Goal: Information Seeking & Learning: Learn about a topic

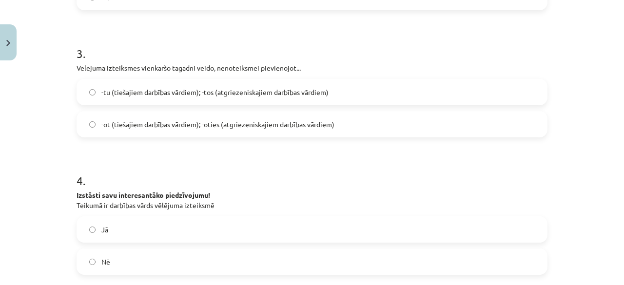
click at [434, 88] on label "-tu (tiešajiem darbības vārdiem); -tos (atgriezeniskajiem darbības vārdiem)" at bounding box center [312, 92] width 469 height 24
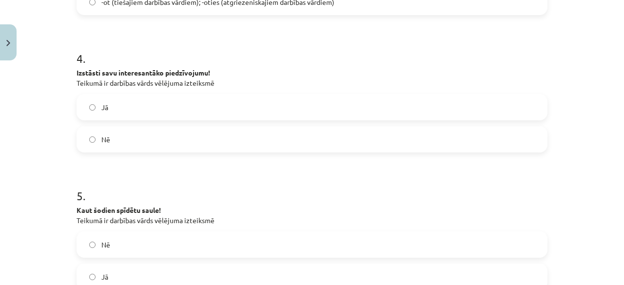
scroll to position [559, 0]
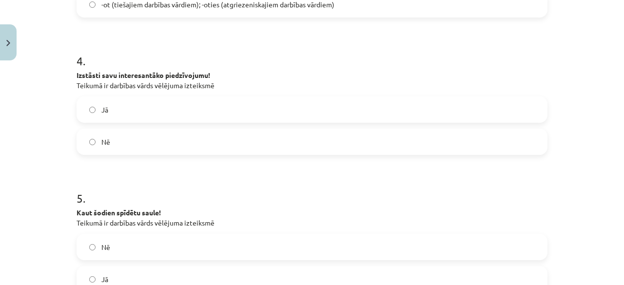
click at [496, 111] on label "Jā" at bounding box center [312, 110] width 469 height 24
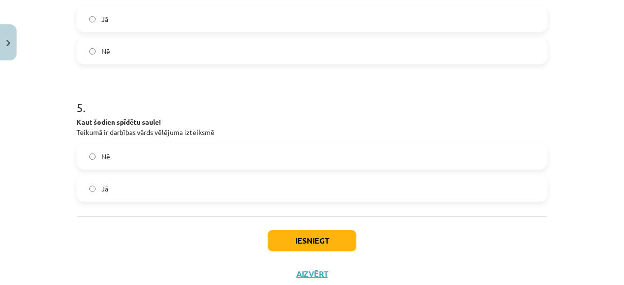
scroll to position [679, 0]
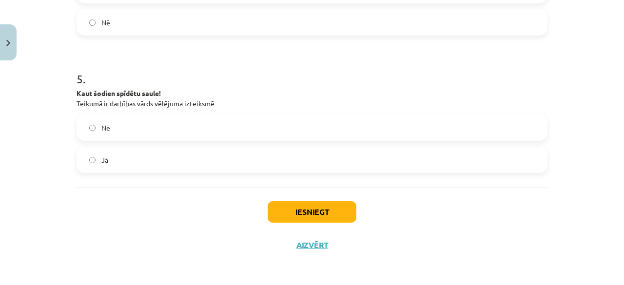
click at [503, 160] on label "Jā" at bounding box center [312, 160] width 469 height 24
click at [327, 209] on button "Iesniegt" at bounding box center [312, 211] width 89 height 21
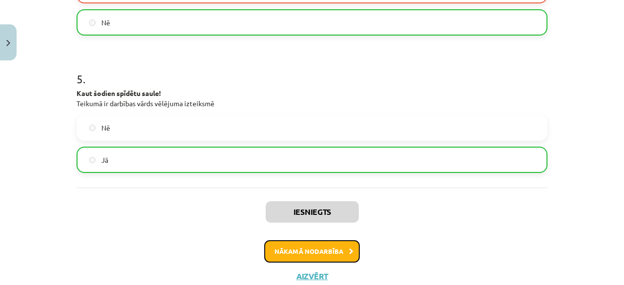
click at [344, 253] on button "Nākamā nodarbība" at bounding box center [312, 251] width 96 height 22
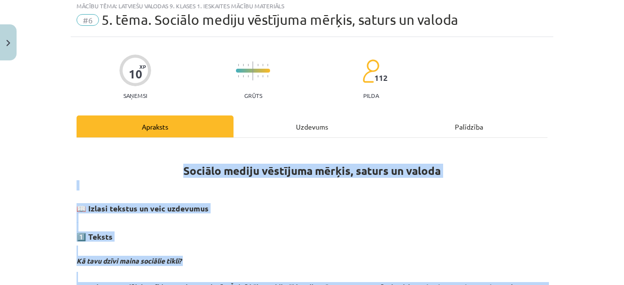
scroll to position [24, 0]
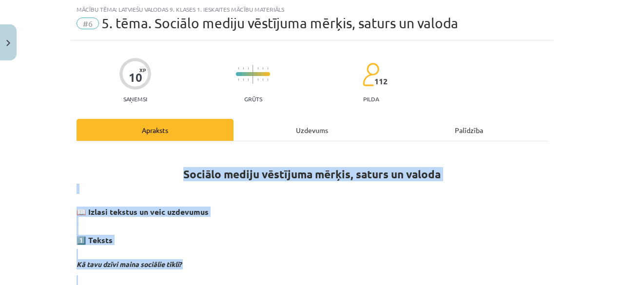
click at [352, 243] on h3 "📖 Izlasi tekstus un veic uzdevumus 1️⃣ Teksts" at bounding box center [312, 223] width 471 height 46
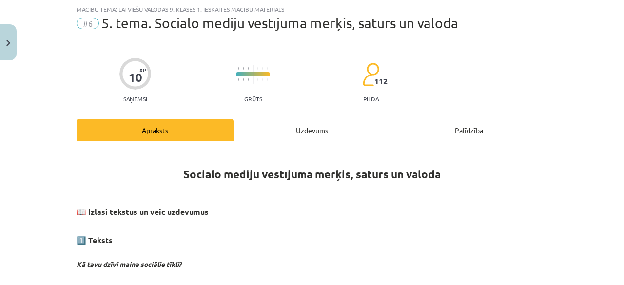
click at [323, 128] on div "Uzdevums" at bounding box center [312, 130] width 157 height 22
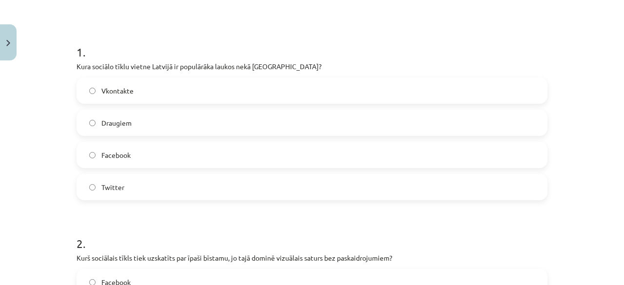
scroll to position [176, 0]
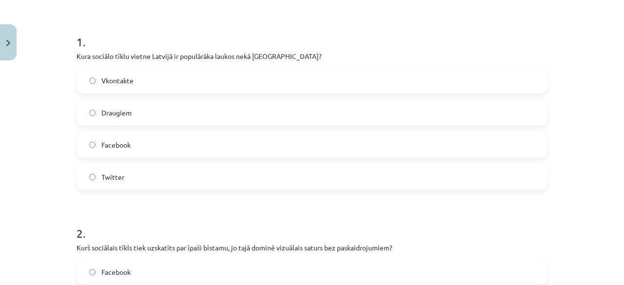
click at [421, 152] on label "Facebook" at bounding box center [312, 145] width 469 height 24
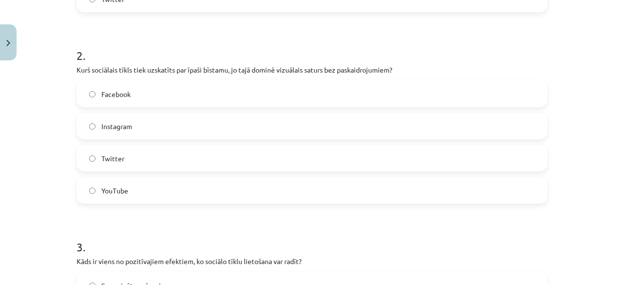
scroll to position [402, 0]
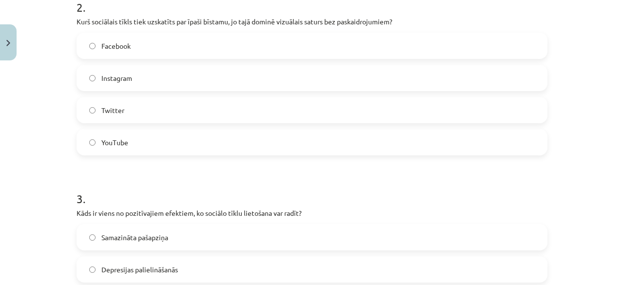
click at [410, 68] on label "Instagram" at bounding box center [312, 78] width 469 height 24
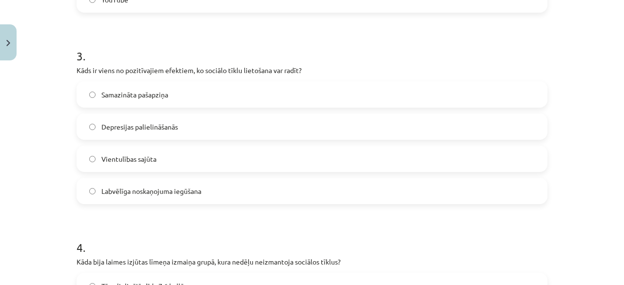
scroll to position [557, 0]
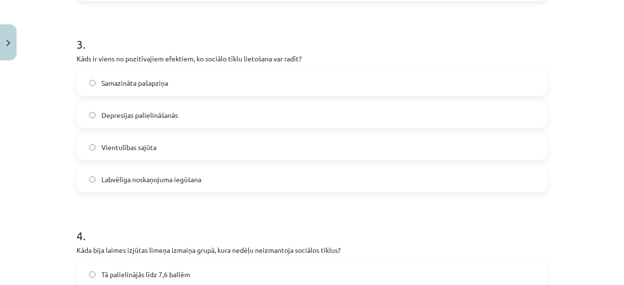
click at [487, 185] on label "Labvēlīga noskaņojuma iegūšana" at bounding box center [312, 179] width 469 height 24
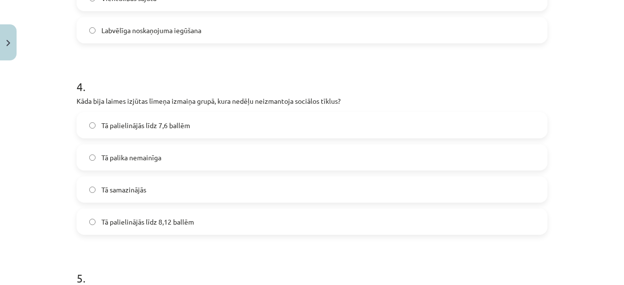
scroll to position [715, 0]
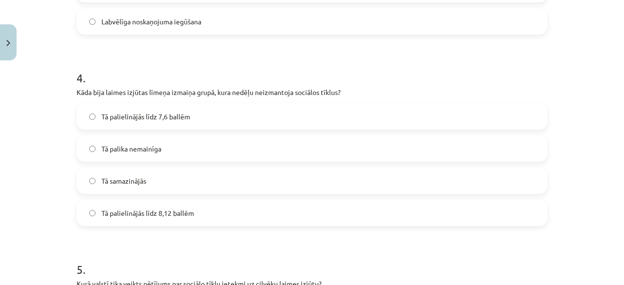
click at [500, 215] on label "Tā palielinājās līdz 8,12 ballēm" at bounding box center [312, 213] width 469 height 24
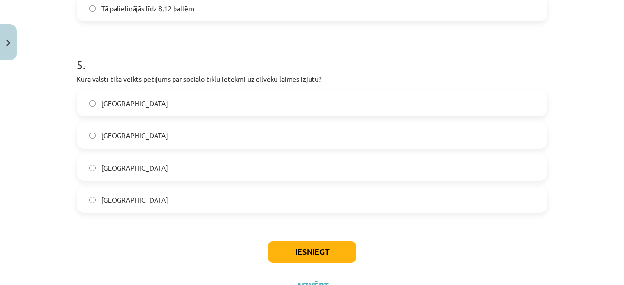
scroll to position [927, 0]
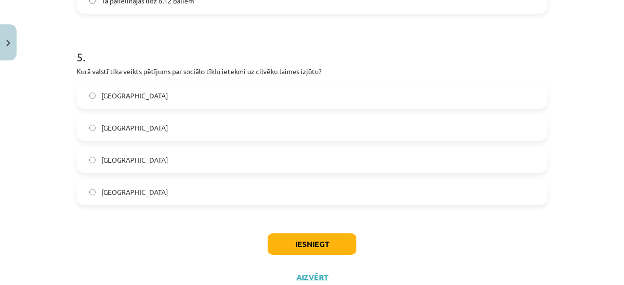
click at [504, 158] on label "Dānijā" at bounding box center [312, 160] width 469 height 24
click at [342, 239] on button "Iesniegt" at bounding box center [312, 244] width 89 height 21
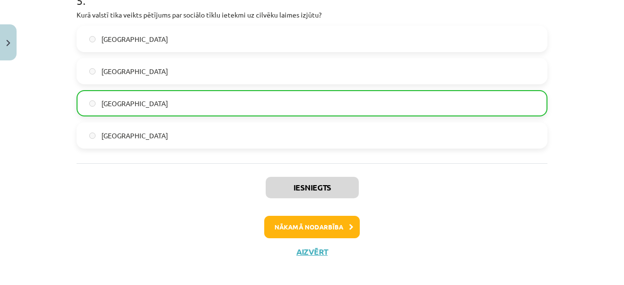
scroll to position [964, 0]
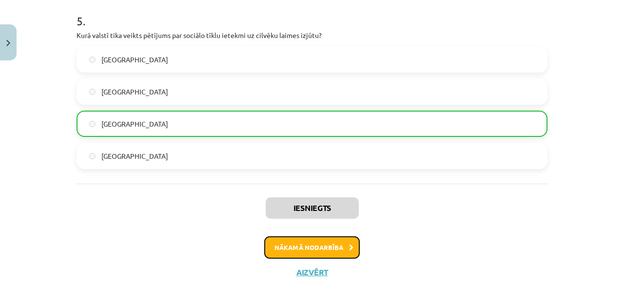
click at [339, 247] on button "Nākamā nodarbība" at bounding box center [312, 248] width 96 height 22
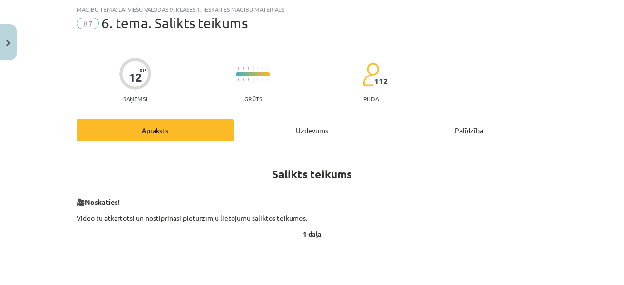
scroll to position [24, 0]
click at [313, 129] on div "Uzdevums" at bounding box center [312, 130] width 157 height 22
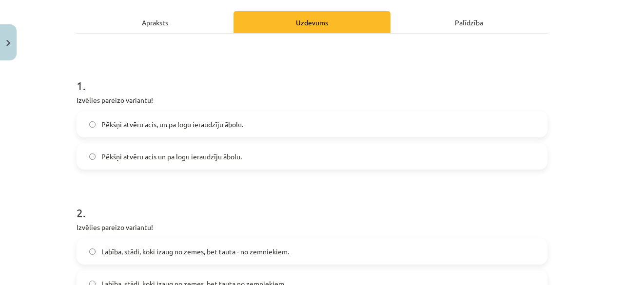
scroll to position [140, 0]
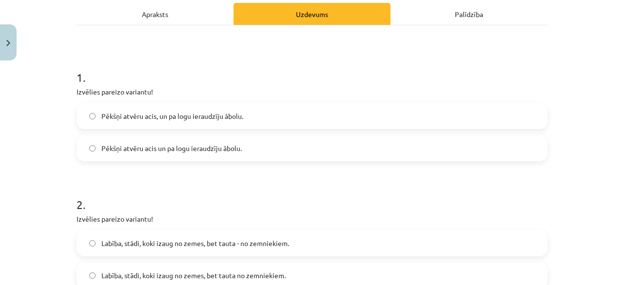
click at [522, 144] on label "Pēkšņi atvēru acis un pa logu ieraudzīju ābolu." at bounding box center [312, 148] width 469 height 24
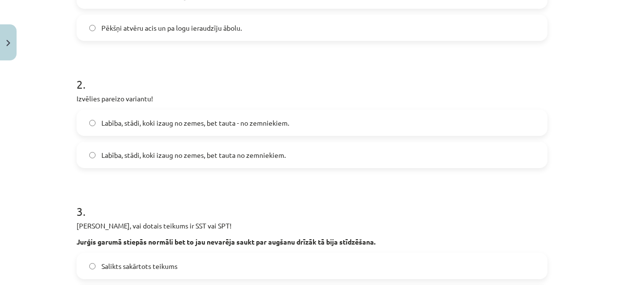
scroll to position [255, 0]
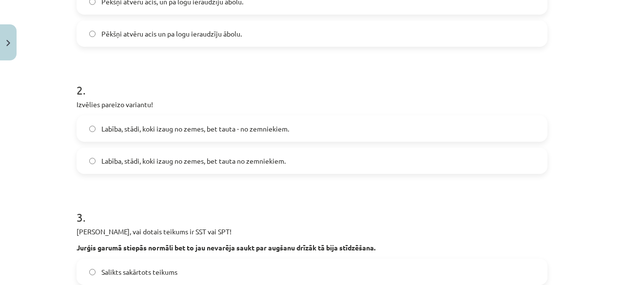
click at [490, 164] on label "Labība, stādi, koki izaug no zemes, bet tauta no zemniekiem." at bounding box center [312, 161] width 469 height 24
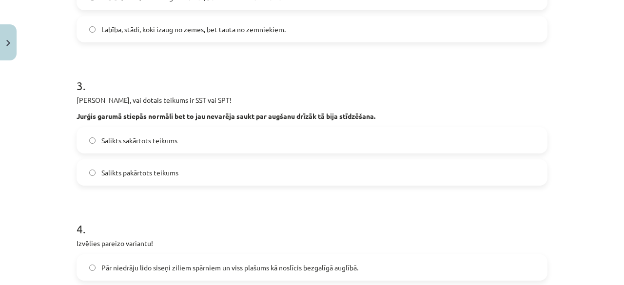
scroll to position [389, 0]
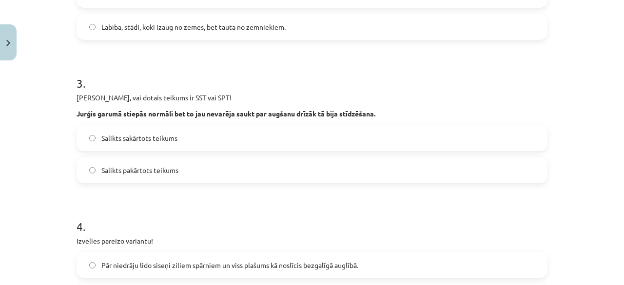
click at [495, 177] on label "Salikts pakārtots teikums" at bounding box center [312, 170] width 469 height 24
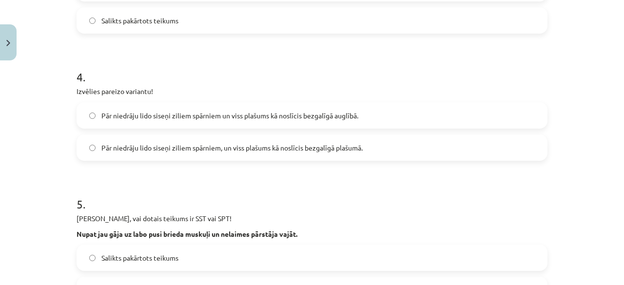
scroll to position [537, 0]
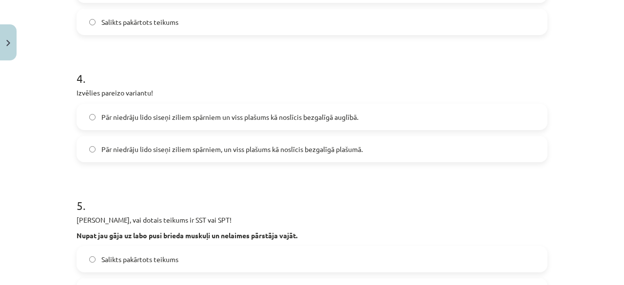
click at [456, 118] on label "Pār niedrāju lido siseņi ziliem spārniem un viss plašums kā noslīcis bezgalīgā …" at bounding box center [312, 117] width 469 height 24
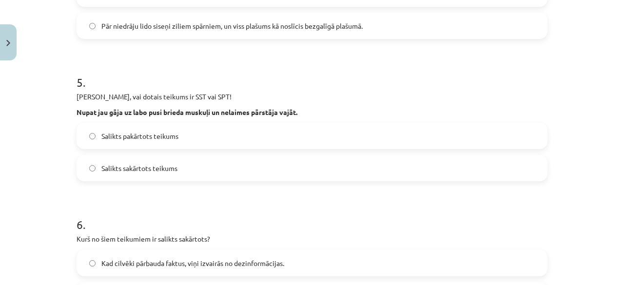
scroll to position [663, 0]
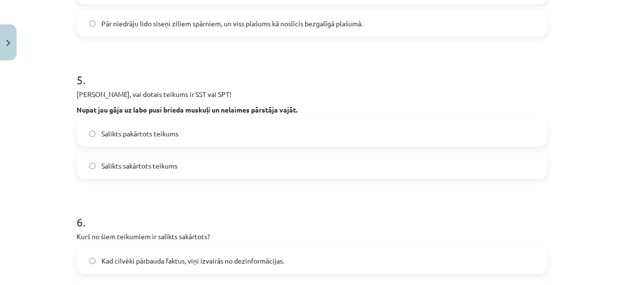
click at [471, 176] on label "Salikts sakārtots teikums" at bounding box center [312, 166] width 469 height 24
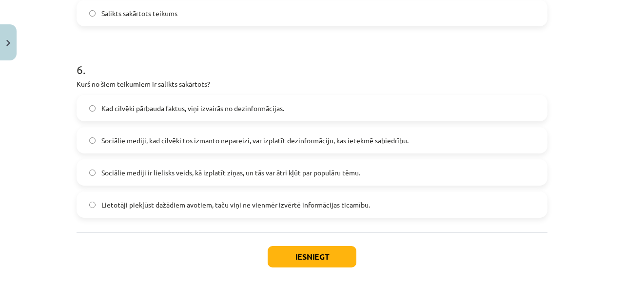
scroll to position [819, 0]
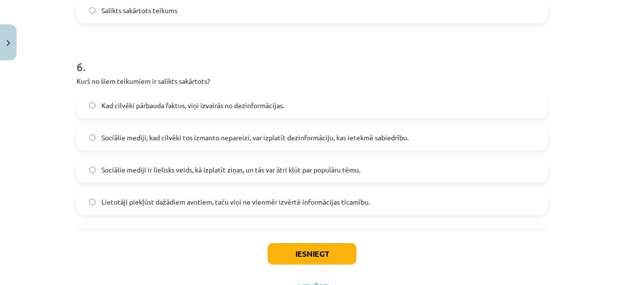
click at [416, 110] on label "Kad cilvēki pārbauda faktus, viņi izvairās no dezinformācijas." at bounding box center [312, 105] width 469 height 24
click at [330, 249] on button "Iesniegt" at bounding box center [312, 253] width 89 height 21
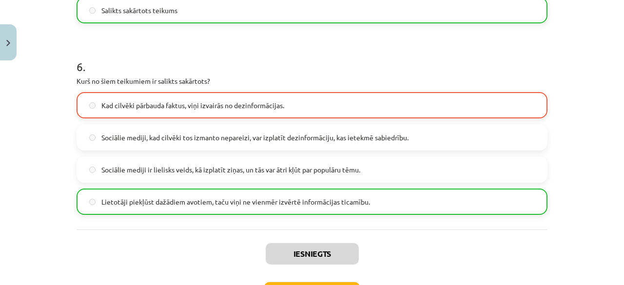
scroll to position [891, 0]
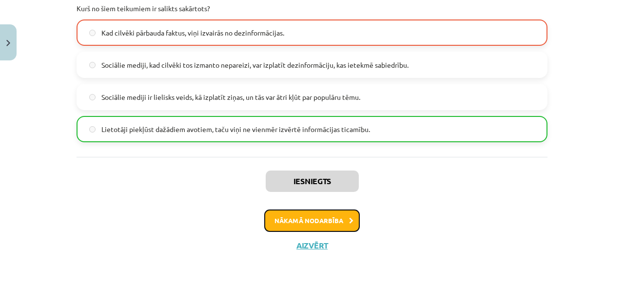
click at [338, 215] on button "Nākamā nodarbība" at bounding box center [312, 221] width 96 height 22
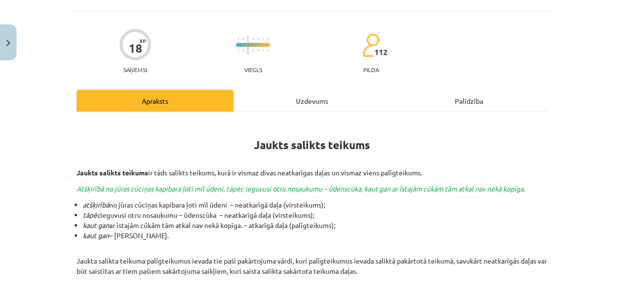
scroll to position [24, 0]
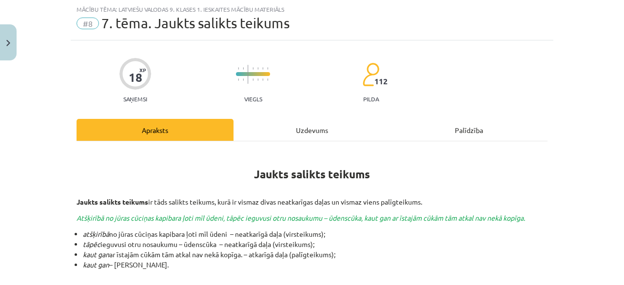
click at [314, 127] on div "Uzdevums" at bounding box center [312, 130] width 157 height 22
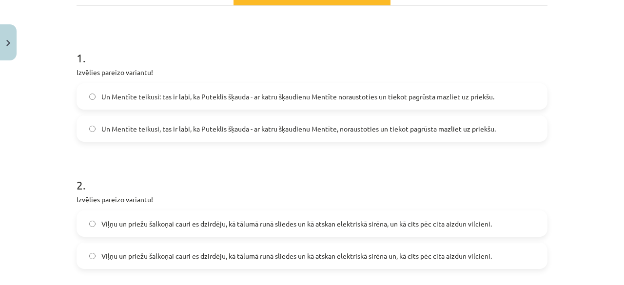
scroll to position [162, 0]
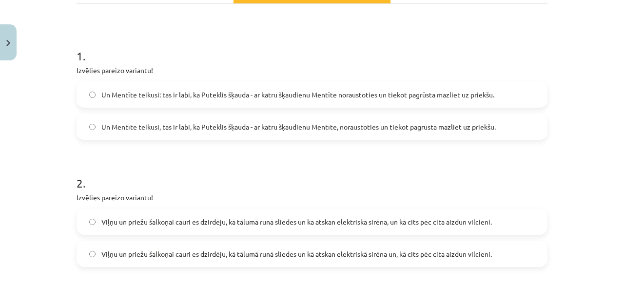
click at [438, 99] on label "Un Mentīte teikusi: tas ir labi, ka Puteklis šķauda - ar katru šķaudienu Mentīt…" at bounding box center [312, 94] width 469 height 24
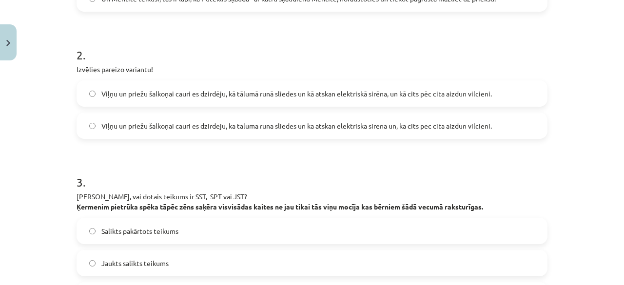
scroll to position [294, 0]
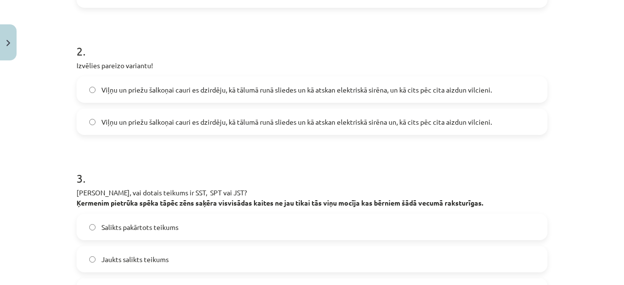
click at [482, 127] on label "Viļņu un priežu šalkoņai cauri es dzirdēju, kā tālumā runā sliedes un kā atskan…" at bounding box center [312, 122] width 469 height 24
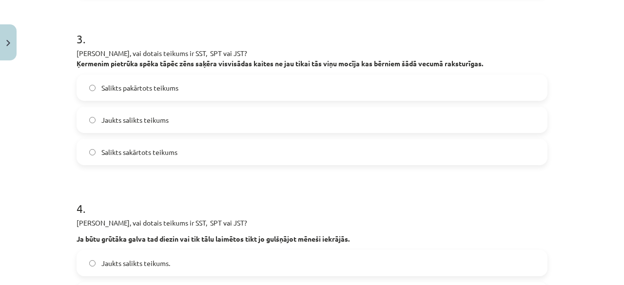
scroll to position [450, 0]
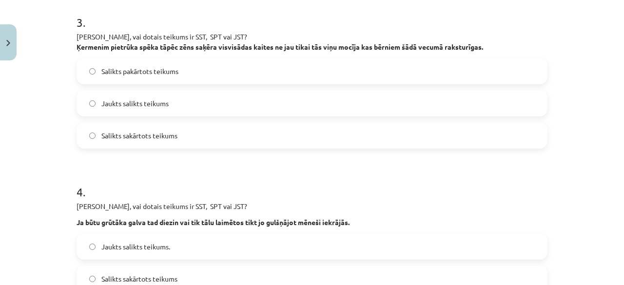
click at [469, 109] on label "Jaukts salikts teikums" at bounding box center [312, 103] width 469 height 24
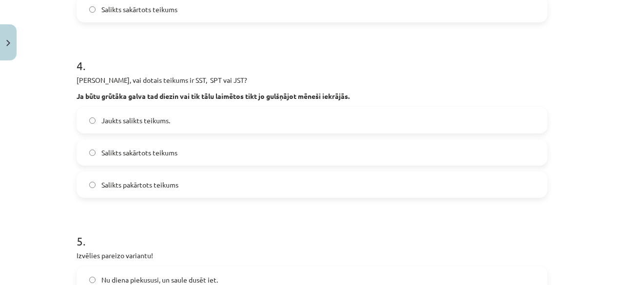
scroll to position [595, 0]
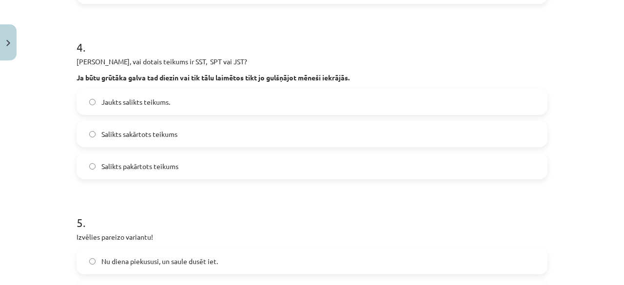
click at [481, 174] on div "Salikts pakārtots teikums" at bounding box center [312, 166] width 471 height 26
click at [481, 174] on label "Salikts pakārtots teikums" at bounding box center [312, 166] width 469 height 24
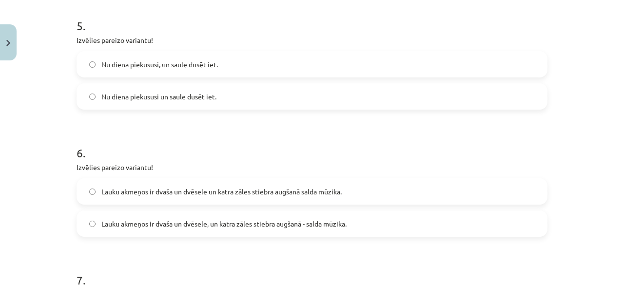
scroll to position [790, 0]
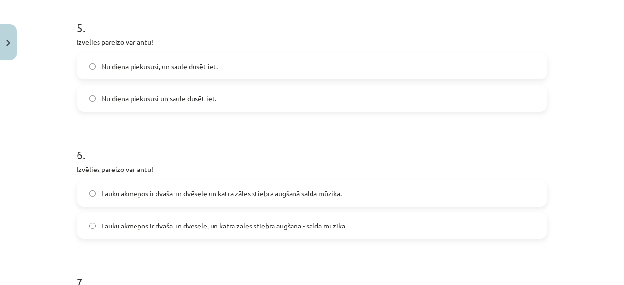
click at [476, 114] on form "1 . Izvēlies pareizo variantu! Un Mentīte teikusi: tas ir labi, ka Puteklis šķa…" at bounding box center [312, 12] width 471 height 1217
click at [477, 104] on label "Nu diena piekususi un saule dusēt iet." at bounding box center [312, 98] width 469 height 24
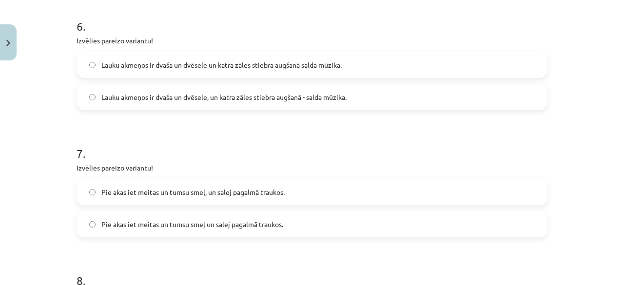
scroll to position [929, 0]
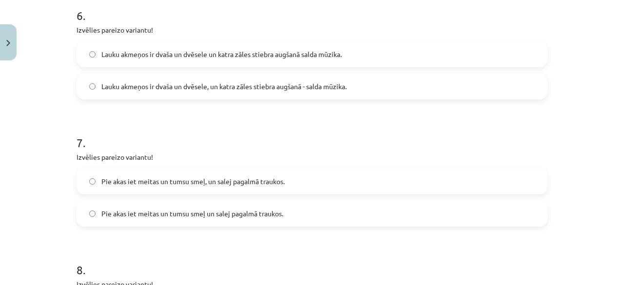
click at [387, 54] on label "Lauku akmeņos ir dvaša un dvēsele un katra zāles stiebra augšanā salda mūzika." at bounding box center [312, 54] width 469 height 24
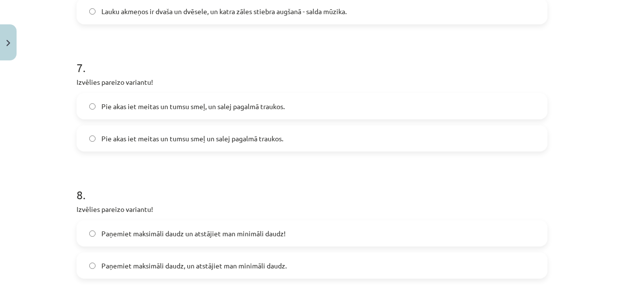
scroll to position [1012, 0]
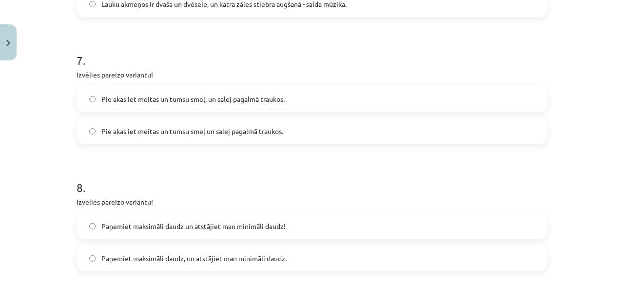
click at [475, 129] on label "Pie akas iet meitas un tumsu smeļ un salej pagalmā traukos." at bounding box center [312, 131] width 469 height 24
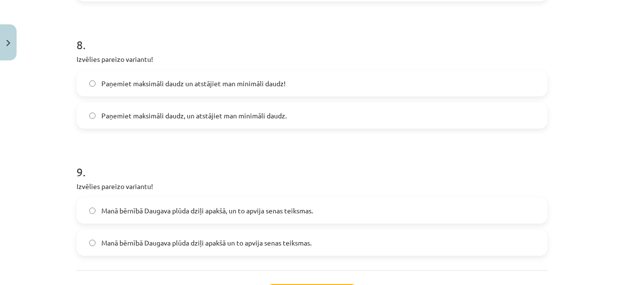
scroll to position [1157, 0]
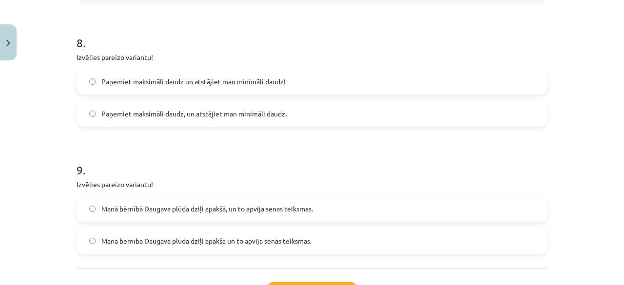
click at [423, 82] on label "Paņemiet maksimāli daudz un atstājiet man minimāli daudz!" at bounding box center [312, 81] width 469 height 24
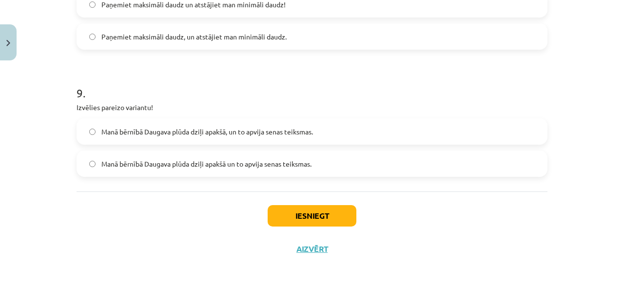
scroll to position [1238, 0]
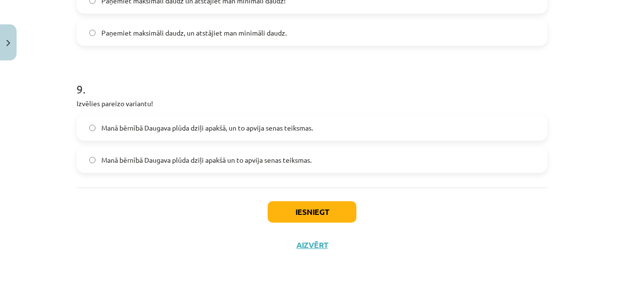
click at [414, 153] on label "Manā bērnībā Daugava plūda dziļi apakšā un to apvija senas teiksmas." at bounding box center [312, 160] width 469 height 24
click at [307, 214] on button "Iesniegt" at bounding box center [312, 211] width 89 height 21
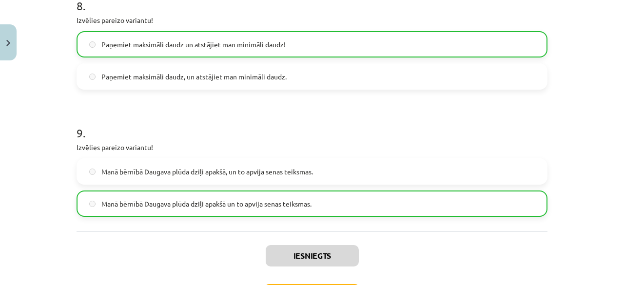
scroll to position [1268, 0]
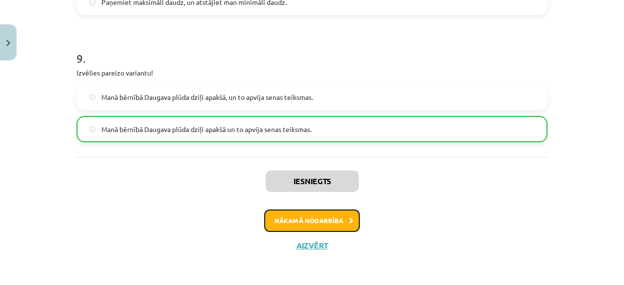
click at [323, 220] on button "Nākamā nodarbība" at bounding box center [312, 221] width 96 height 22
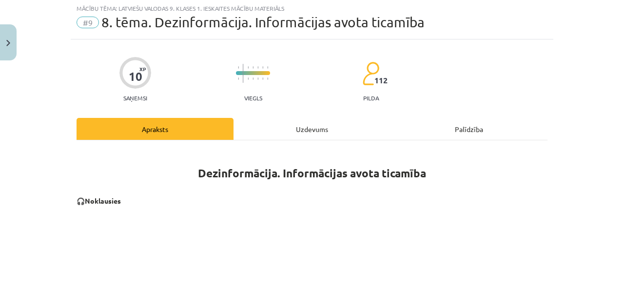
scroll to position [24, 0]
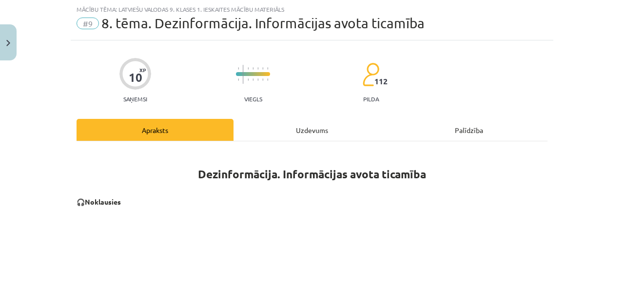
click at [308, 130] on div "Uzdevums" at bounding box center [312, 130] width 157 height 22
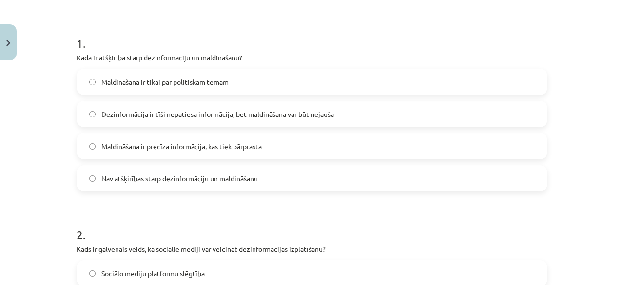
scroll to position [173, 0]
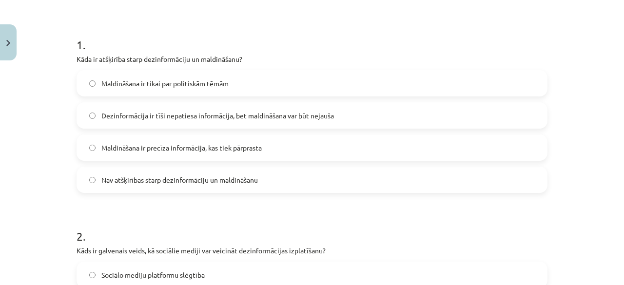
click at [464, 119] on label "Dezinformācija ir tīši nepatiesa informācija, bet maldināšana var būt nejauša" at bounding box center [312, 115] width 469 height 24
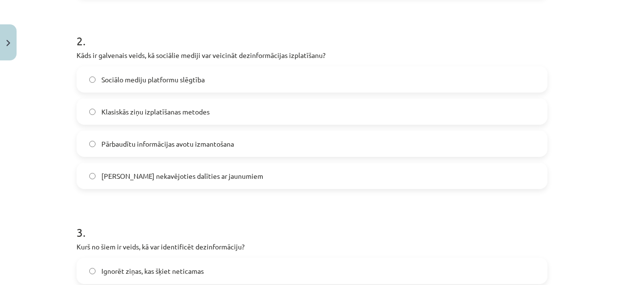
scroll to position [371, 0]
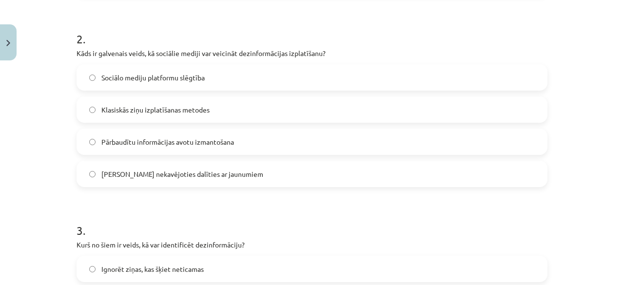
click at [473, 166] on label "Iespēja nekavējoties dalīties ar jaunumiem" at bounding box center [312, 174] width 469 height 24
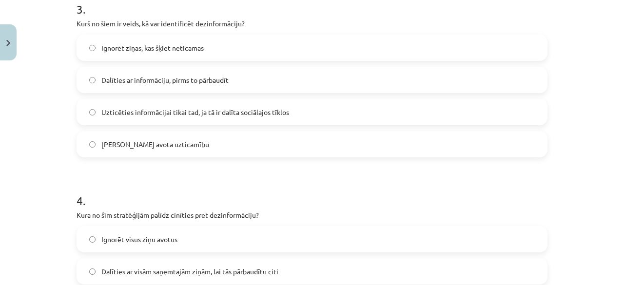
scroll to position [587, 0]
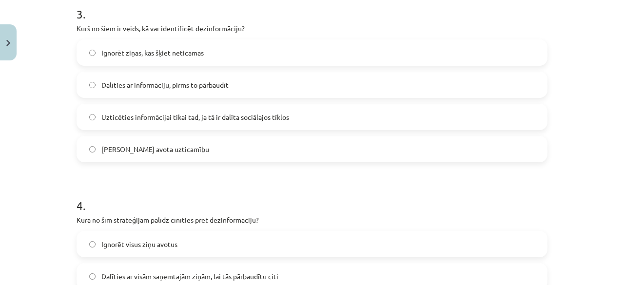
click at [476, 117] on label "Uzticēties informācijai tikai tad, ja tā ir dalīta sociālajos tīklos" at bounding box center [312, 117] width 469 height 24
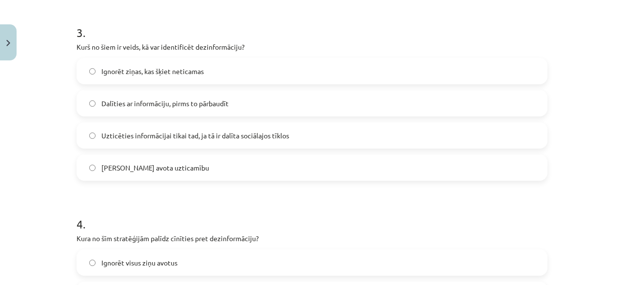
scroll to position [570, 0]
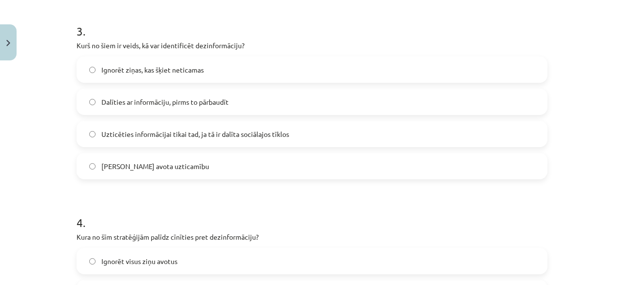
click at [475, 102] on label "Dalīties ar informāciju, pirms to pārbaudīt" at bounding box center [312, 102] width 469 height 24
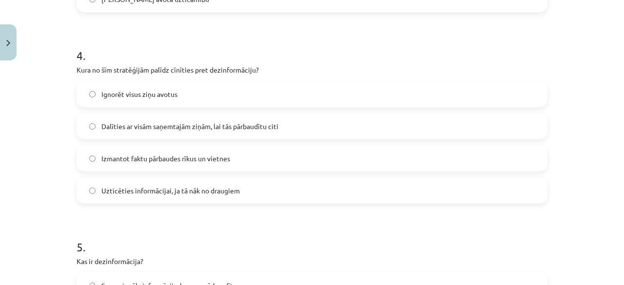
scroll to position [742, 0]
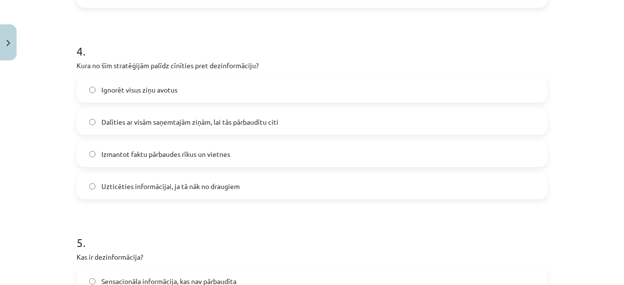
drag, startPoint x: 431, startPoint y: 119, endPoint x: 551, endPoint y: 160, distance: 127.2
click at [551, 160] on div "Mācību tēma: Latviešu valodas 9. klases 1. ieskaites mācību materiāls #9 8. tēm…" at bounding box center [312, 142] width 624 height 285
click at [550, 160] on div "Mācību tēma: Latviešu valodas 9. klases 1. ieskaites mācību materiāls #9 8. tēm…" at bounding box center [312, 142] width 624 height 285
drag, startPoint x: 550, startPoint y: 160, endPoint x: 498, endPoint y: 114, distance: 69.0
click at [498, 114] on div "Mācību tēma: Latviešu valodas 9. klases 1. ieskaites mācību materiāls #9 8. tēm…" at bounding box center [312, 142] width 624 height 285
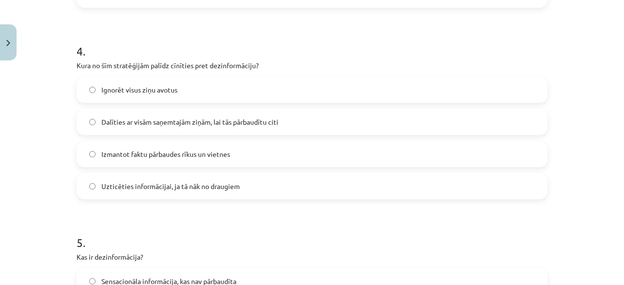
click at [552, 141] on div "Mācību tēma: Latviešu valodas 9. klases 1. ieskaites mācību materiāls #9 8. tēm…" at bounding box center [312, 142] width 624 height 285
click at [498, 123] on label "Dalīties ar visām saņemtajām ziņām, lai tās pārbaudītu citi" at bounding box center [312, 122] width 469 height 24
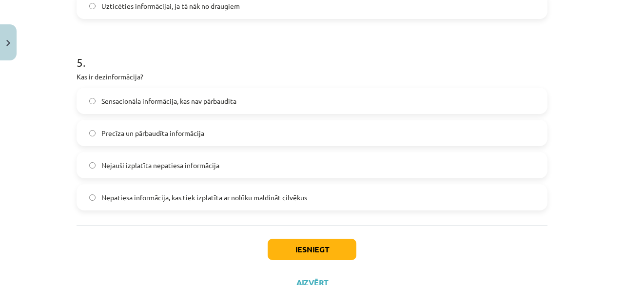
scroll to position [926, 0]
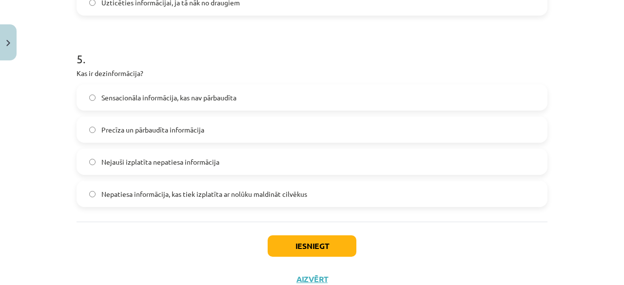
click at [511, 200] on label "Nepatiesa informācija, kas tiek izplatīta ar nolūku maldināt cilvēkus" at bounding box center [312, 194] width 469 height 24
click at [301, 247] on button "Iesniegt" at bounding box center [312, 246] width 89 height 21
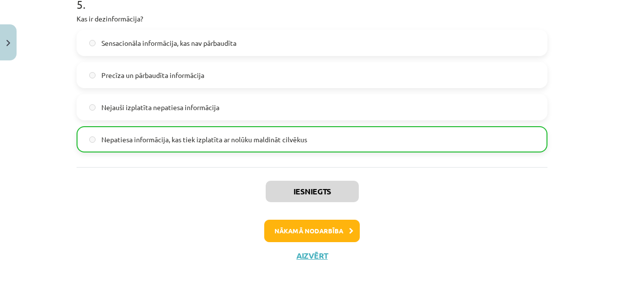
scroll to position [990, 0]
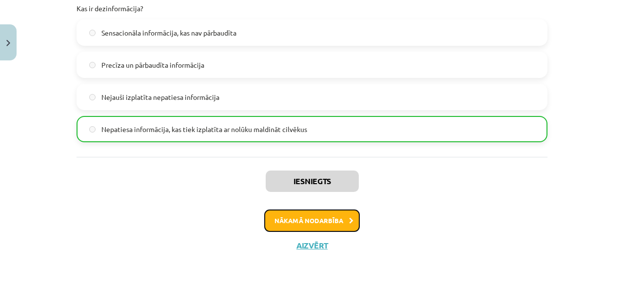
click at [333, 219] on button "Nākamā nodarbība" at bounding box center [312, 221] width 96 height 22
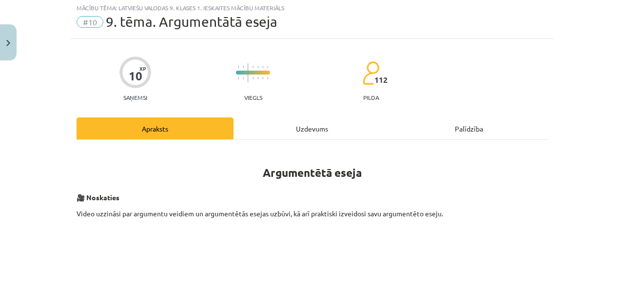
scroll to position [24, 0]
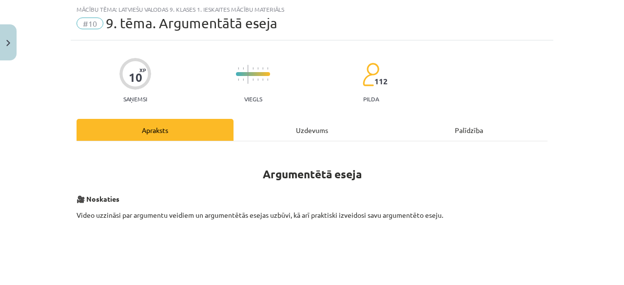
click at [308, 128] on div "Uzdevums" at bounding box center [312, 130] width 157 height 22
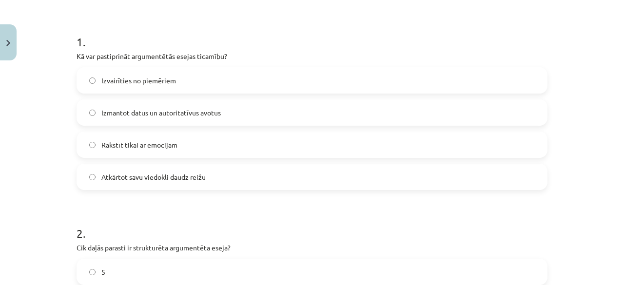
scroll to position [177, 0]
click at [420, 111] on label "Izmantot datus un autoritatīvus avotus" at bounding box center [312, 111] width 469 height 24
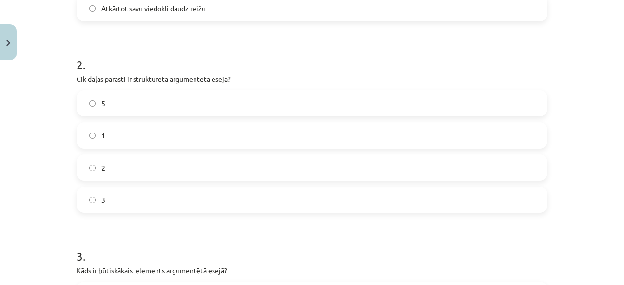
scroll to position [363, 0]
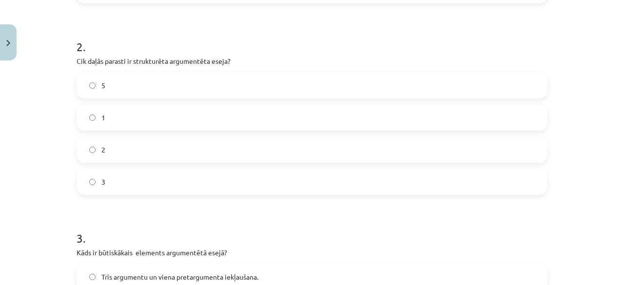
click at [474, 175] on label "3" at bounding box center [312, 182] width 469 height 24
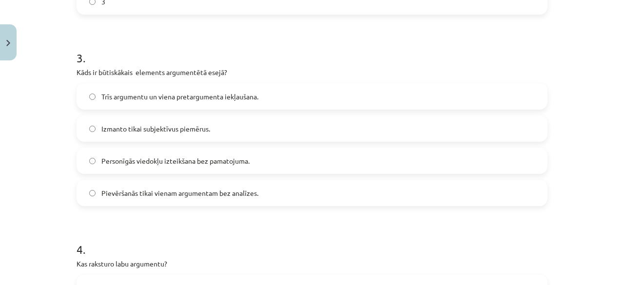
scroll to position [554, 0]
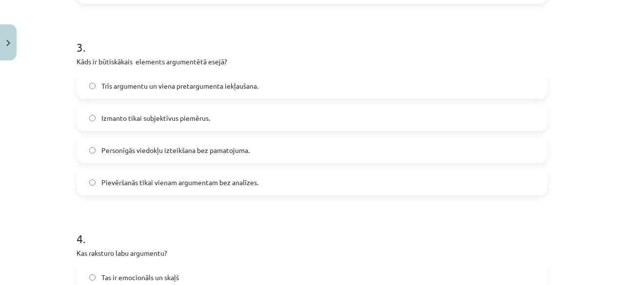
click at [456, 95] on label "Trīs argumentu un viena pretargumenta iekļaušana." at bounding box center [312, 86] width 469 height 24
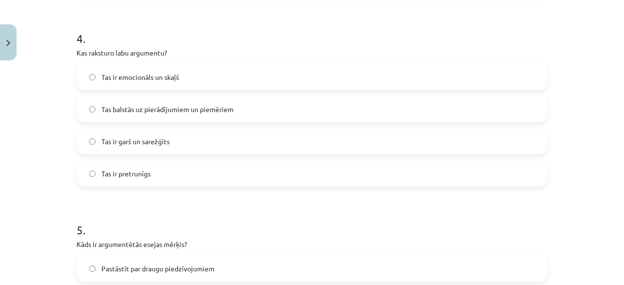
scroll to position [768, 0]
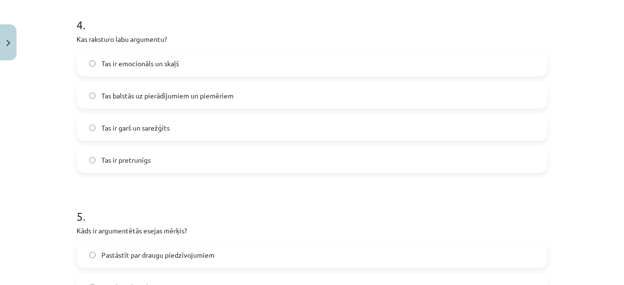
click at [466, 96] on label "Tas balstās uz pierādījumiem un piemēriem" at bounding box center [312, 95] width 469 height 24
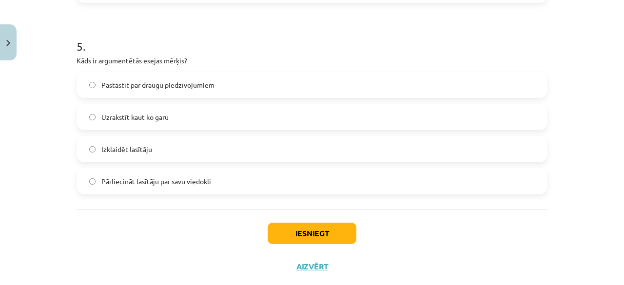
scroll to position [940, 0]
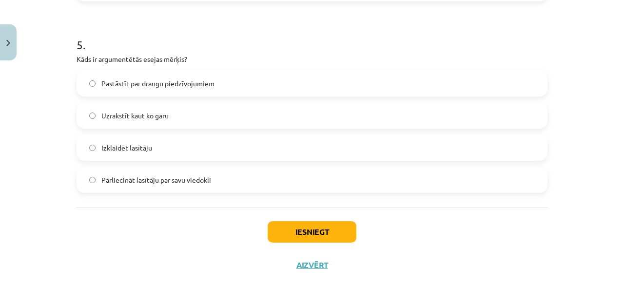
click at [422, 173] on label "Pārliecināt lasītāju par savu viedokli" at bounding box center [312, 180] width 469 height 24
click at [316, 229] on button "Iesniegt" at bounding box center [312, 231] width 89 height 21
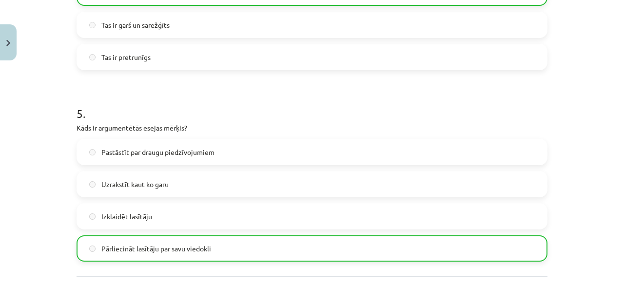
scroll to position [990, 0]
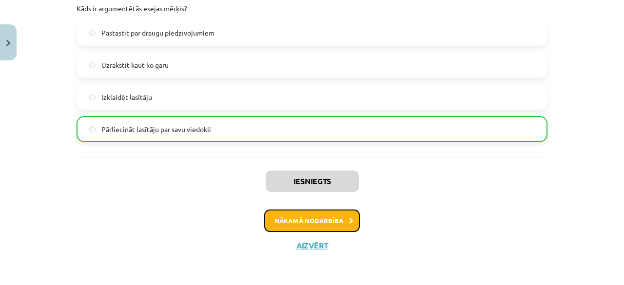
click at [326, 222] on button "Nākamā nodarbība" at bounding box center [312, 221] width 96 height 22
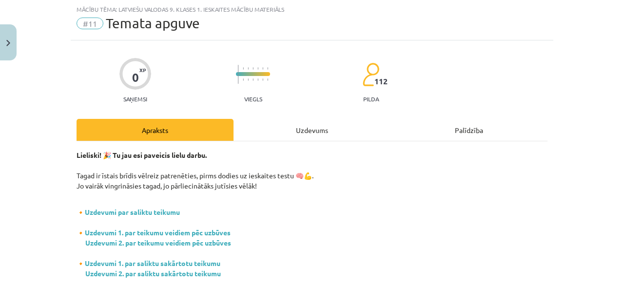
scroll to position [24, 0]
click at [307, 123] on div "Uzdevums" at bounding box center [312, 130] width 157 height 22
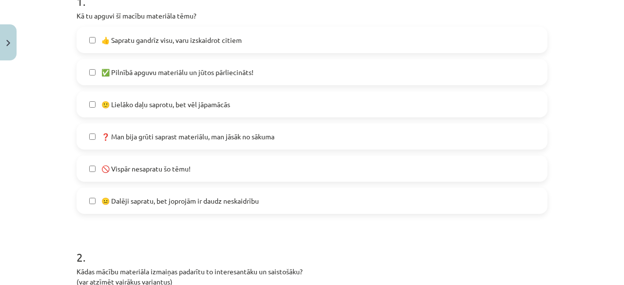
scroll to position [256, 0]
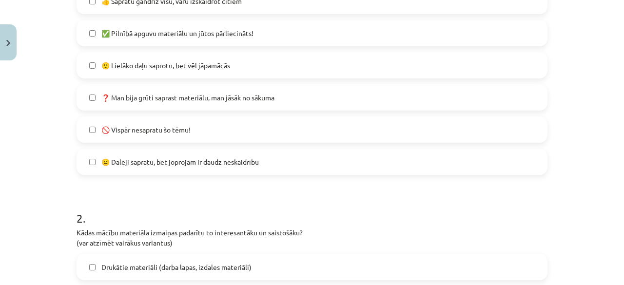
click at [477, 0] on label "👍 Sapratu gandrīz visu, varu izskaidrot citiem" at bounding box center [312, 1] width 469 height 24
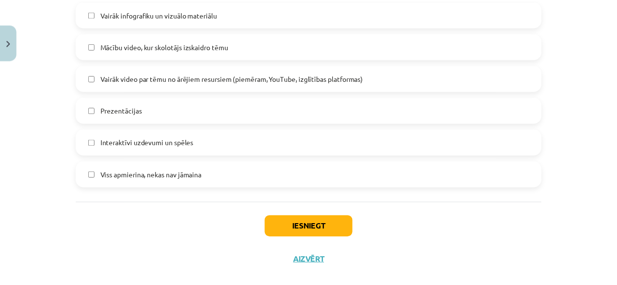
scroll to position [685, 0]
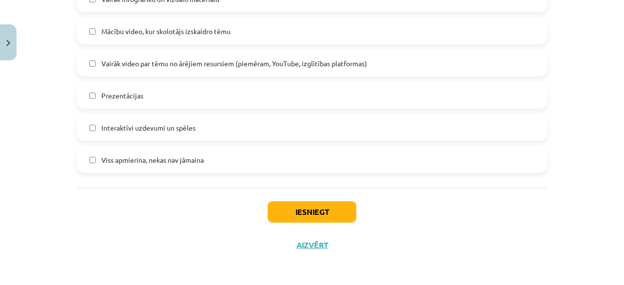
click at [436, 166] on label "Viss apmierina, nekas nav jāmaina" at bounding box center [312, 160] width 469 height 24
click at [310, 208] on button "Iesniegt" at bounding box center [312, 211] width 89 height 21
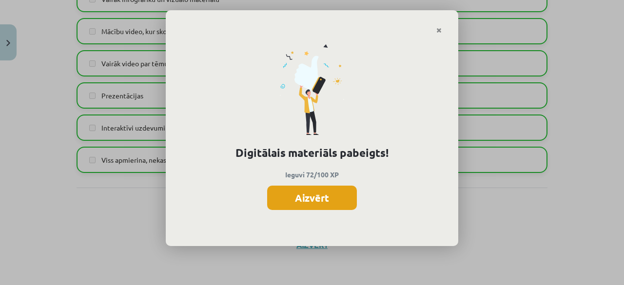
click at [313, 198] on button "Aizvērt" at bounding box center [312, 198] width 90 height 24
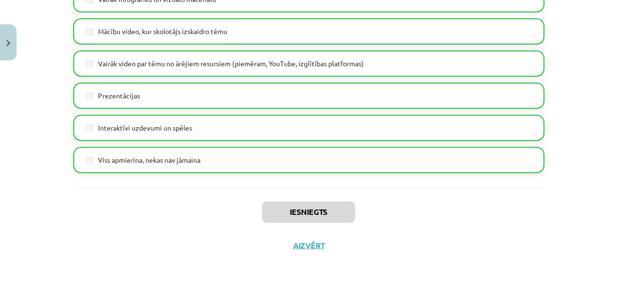
scroll to position [0, 0]
click at [6, 43] on img "Close" at bounding box center [8, 43] width 4 height 6
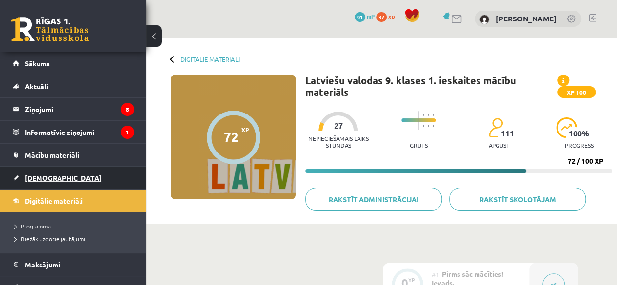
click at [31, 172] on link "[DEMOGRAPHIC_DATA]" at bounding box center [73, 178] width 121 height 22
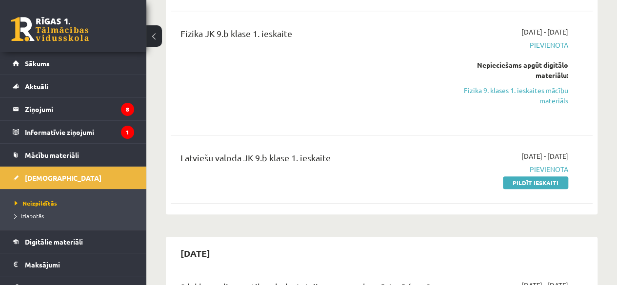
scroll to position [457, 0]
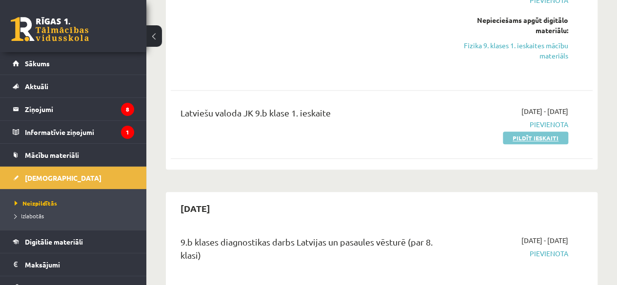
click at [519, 136] on link "Pildīt ieskaiti" at bounding box center [535, 138] width 65 height 13
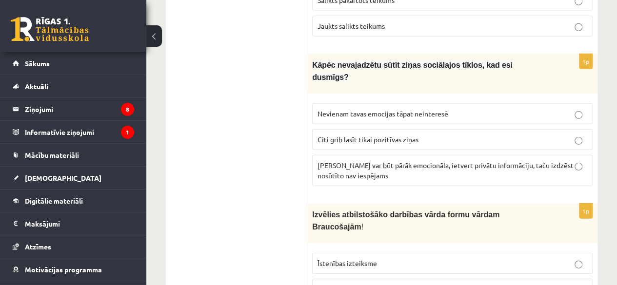
click at [513, 160] on p "Ziņa var būt pārāk emocionāla, ietvert privātu informāciju, taču izdzēst nosūtī…" at bounding box center [452, 170] width 270 height 20
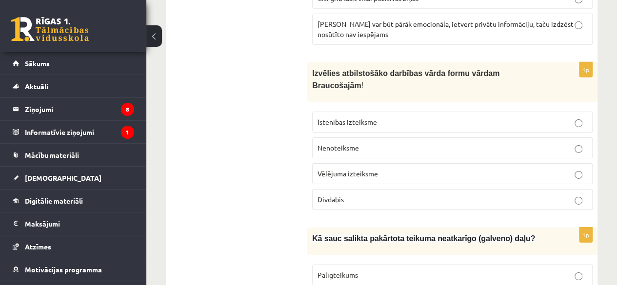
scroll to position [1527, 0]
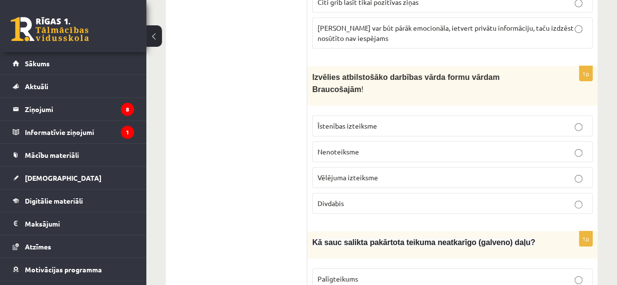
click at [489, 198] on p "Divdabis" at bounding box center [452, 203] width 270 height 10
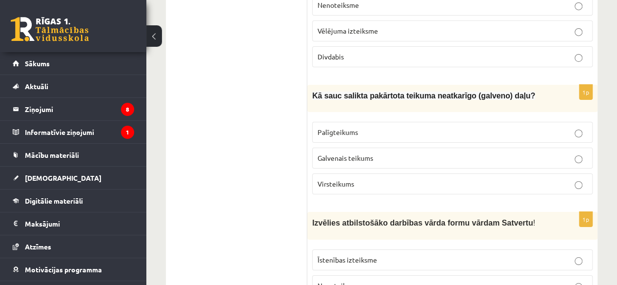
scroll to position [1681, 0]
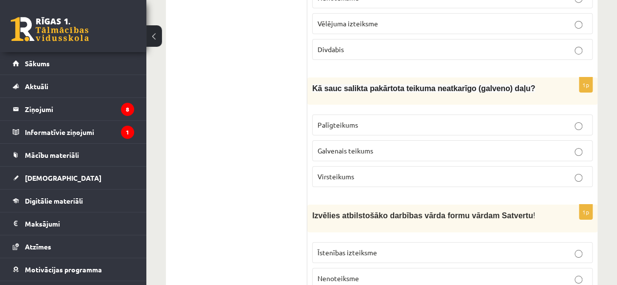
click at [467, 146] on p "Galvenais teikums" at bounding box center [452, 151] width 270 height 10
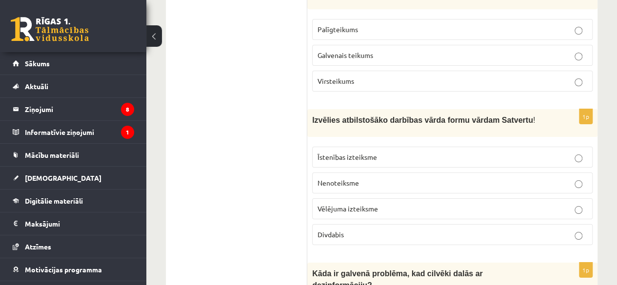
scroll to position [1799, 0]
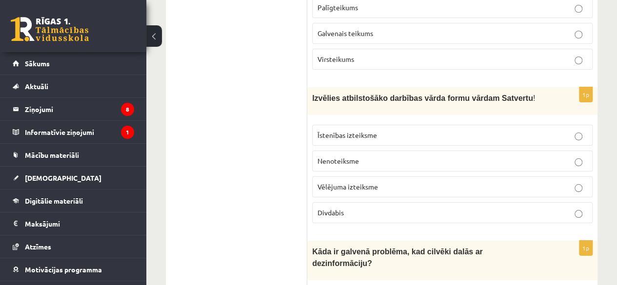
click at [479, 156] on p "Nenoteiksme" at bounding box center [452, 161] width 270 height 10
drag, startPoint x: 615, startPoint y: 179, endPoint x: 612, endPoint y: 191, distance: 12.2
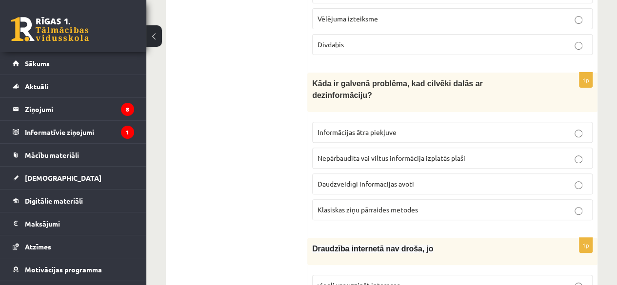
scroll to position [1960, 0]
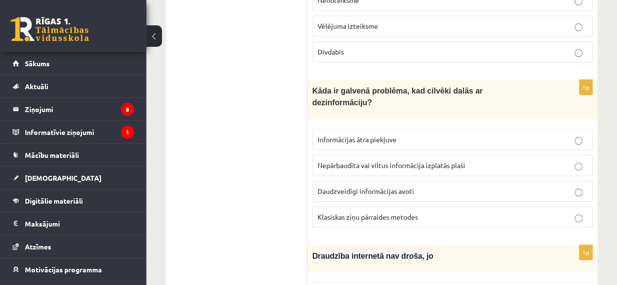
click at [484, 160] on p "Nepārbaudīta vai viltus informācija izplatās plaši" at bounding box center [452, 165] width 270 height 10
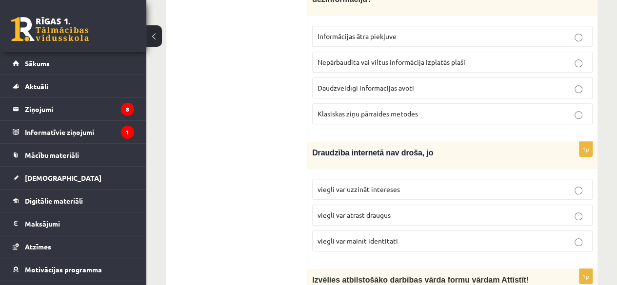
scroll to position [2070, 0]
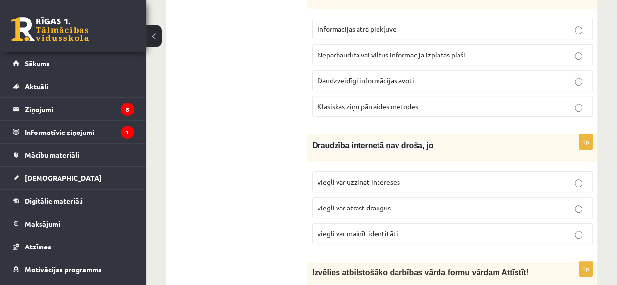
click at [488, 229] on p "viegli var mainīt identitāti" at bounding box center [452, 234] width 270 height 10
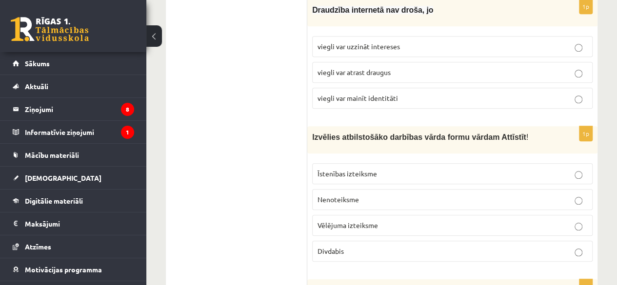
scroll to position [2209, 0]
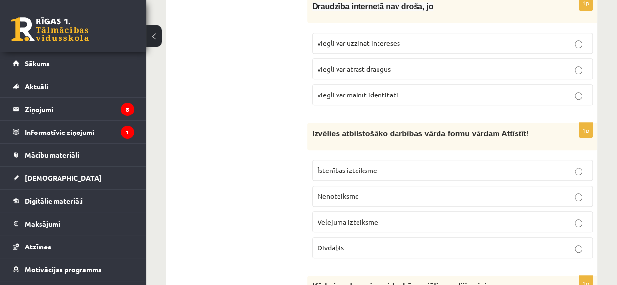
click at [445, 160] on label "Īstenības izteiksme" at bounding box center [452, 170] width 280 height 21
click at [551, 217] on p "Vēlējuma izteiksme" at bounding box center [452, 222] width 270 height 10
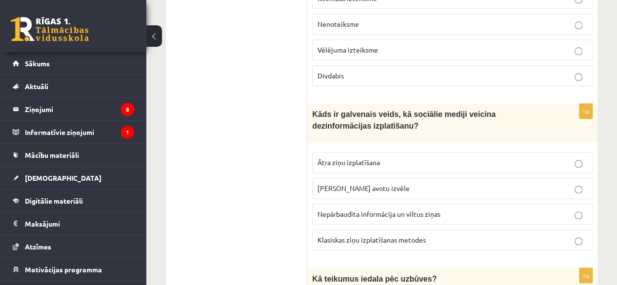
scroll to position [2389, 0]
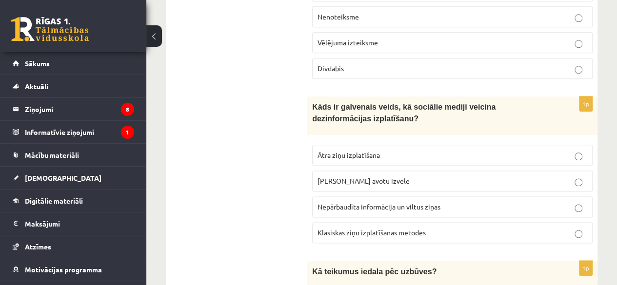
click at [515, 197] on label "Nepārbaudīta informācija un viltus ziņas" at bounding box center [452, 207] width 280 height 21
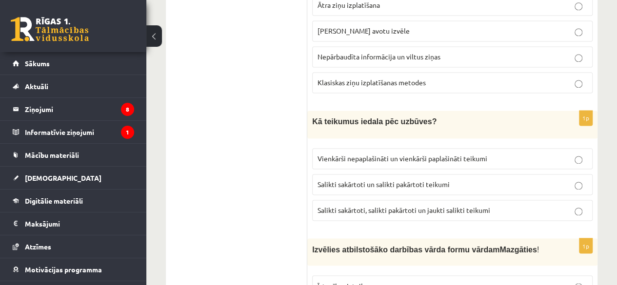
scroll to position [2546, 0]
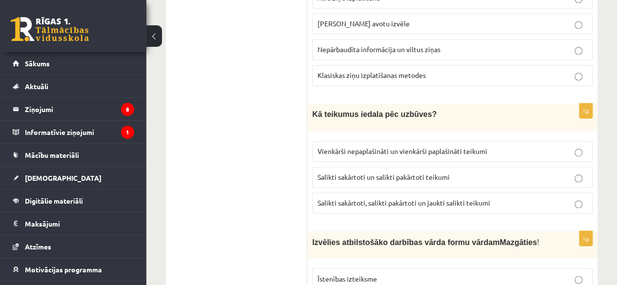
click at [512, 198] on p "Salikti sakārtoti, salikti pakārtoti un jaukti salikti teikumi" at bounding box center [452, 203] width 270 height 10
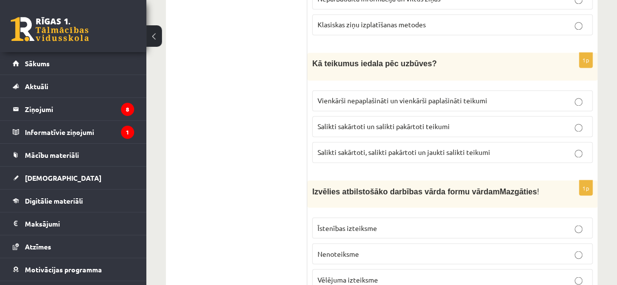
scroll to position [2590, 0]
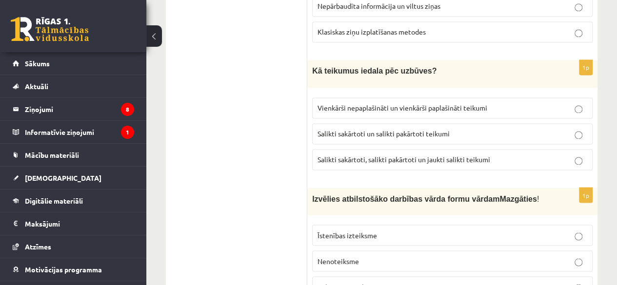
click at [541, 256] on p "Nenoteiksme" at bounding box center [452, 261] width 270 height 10
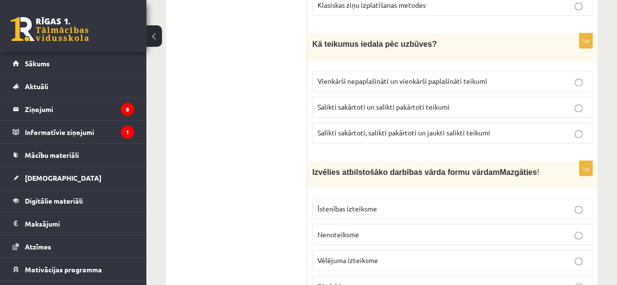
scroll to position [2697, 0]
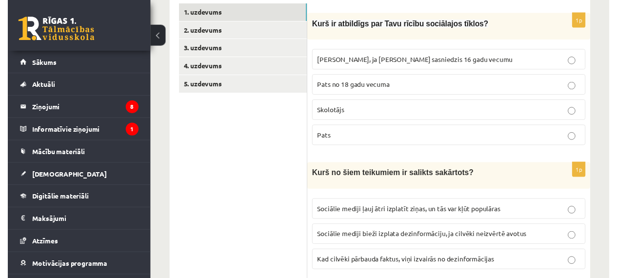
scroll to position [0, 0]
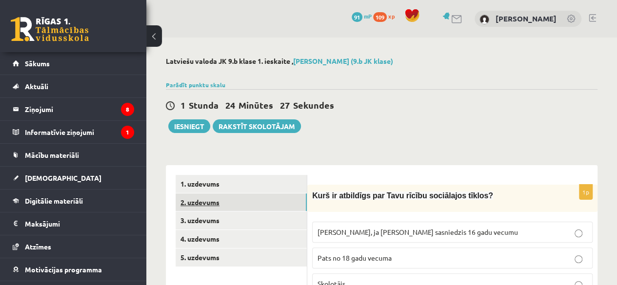
click at [296, 201] on link "2. uzdevums" at bounding box center [241, 203] width 131 height 18
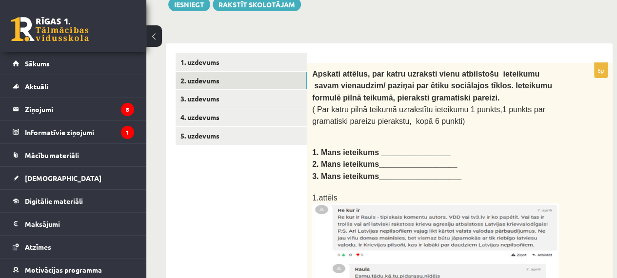
scroll to position [123, 0]
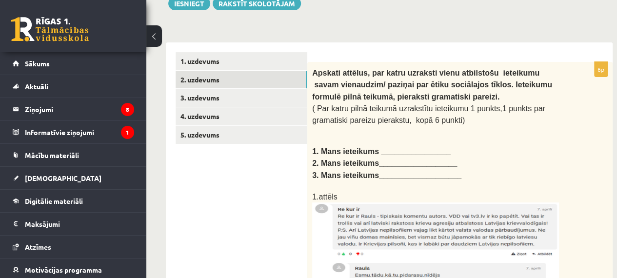
click at [397, 147] on b "1. Mans ieteikums ________________" at bounding box center [381, 151] width 138 height 8
click at [400, 147] on b "1. Mans ieteikums ________________" at bounding box center [381, 151] width 138 height 8
click at [397, 147] on b "1. Mans ieteikums ________________" at bounding box center [381, 151] width 138 height 8
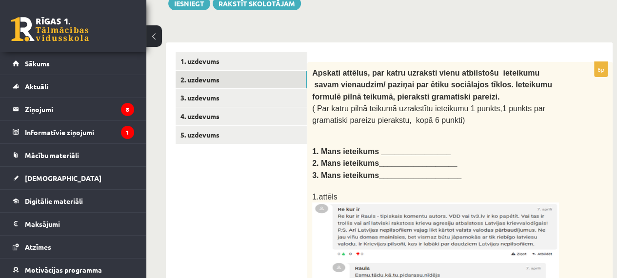
click at [397, 147] on b "1. Mans ieteikums ________________" at bounding box center [381, 151] width 138 height 8
click at [396, 147] on b "1. Mans ieteikums ________________" at bounding box center [381, 151] width 138 height 8
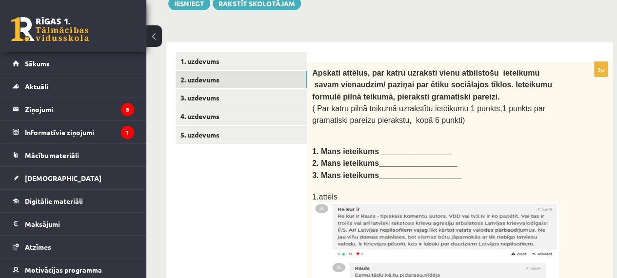
click at [396, 147] on b "1. Mans ieteikums ________________" at bounding box center [381, 151] width 138 height 8
click at [397, 127] on p at bounding box center [435, 131] width 247 height 10
click at [388, 147] on b "1. Mans ieteikums ________________" at bounding box center [381, 151] width 138 height 8
click at [406, 147] on b "1. Mans ieteikums ________________" at bounding box center [381, 151] width 138 height 8
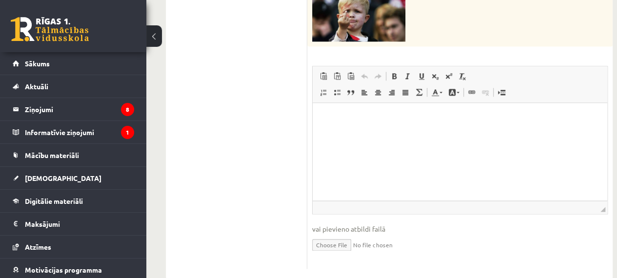
scroll to position [601, 0]
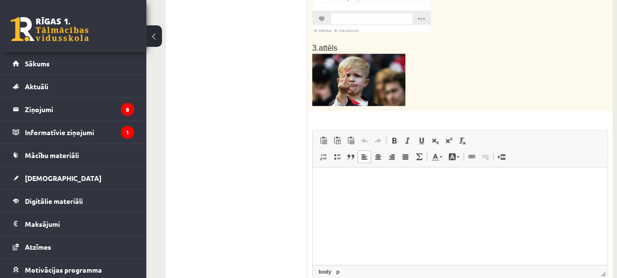
click at [375, 185] on p "Bagātinātā teksta redaktors, wiswyg-editor-user-answer-47024828005160" at bounding box center [459, 182] width 275 height 10
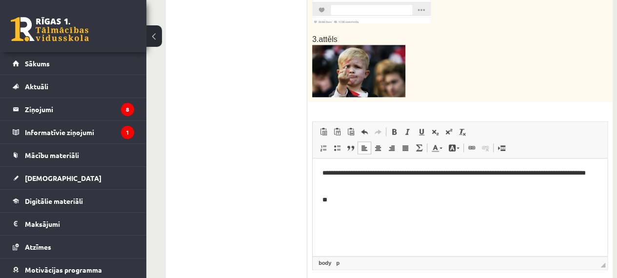
scroll to position [607, 0]
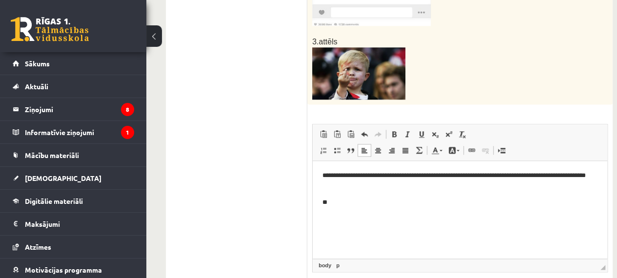
click at [401, 216] on html "**********" at bounding box center [460, 189] width 295 height 56
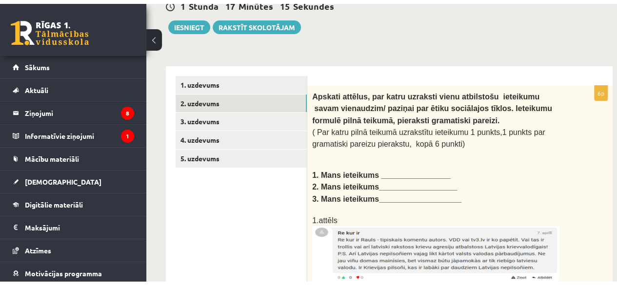
scroll to position [104, 0]
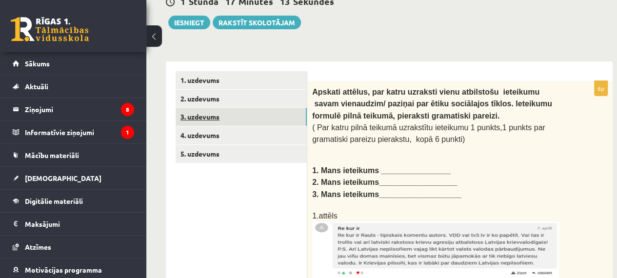
click at [216, 116] on link "3. uzdevums" at bounding box center [241, 117] width 131 height 18
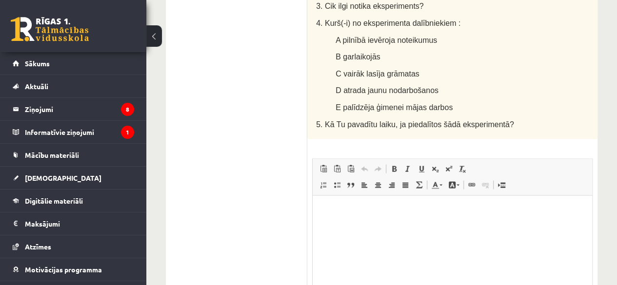
scroll to position [917, 0]
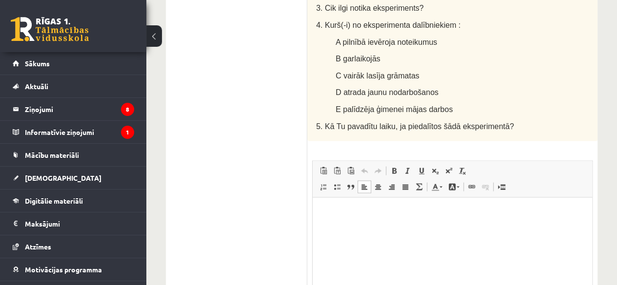
click at [339, 203] on html at bounding box center [452, 212] width 279 height 30
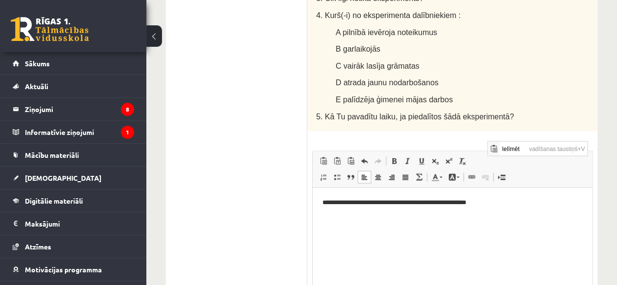
scroll to position [0, 0]
drag, startPoint x: 916, startPoint y: 410, endPoint x: 481, endPoint y: 196, distance: 484.8
click at [488, 202] on p "**********" at bounding box center [452, 203] width 260 height 10
click at [491, 198] on p "**********" at bounding box center [452, 203] width 260 height 10
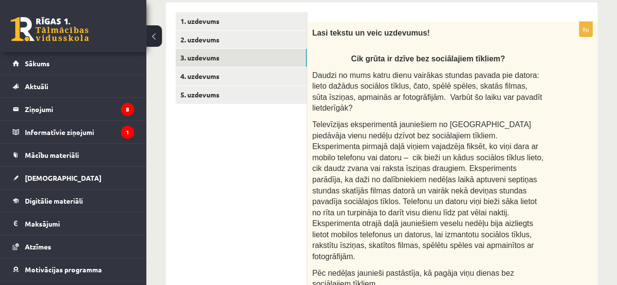
scroll to position [161, 0]
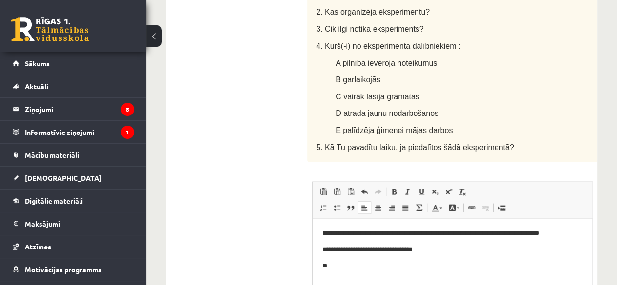
drag, startPoint x: 620, startPoint y: 234, endPoint x: 266, endPoint y: 94, distance: 380.2
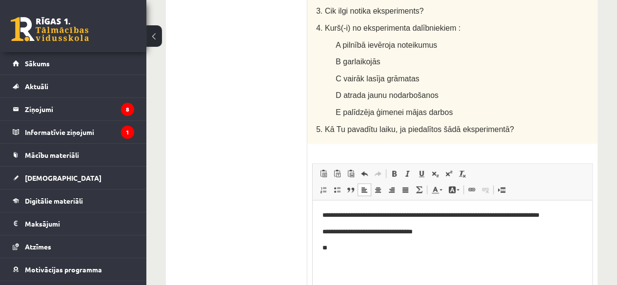
click at [578, 263] on html "**********" at bounding box center [452, 231] width 279 height 62
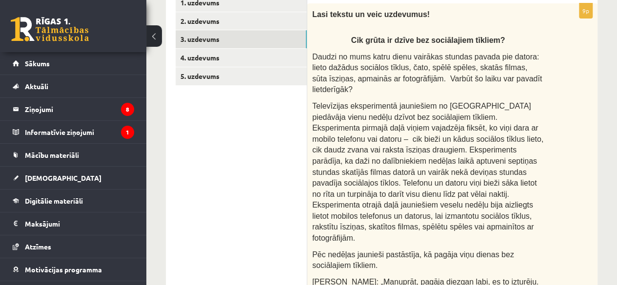
scroll to position [125, 0]
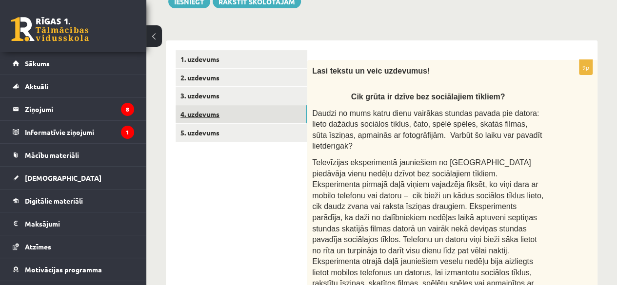
click at [253, 112] on link "4. uzdevums" at bounding box center [241, 114] width 131 height 18
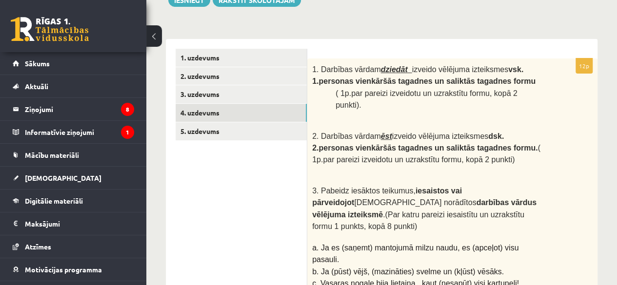
scroll to position [127, 0]
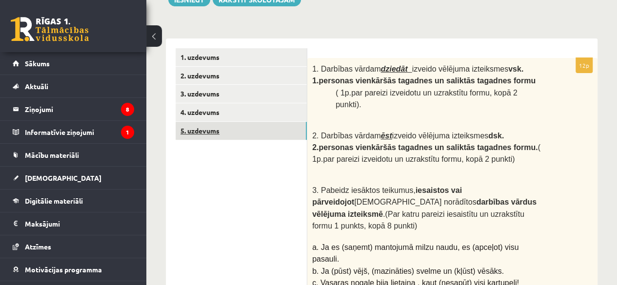
click at [232, 129] on link "5. uzdevums" at bounding box center [241, 131] width 131 height 18
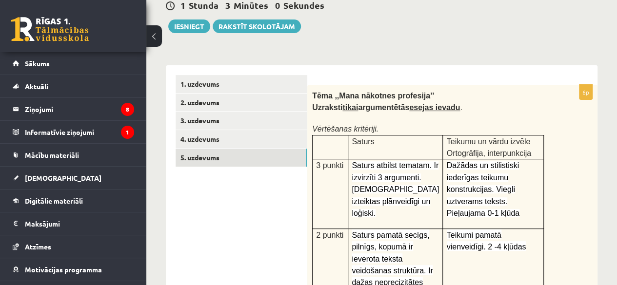
scroll to position [86, 0]
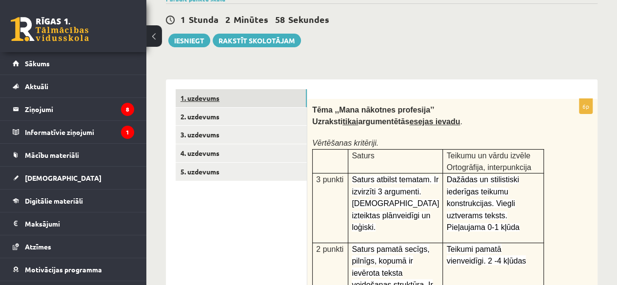
click at [256, 98] on link "1. uzdevums" at bounding box center [241, 98] width 131 height 18
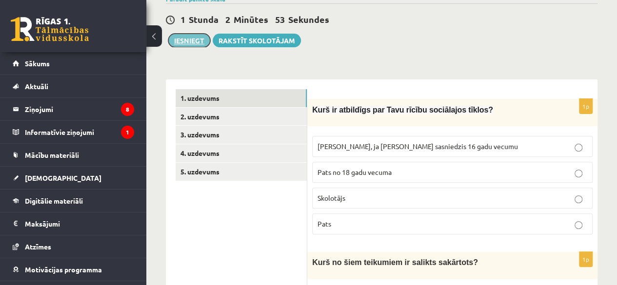
click at [183, 39] on button "Iesniegt" at bounding box center [189, 41] width 42 height 14
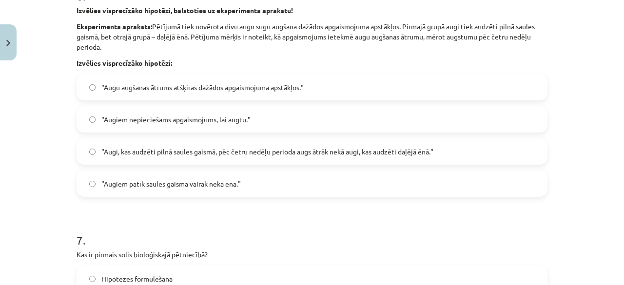
click at [539, 145] on label ""Augi, kas audzēti pilnā saules gaismā, pēc četru nedēļu perioda augs ātrāk nek…" at bounding box center [312, 151] width 469 height 24
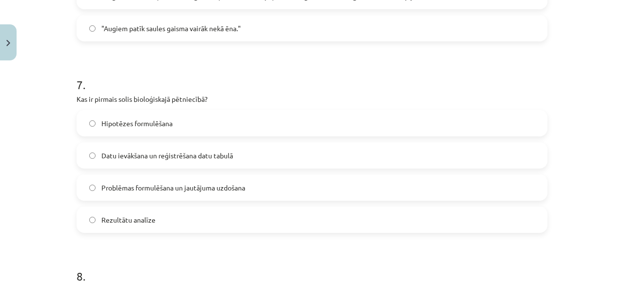
scroll to position [1342, 0]
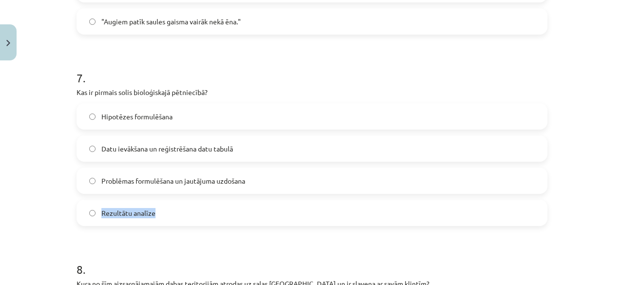
drag, startPoint x: 499, startPoint y: 174, endPoint x: 559, endPoint y: 211, distance: 70.5
click at [559, 211] on div "Mācību tēma: Bioloģijas 9. klases 1. ieskaites mācību materiāls #4 3. tēma. Kāp…" at bounding box center [312, 142] width 624 height 285
click at [555, 201] on div "Mācību tēma: Bioloģijas 9. klases 1. ieskaites mācību materiāls #4 3. tēma. Kāp…" at bounding box center [312, 142] width 624 height 285
click at [513, 181] on label "Problēmas formulēšana un jautājuma uzdošana" at bounding box center [312, 181] width 469 height 24
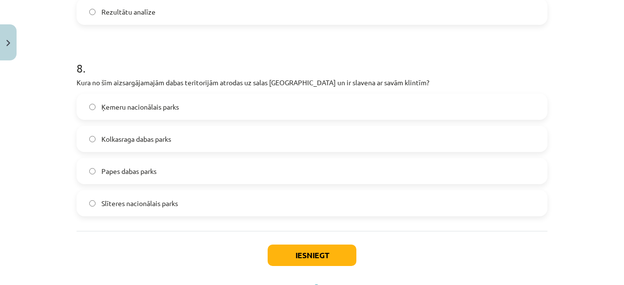
scroll to position [1551, 0]
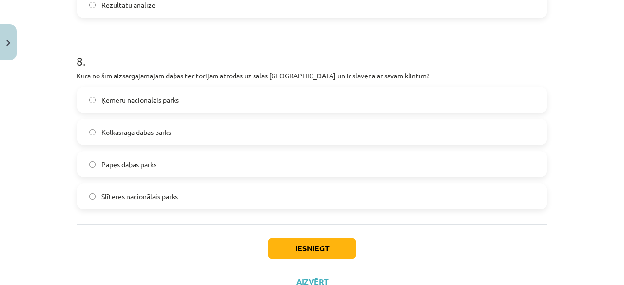
click at [530, 204] on label "Slīteres nacionālais parks" at bounding box center [312, 196] width 469 height 24
click at [337, 246] on button "Iesniegt" at bounding box center [312, 248] width 89 height 21
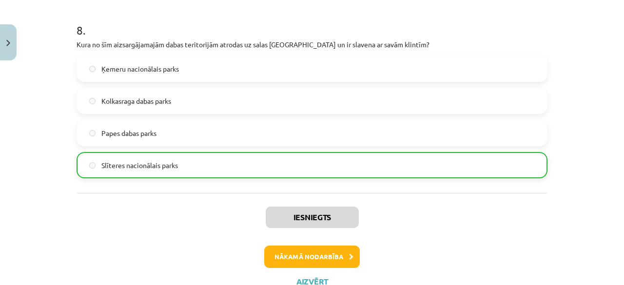
scroll to position [1618, 0]
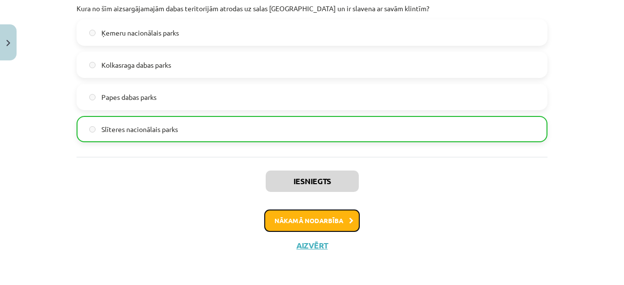
click at [328, 225] on button "Nākamā nodarbība" at bounding box center [312, 221] width 96 height 22
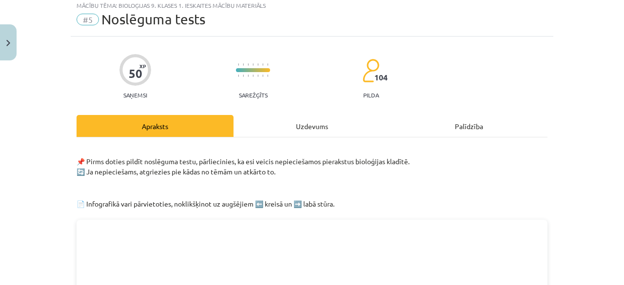
scroll to position [24, 0]
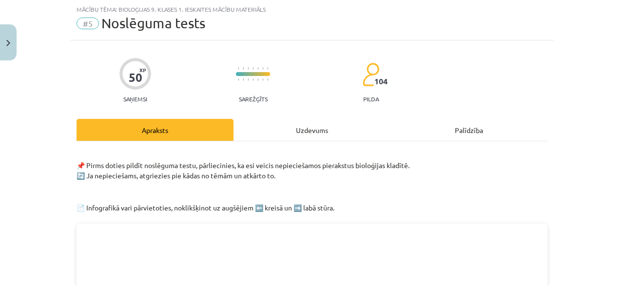
click at [305, 129] on div "Uzdevums" at bounding box center [312, 130] width 157 height 22
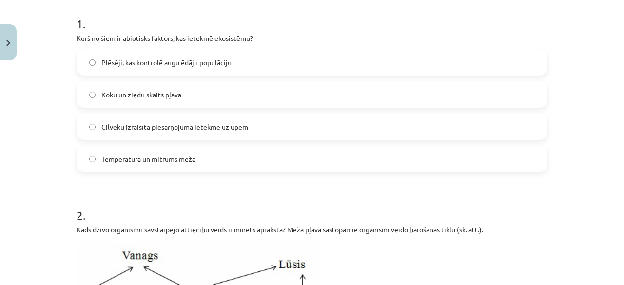
scroll to position [200, 0]
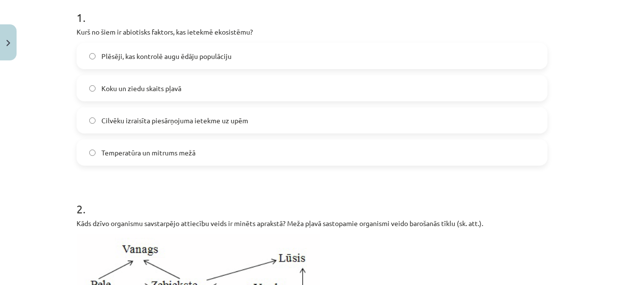
click at [458, 118] on label "Cilvēku izraisīta piesārņojuma ietekme uz upēm" at bounding box center [312, 120] width 469 height 24
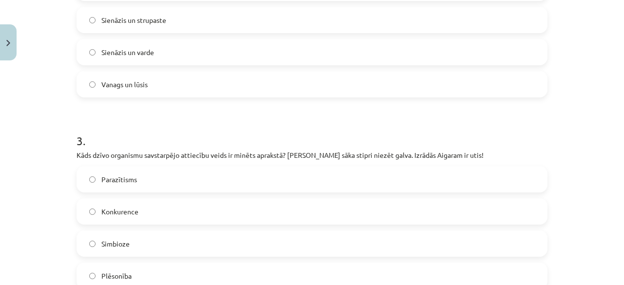
scroll to position [602, 0]
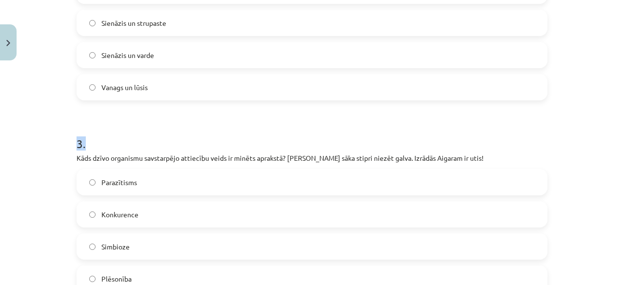
click at [612, 109] on div "Mācību tēma: Bioloģijas 9. klases 1. ieskaites mācību materiāls #5 Noslēguma te…" at bounding box center [312, 142] width 624 height 285
click at [611, 113] on div "Mācību tēma: Bioloģijas 9. klases 1. ieskaites mācību materiāls #5 Noslēguma te…" at bounding box center [312, 142] width 624 height 285
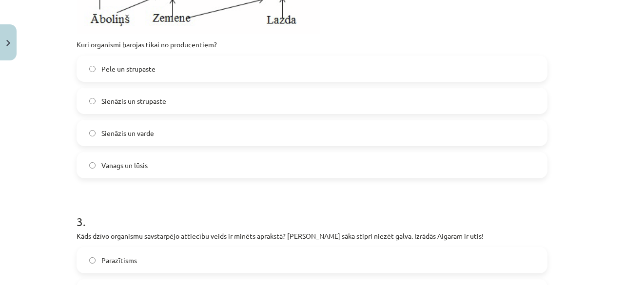
scroll to position [508, 0]
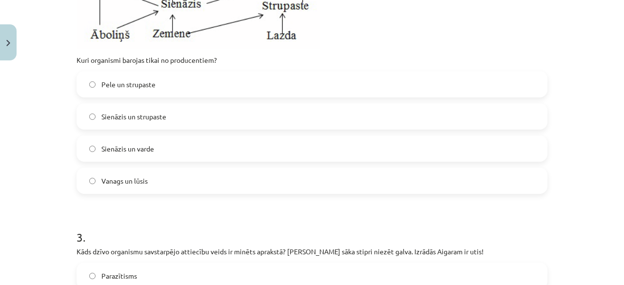
click at [488, 118] on label "Sienāzis un strupaste" at bounding box center [312, 116] width 469 height 24
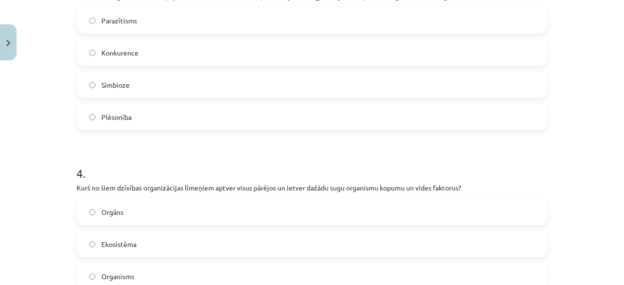
scroll to position [773, 0]
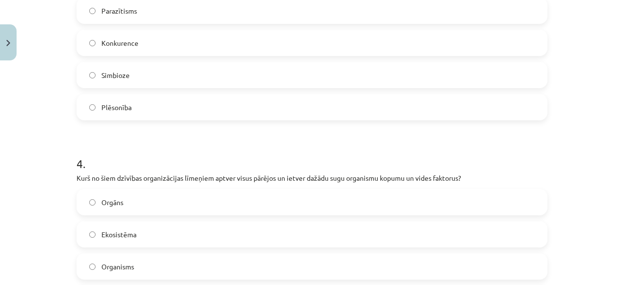
click at [459, 39] on label "Konkurence" at bounding box center [312, 43] width 469 height 24
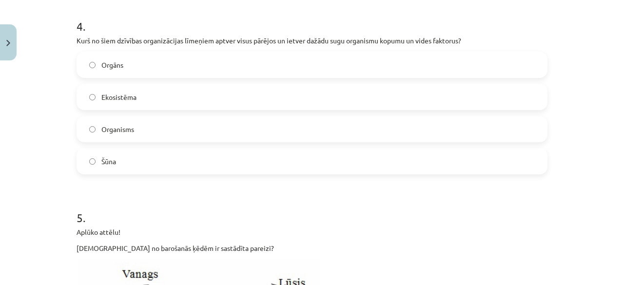
scroll to position [924, 0]
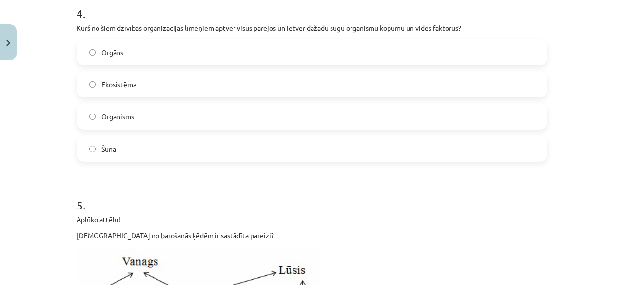
click at [531, 83] on label "Ekosistēma" at bounding box center [312, 84] width 469 height 24
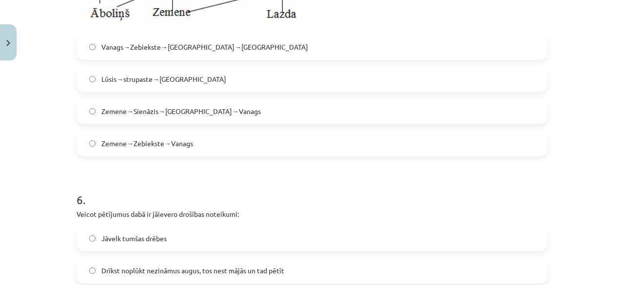
scroll to position [1242, 0]
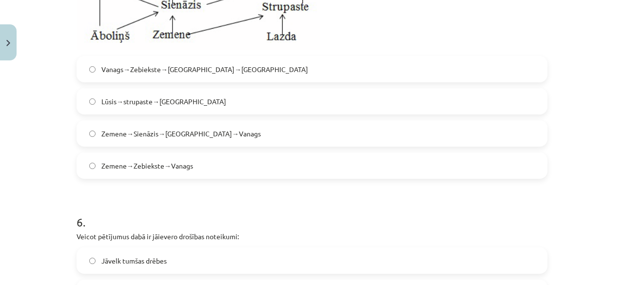
click at [493, 138] on label "Zemene→Sienāzis→Zebiekste→Vanags" at bounding box center [312, 133] width 469 height 24
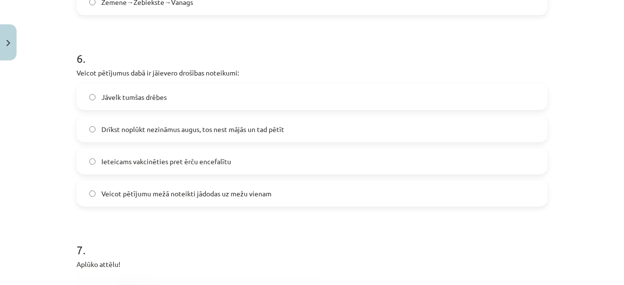
scroll to position [1454, 0]
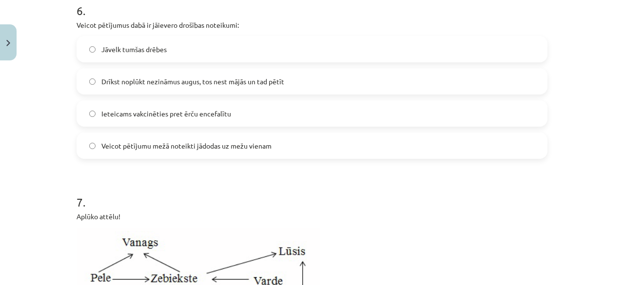
click at [492, 80] on label "Drīkst noplūkt nezināmus augus, tos nest mājās un tad pētīt" at bounding box center [312, 81] width 469 height 24
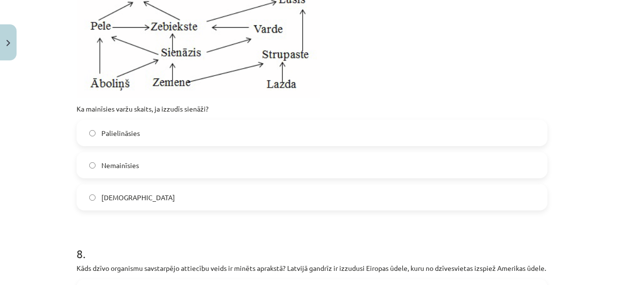
scroll to position [1741, 0]
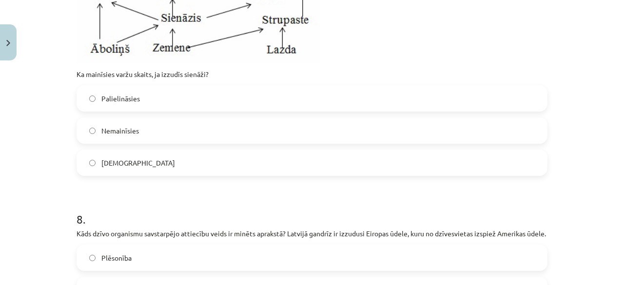
click at [508, 131] on label "Nemainīsies" at bounding box center [312, 130] width 469 height 24
click at [508, 158] on label "Samazināsies" at bounding box center [312, 163] width 469 height 24
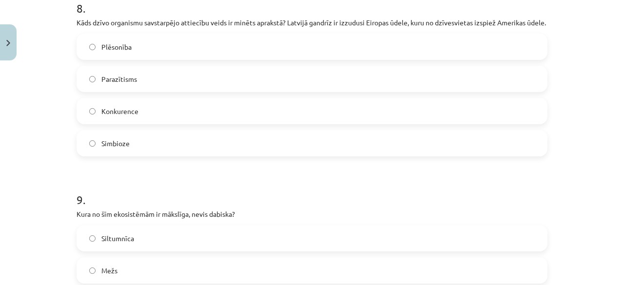
scroll to position [1981, 0]
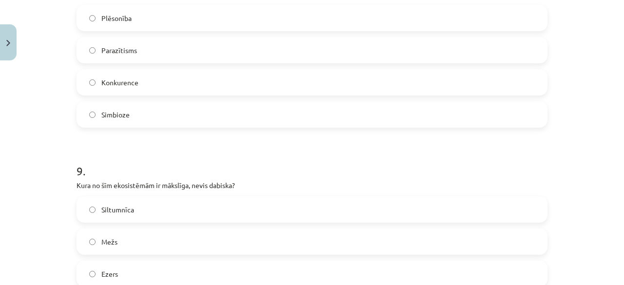
click at [502, 88] on label "Konkurence" at bounding box center [312, 82] width 469 height 24
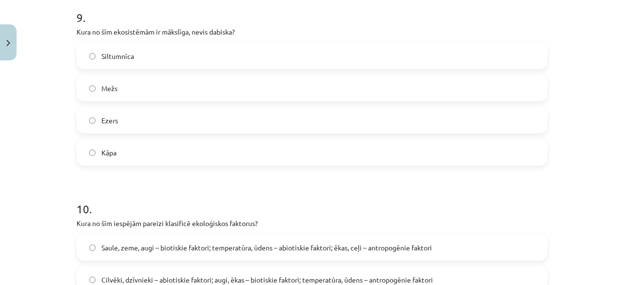
scroll to position [2182, 0]
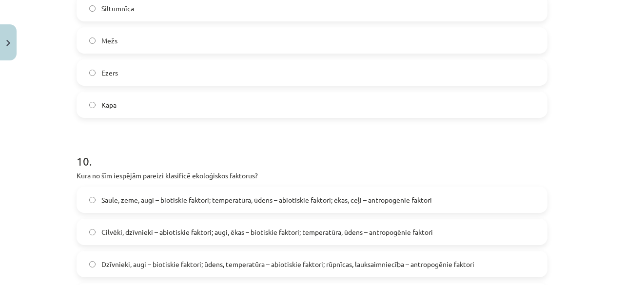
click at [429, 20] on label "Siltumnīca" at bounding box center [312, 8] width 469 height 24
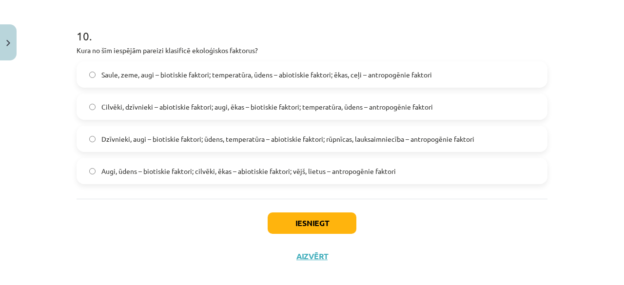
scroll to position [2320, 0]
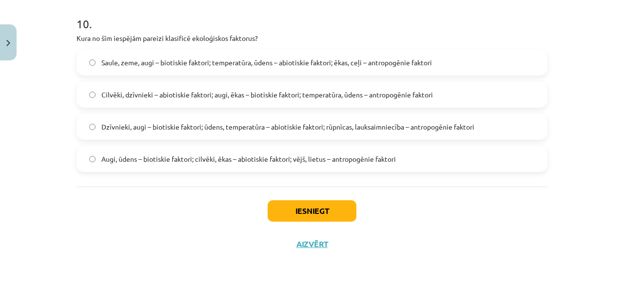
click at [519, 129] on label "Dzīvnieki, augi – biotiskie faktori; ūdens, temperatūra – abiotiskie faktori; r…" at bounding box center [312, 127] width 469 height 24
click at [328, 217] on button "Iesniegt" at bounding box center [312, 210] width 89 height 21
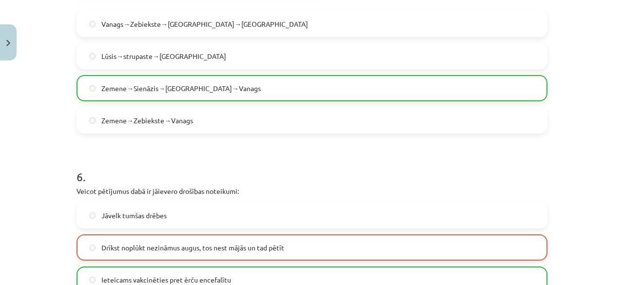
scroll to position [2360, 0]
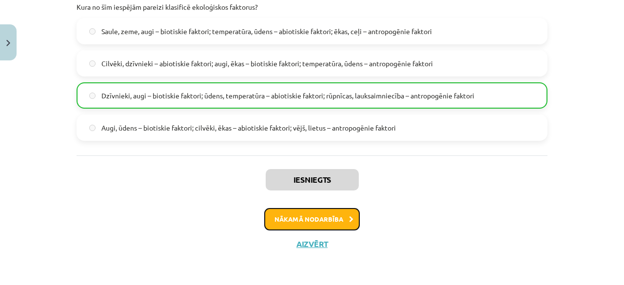
click at [333, 209] on button "Nākamā nodarbība" at bounding box center [312, 219] width 96 height 22
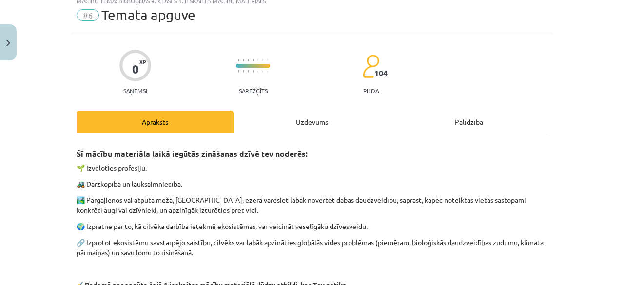
scroll to position [24, 0]
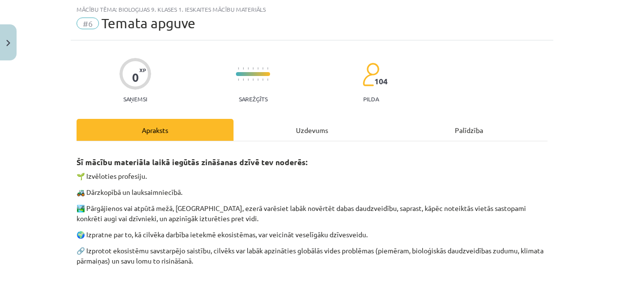
click at [311, 132] on div "Uzdevums" at bounding box center [312, 130] width 157 height 22
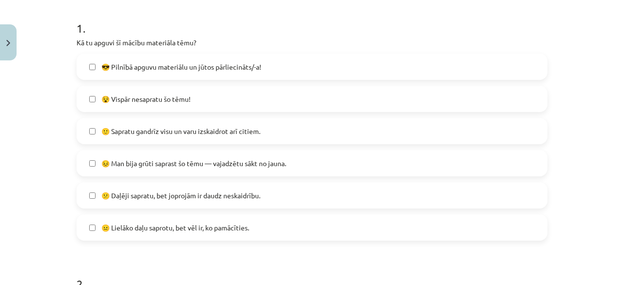
scroll to position [197, 0]
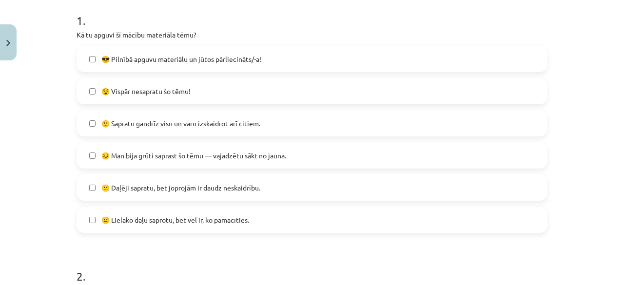
click at [433, 57] on label "😎 Pilnībā apguvu materiālu un jūtos pārliecināts/-a!" at bounding box center [312, 59] width 469 height 24
click at [513, 63] on label "😎 Pilnībā apguvu materiālu un jūtos pārliecināts/-a!" at bounding box center [312, 59] width 469 height 24
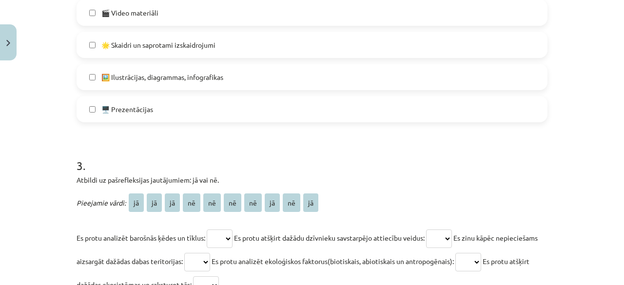
scroll to position [642, 0]
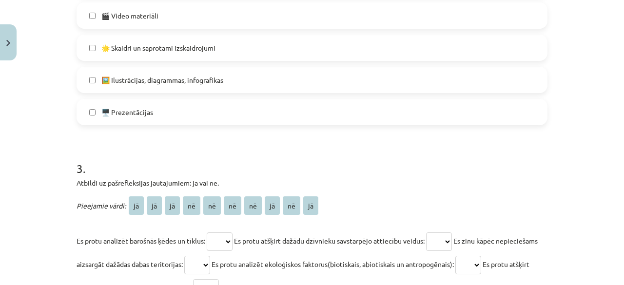
click at [456, 117] on label "🖥️ Prezentācijas" at bounding box center [312, 112] width 469 height 24
click at [471, 110] on label "🖥️ Prezentācijas" at bounding box center [312, 112] width 469 height 24
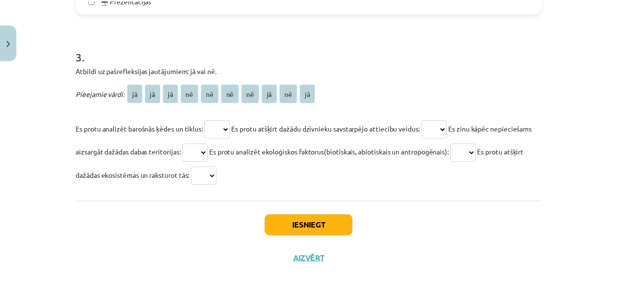
scroll to position [769, 0]
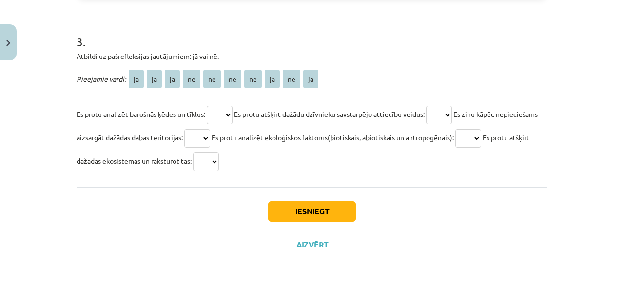
click at [220, 111] on select "** ** ** ** ** ** ** ** ** **" at bounding box center [220, 115] width 26 height 19
select select "**"
click at [207, 106] on select "** ** ** ** ** ** ** ** ** **" at bounding box center [220, 115] width 26 height 19
click at [210, 137] on select "** ** ** ** ** ** ** ** ** **" at bounding box center [197, 138] width 26 height 19
select select "**"
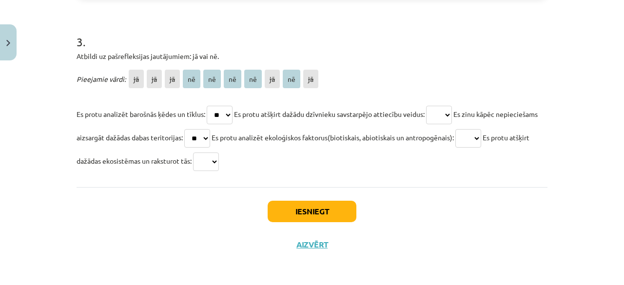
click at [210, 129] on select "** ** ** ** ** ** ** ** ** **" at bounding box center [197, 138] width 26 height 19
click at [219, 158] on select "** ** ** ** ** ** ** ** ** **" at bounding box center [206, 162] width 26 height 19
select select "**"
click at [219, 153] on select "** ** ** ** ** ** ** ** ** **" at bounding box center [206, 162] width 26 height 19
click at [451, 115] on select "** ** ** ** ** ** ** ** ** **" at bounding box center [439, 115] width 26 height 19
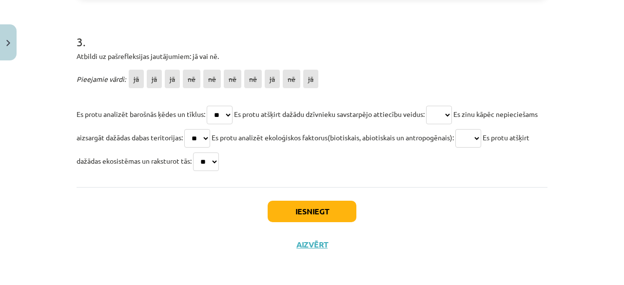
select select "**"
click at [432, 106] on select "** ** ** ** ** ** ** ** ** **" at bounding box center [439, 115] width 26 height 19
click at [481, 133] on select "** ** ** ** ** ** ** ** ** **" at bounding box center [468, 138] width 26 height 19
select select "**"
click at [481, 129] on select "** ** ** ** ** ** ** ** ** **" at bounding box center [468, 138] width 26 height 19
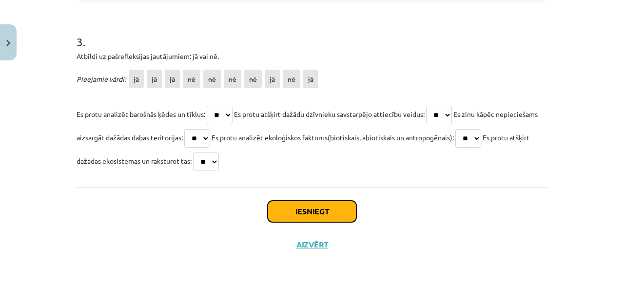
click at [297, 217] on button "Iesniegt" at bounding box center [312, 211] width 89 height 21
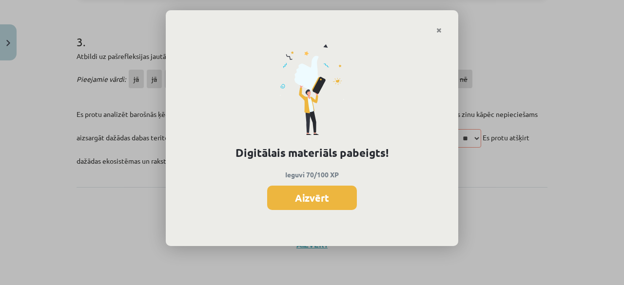
drag, startPoint x: 296, startPoint y: 217, endPoint x: 375, endPoint y: 197, distance: 80.4
click at [375, 197] on div "Digitālais materiāls pabeigts! Ieguvi 70/100 XP Aizvērt" at bounding box center [312, 140] width 293 height 213
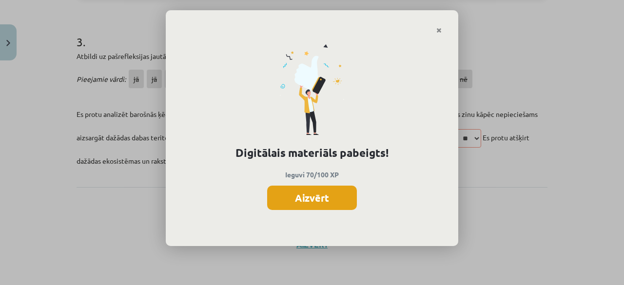
click at [305, 194] on button "Aizvērt" at bounding box center [312, 198] width 90 height 24
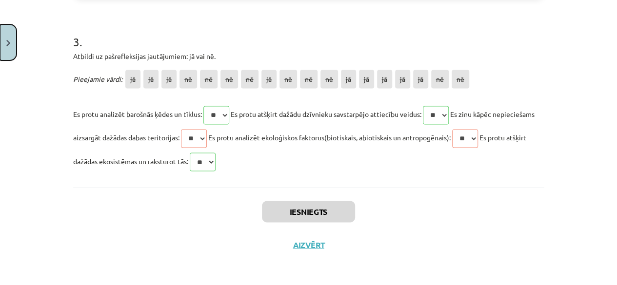
click at [7, 36] on button "Close" at bounding box center [8, 42] width 17 height 36
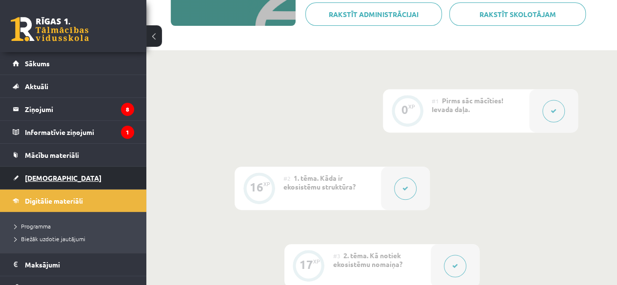
click at [47, 181] on link "[DEMOGRAPHIC_DATA]" at bounding box center [73, 178] width 121 height 22
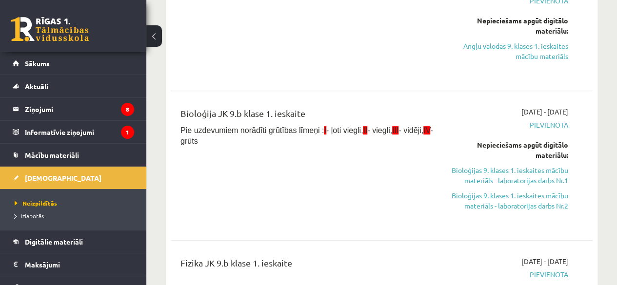
scroll to position [187, 0]
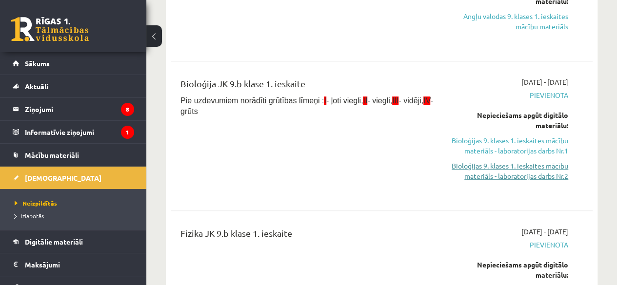
click at [539, 162] on link "Bioloģijas 9. klases 1. ieskaites mācību materiāls - laboratorijas darbs Nr.2" at bounding box center [508, 171] width 119 height 20
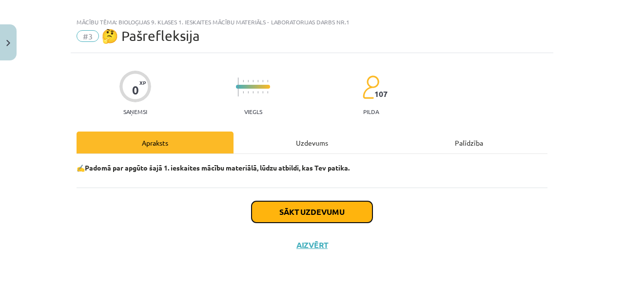
click at [305, 212] on button "Sākt uzdevumu" at bounding box center [312, 211] width 121 height 21
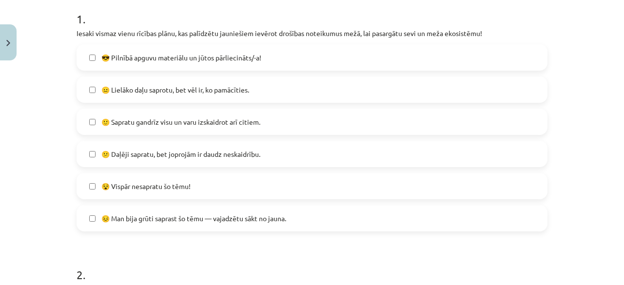
scroll to position [199, 0]
click at [413, 152] on label "😕 Daļēji sapratu, bet joprojām ir daudz neskaidrību." at bounding box center [312, 154] width 469 height 24
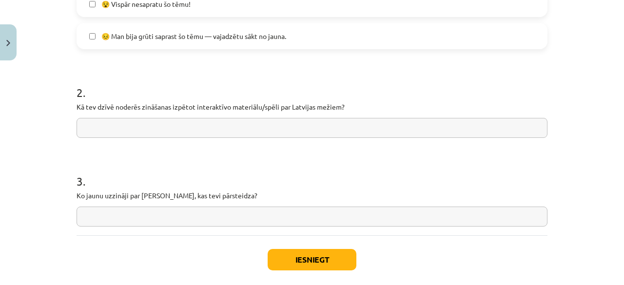
scroll to position [386, 0]
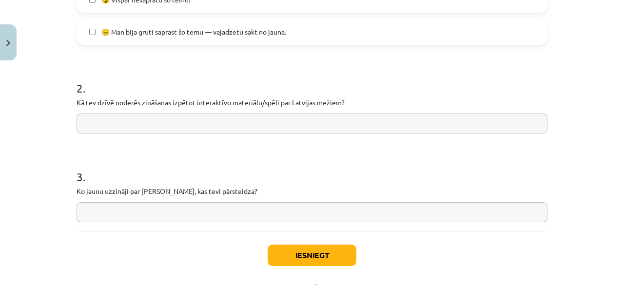
click at [382, 123] on input "text" at bounding box center [312, 124] width 471 height 20
type input "**********"
click at [329, 213] on input "text" at bounding box center [312, 212] width 471 height 20
type input "*"
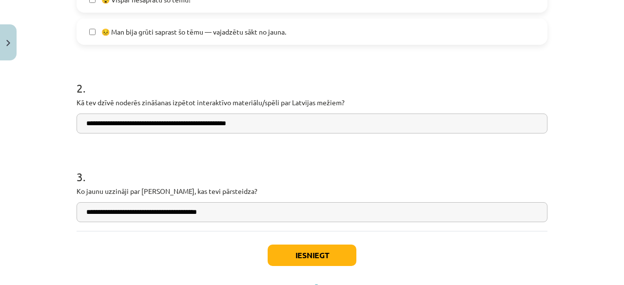
type input "**********"
click at [318, 260] on button "Iesniegt" at bounding box center [312, 255] width 89 height 21
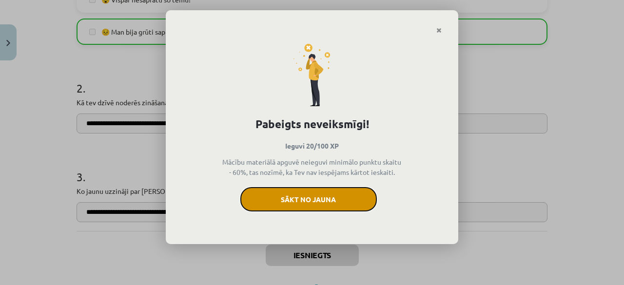
click at [315, 201] on button "Sākt no jauna" at bounding box center [308, 199] width 137 height 24
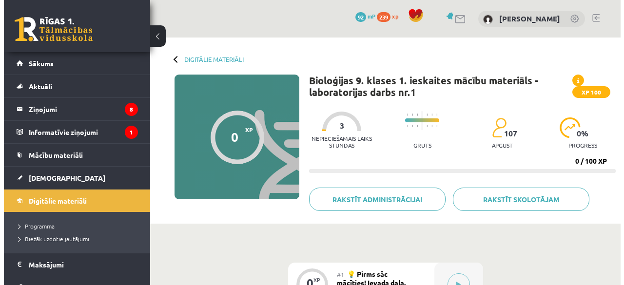
scroll to position [178, 0]
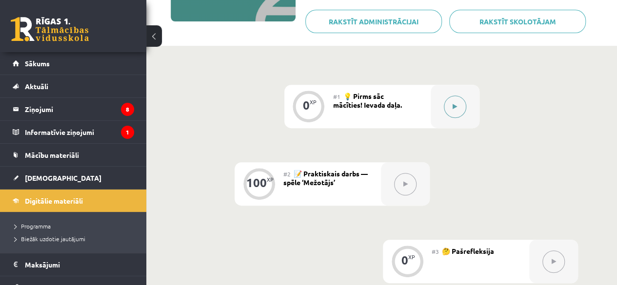
click at [447, 101] on button at bounding box center [455, 107] width 22 height 22
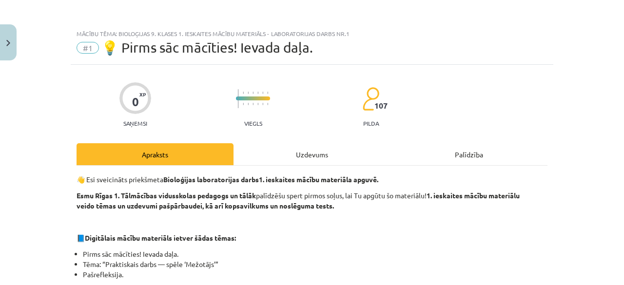
click at [310, 150] on div "Uzdevums" at bounding box center [312, 154] width 157 height 22
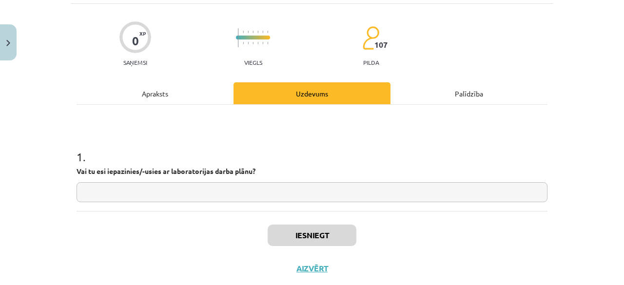
scroll to position [68, 0]
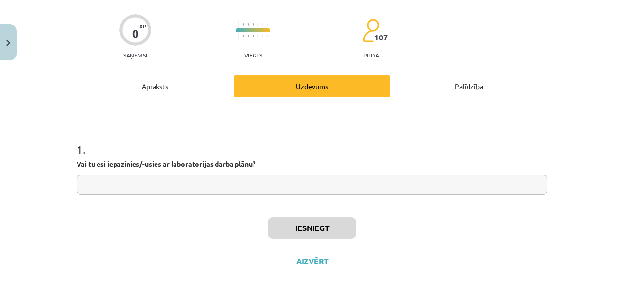
click at [463, 186] on input "text" at bounding box center [312, 185] width 471 height 20
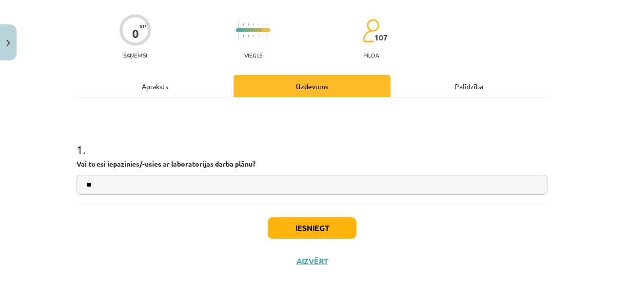
type input "**"
click at [316, 235] on button "Iesniegt" at bounding box center [312, 227] width 89 height 21
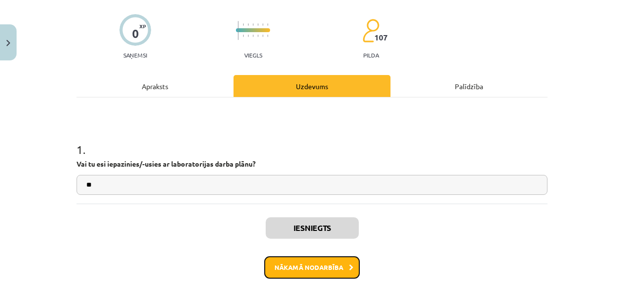
click at [307, 265] on button "Nākamā nodarbība" at bounding box center [312, 267] width 96 height 22
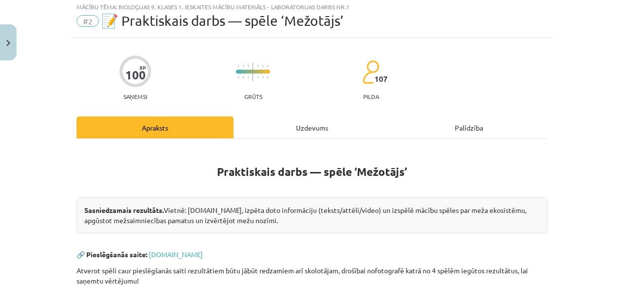
scroll to position [24, 0]
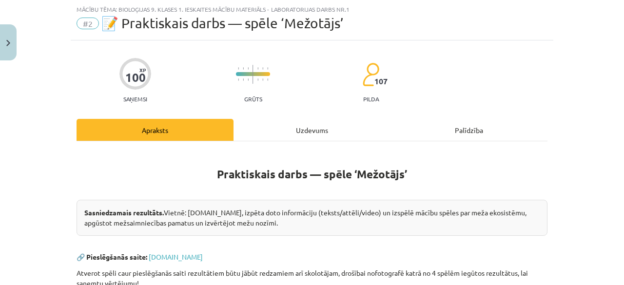
click at [295, 124] on div "Uzdevums" at bounding box center [312, 130] width 157 height 22
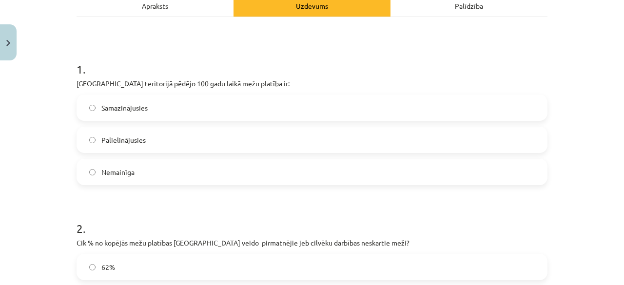
scroll to position [159, 0]
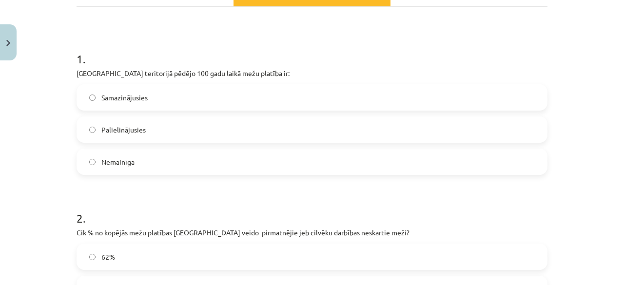
click at [232, 121] on label "Palielinājusies" at bounding box center [312, 130] width 469 height 24
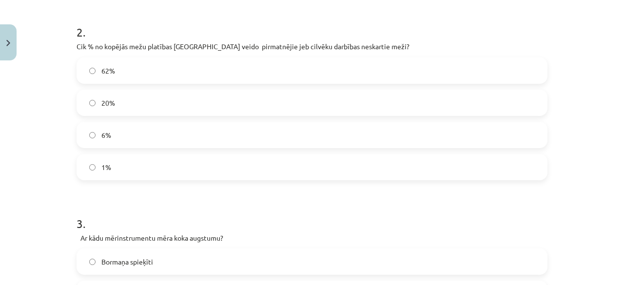
scroll to position [344, 0]
click at [523, 172] on label "1%" at bounding box center [312, 169] width 469 height 24
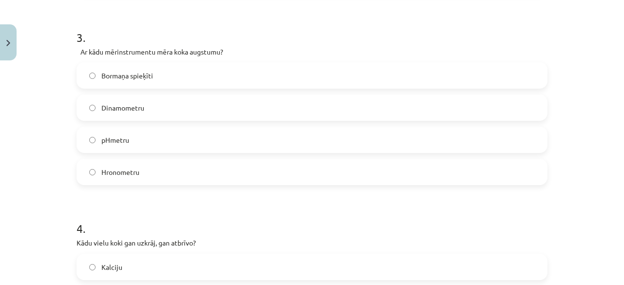
scroll to position [529, 0]
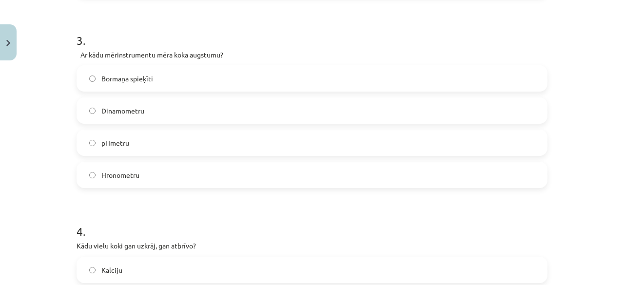
click at [417, 76] on label "Bormaņa spieķīti" at bounding box center [312, 78] width 469 height 24
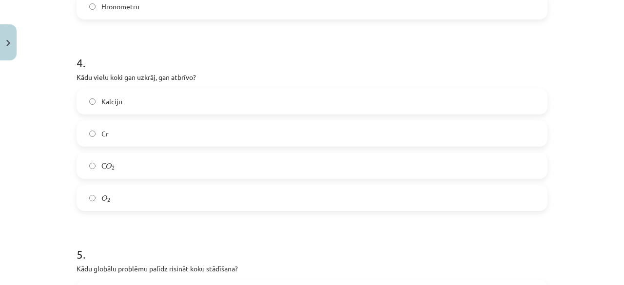
scroll to position [700, 0]
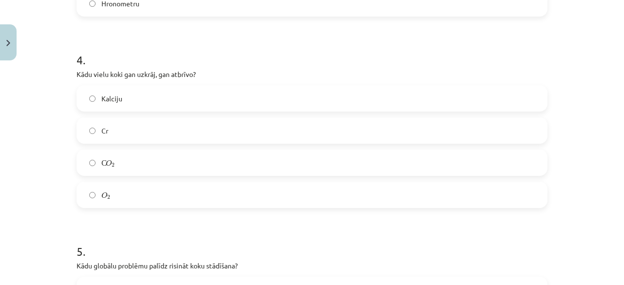
click at [391, 158] on label "С O 2 С O 2" at bounding box center [312, 163] width 469 height 24
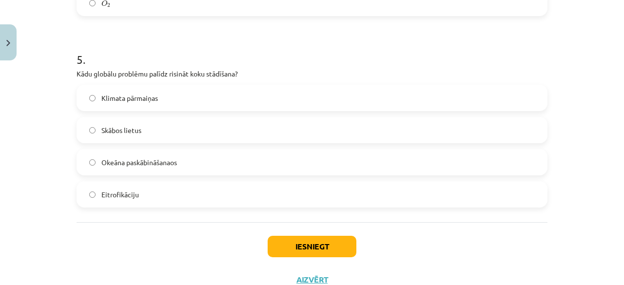
scroll to position [886, 0]
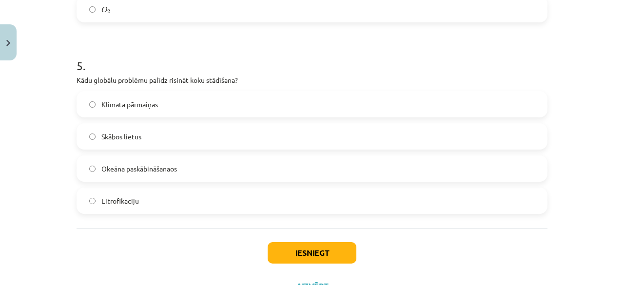
click at [467, 166] on label "Okeāna paskābināšanaos" at bounding box center [312, 169] width 469 height 24
click at [328, 248] on button "Iesniegt" at bounding box center [312, 252] width 89 height 21
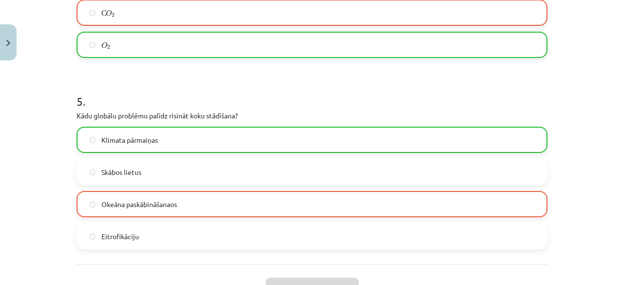
scroll to position [958, 0]
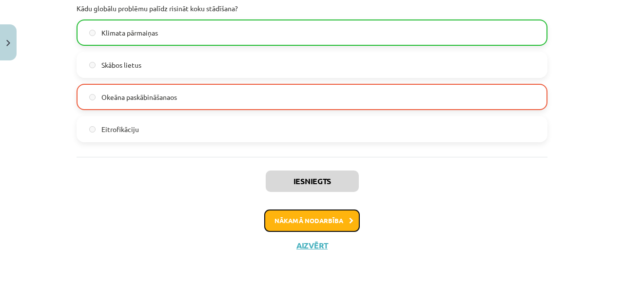
click at [330, 224] on button "Nākamā nodarbība" at bounding box center [312, 221] width 96 height 22
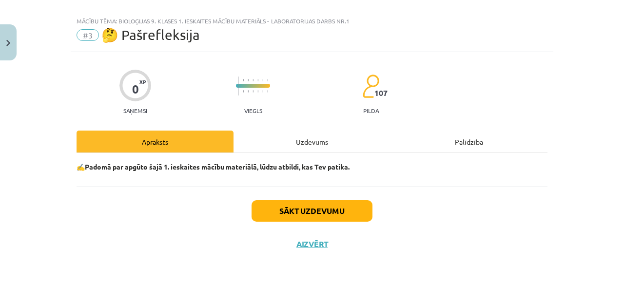
scroll to position [12, 0]
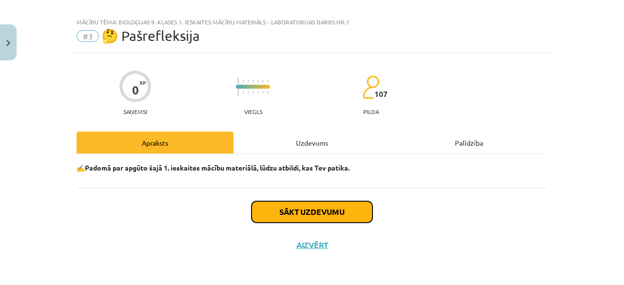
click at [326, 218] on button "Sākt uzdevumu" at bounding box center [312, 211] width 121 height 21
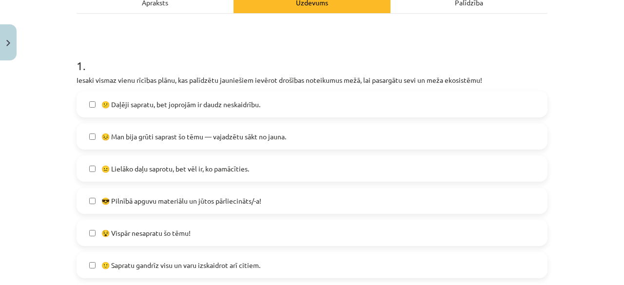
scroll to position [154, 0]
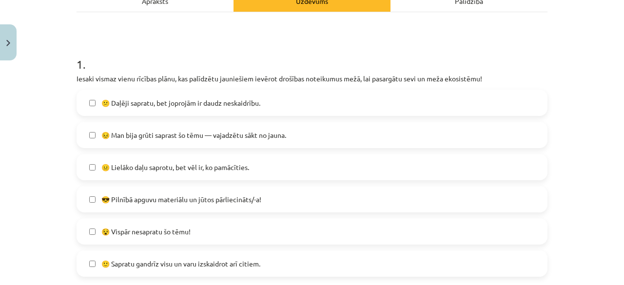
click at [494, 100] on label "😕 Daļēji sapratu, bet joprojām ir daudz neskaidrību." at bounding box center [312, 103] width 469 height 24
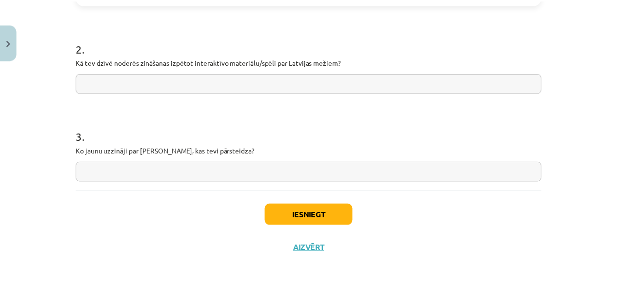
scroll to position [429, 0]
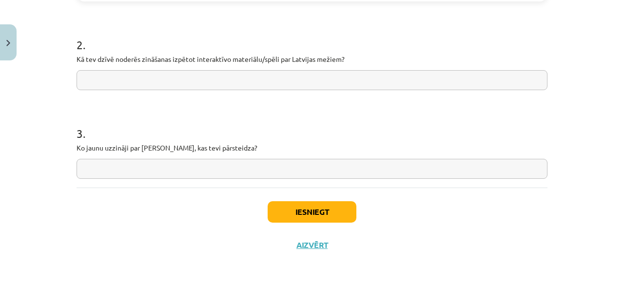
click at [500, 173] on input "text" at bounding box center [312, 169] width 471 height 20
type input "**********"
click at [433, 79] on input "text" at bounding box center [312, 80] width 471 height 20
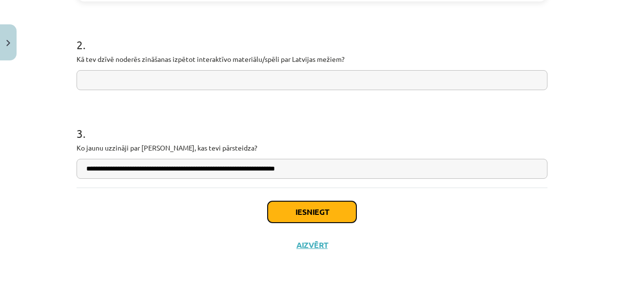
click at [333, 213] on button "Iesniegt" at bounding box center [312, 211] width 89 height 21
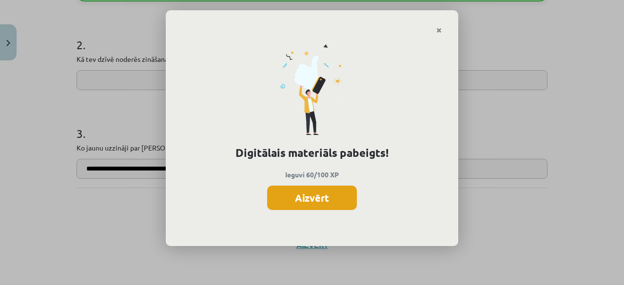
click at [330, 194] on button "Aizvērt" at bounding box center [312, 198] width 90 height 24
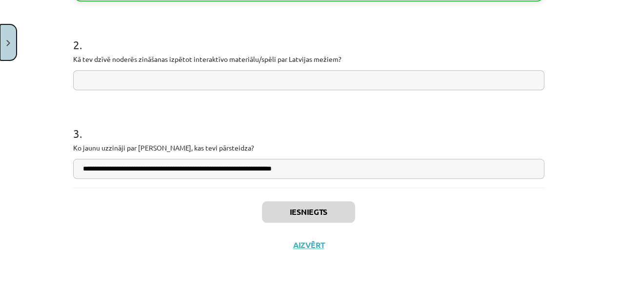
click at [10, 43] on img "Close" at bounding box center [8, 43] width 4 height 6
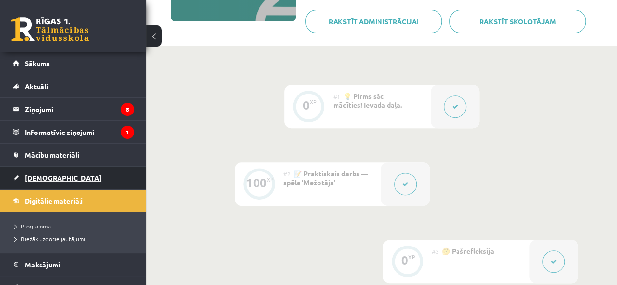
click at [41, 174] on span "[DEMOGRAPHIC_DATA]" at bounding box center [63, 178] width 77 height 9
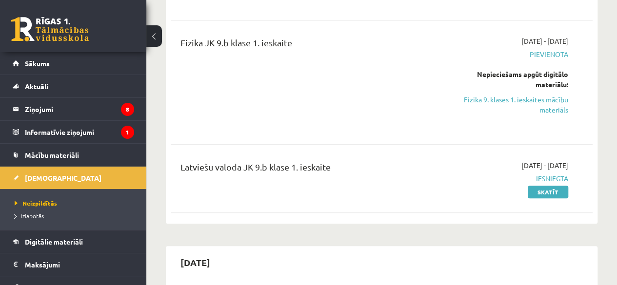
scroll to position [290, 0]
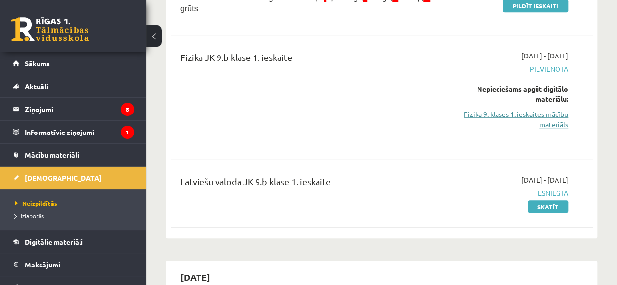
click at [540, 110] on link "Fizika 9. klases 1. ieskaites mācību materiāls" at bounding box center [508, 119] width 119 height 20
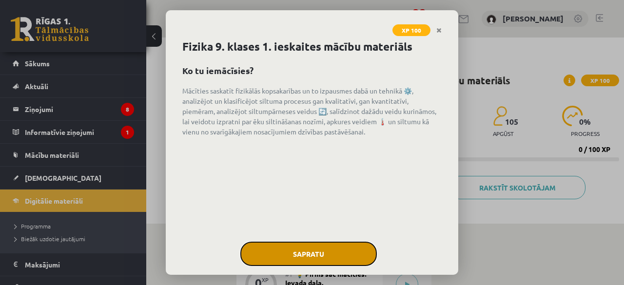
click at [266, 259] on button "Sapratu" at bounding box center [308, 254] width 137 height 24
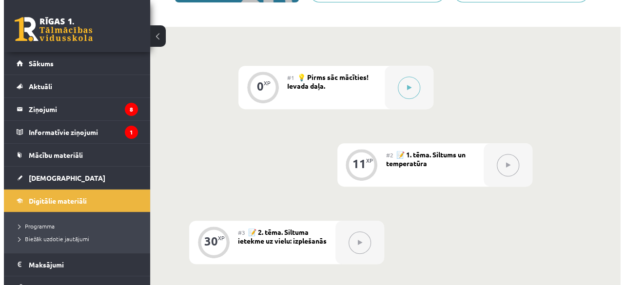
scroll to position [175, 0]
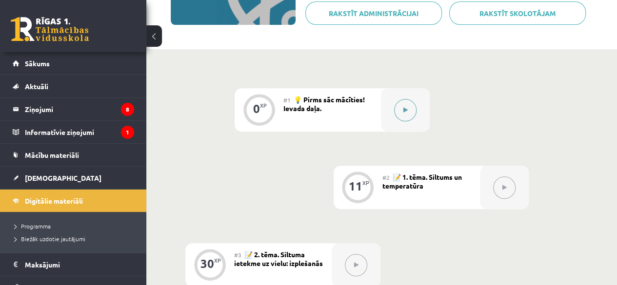
click at [412, 109] on button at bounding box center [405, 110] width 22 height 22
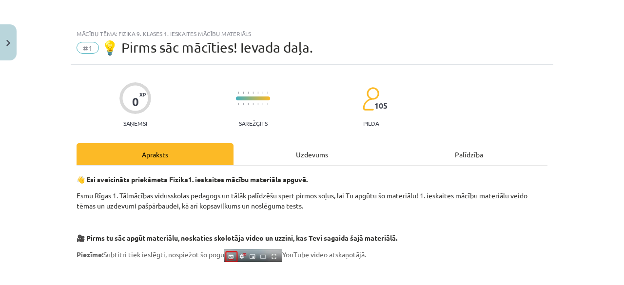
click at [315, 156] on div "Uzdevums" at bounding box center [312, 154] width 157 height 22
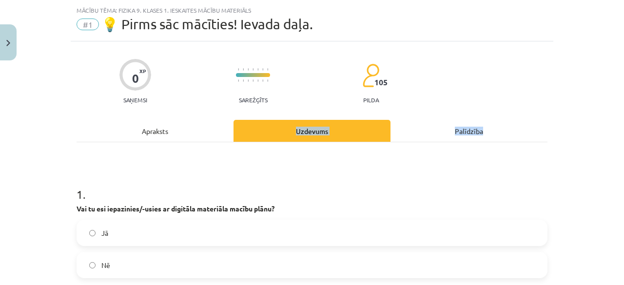
scroll to position [24, 0]
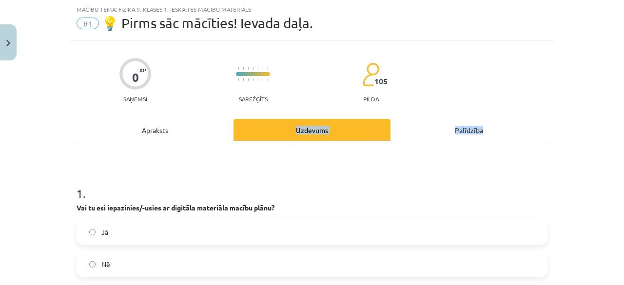
click at [376, 170] on h1 "1 ." at bounding box center [312, 185] width 471 height 30
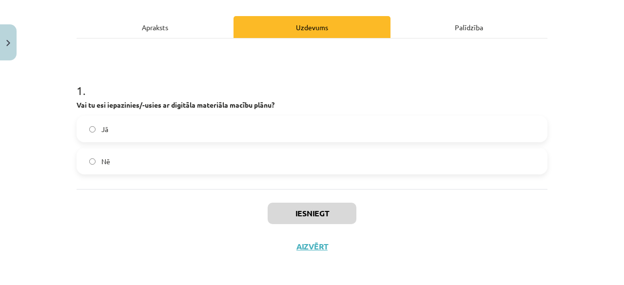
scroll to position [129, 0]
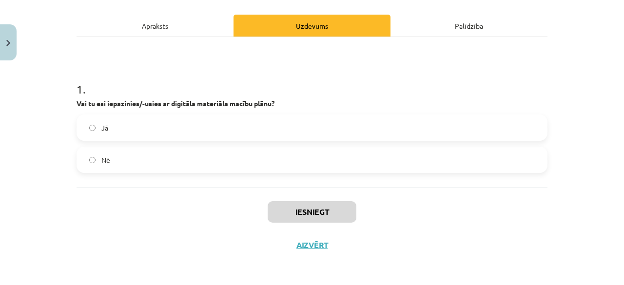
click at [500, 125] on label "Jā" at bounding box center [312, 128] width 469 height 24
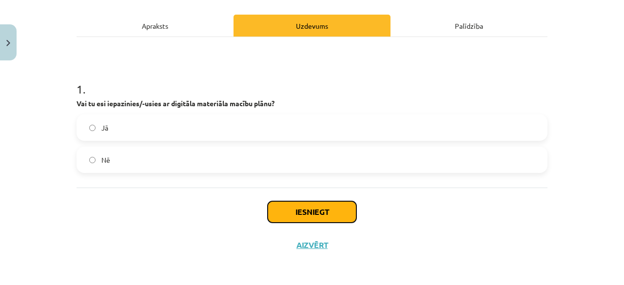
click at [341, 204] on button "Iesniegt" at bounding box center [312, 211] width 89 height 21
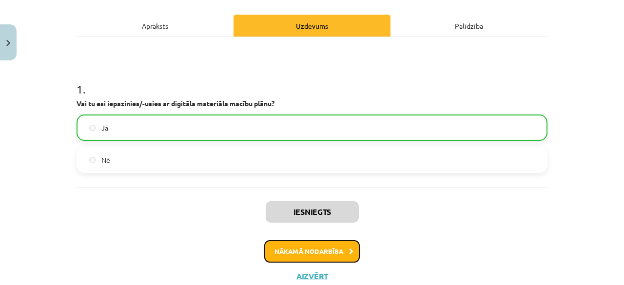
click at [338, 251] on button "Nākamā nodarbība" at bounding box center [312, 251] width 96 height 22
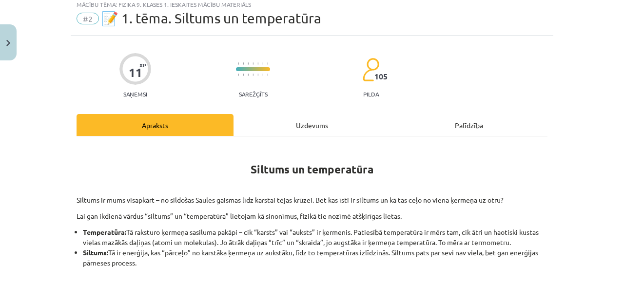
scroll to position [24, 0]
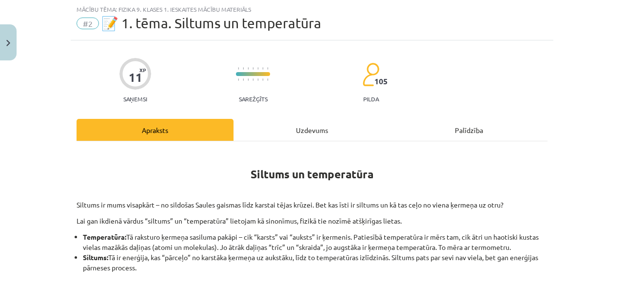
click at [318, 133] on div "Uzdevums" at bounding box center [312, 130] width 157 height 22
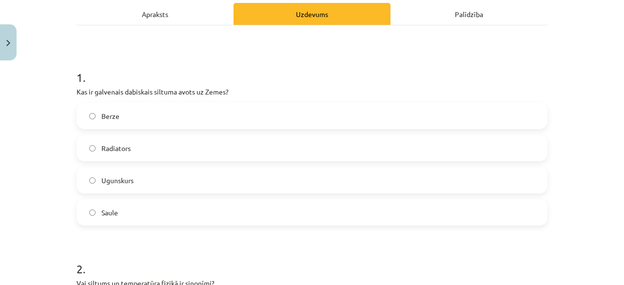
scroll to position [146, 0]
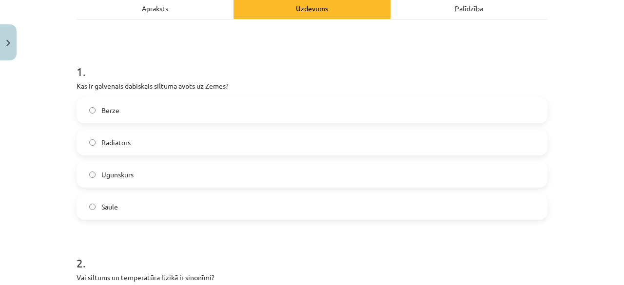
click at [521, 211] on label "Saule" at bounding box center [312, 207] width 469 height 24
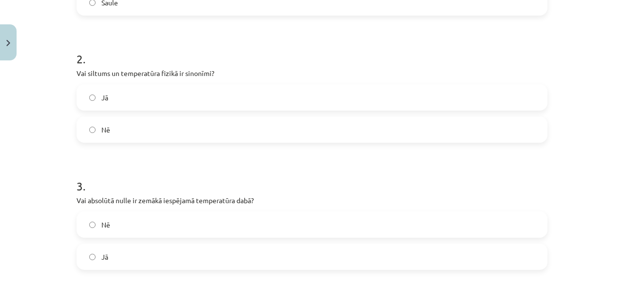
scroll to position [373, 0]
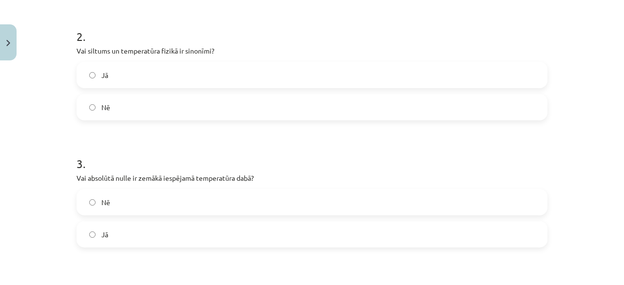
click at [450, 104] on label "Nē" at bounding box center [312, 107] width 469 height 24
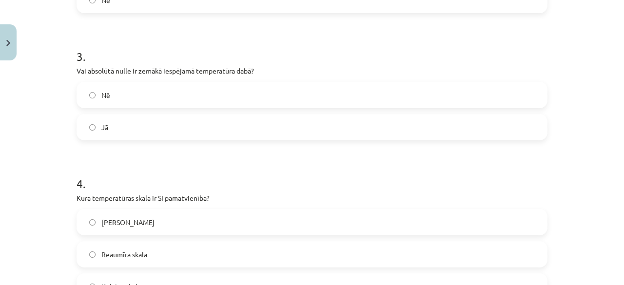
scroll to position [484, 0]
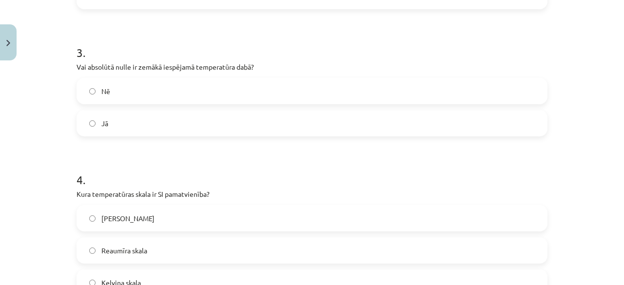
click at [432, 86] on label "Nē" at bounding box center [312, 91] width 469 height 24
click at [496, 118] on label "Jā" at bounding box center [312, 123] width 469 height 24
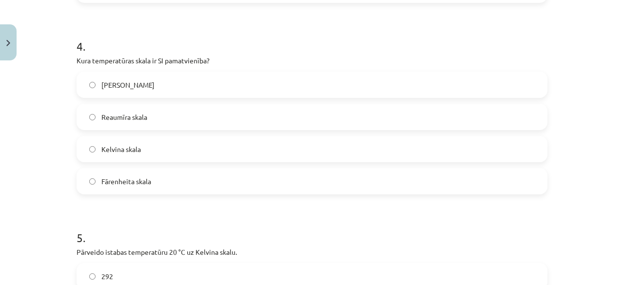
scroll to position [627, 0]
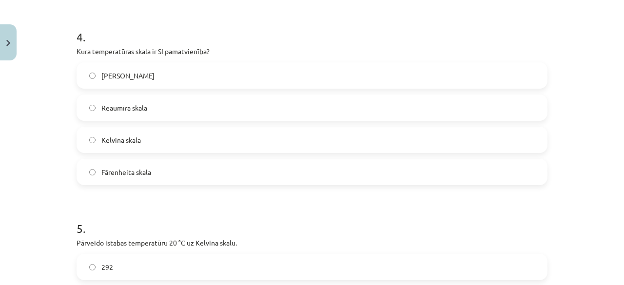
click at [347, 96] on label "Reaumīra skala" at bounding box center [312, 108] width 469 height 24
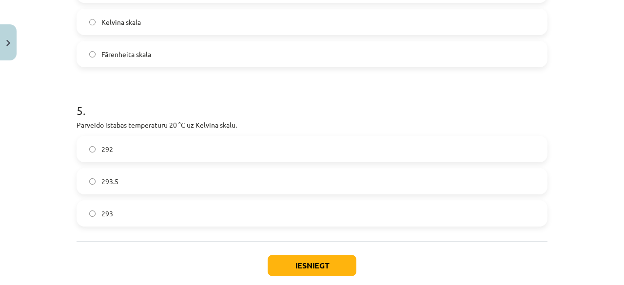
scroll to position [799, 0]
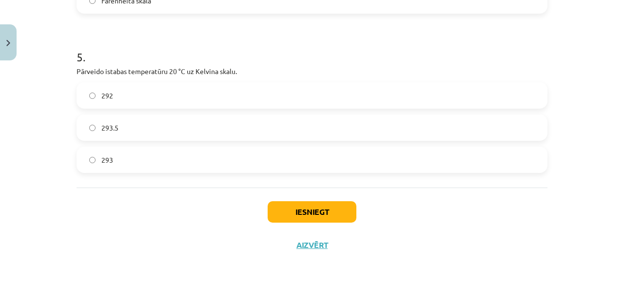
click at [505, 123] on label "293.5" at bounding box center [312, 128] width 469 height 24
click at [315, 211] on button "Iesniegt" at bounding box center [312, 211] width 89 height 21
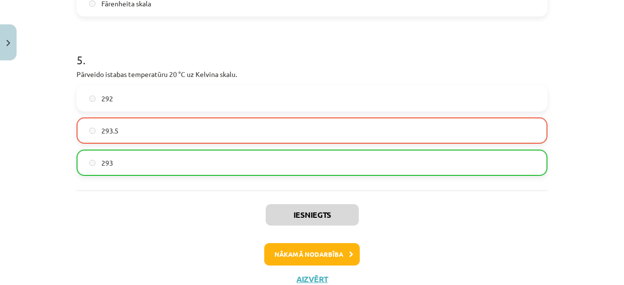
scroll to position [829, 0]
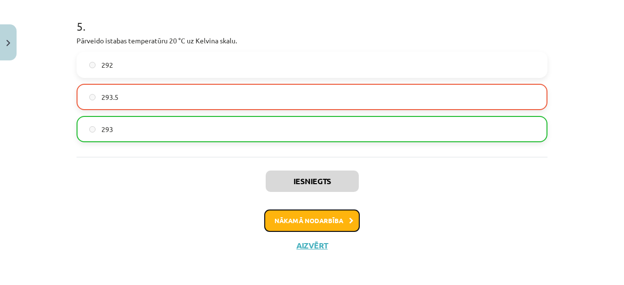
click at [336, 214] on button "Nākamā nodarbība" at bounding box center [312, 221] width 96 height 22
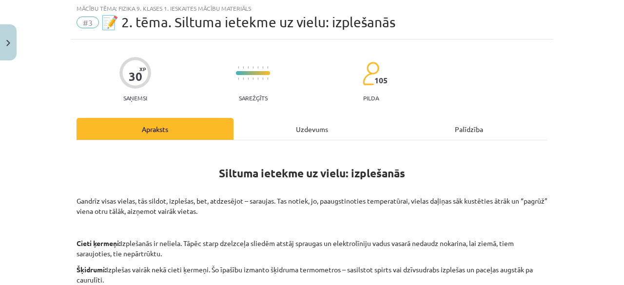
scroll to position [24, 0]
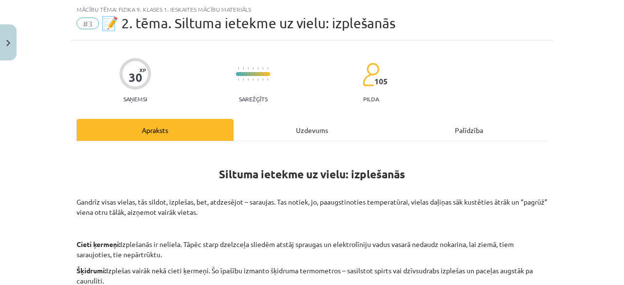
click at [312, 129] on div "Uzdevums" at bounding box center [312, 130] width 157 height 22
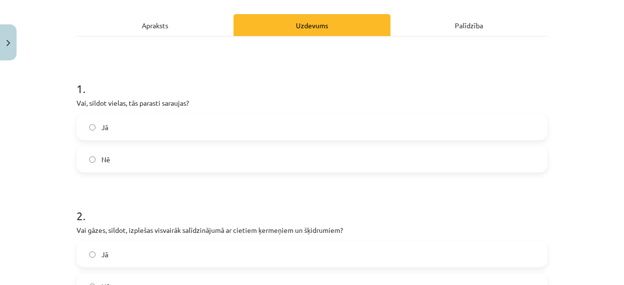
scroll to position [167, 0]
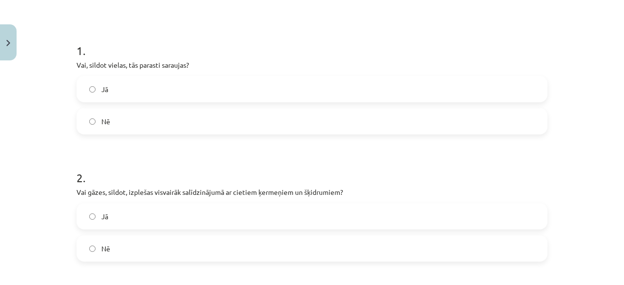
click at [447, 116] on label "Nē" at bounding box center [312, 121] width 469 height 24
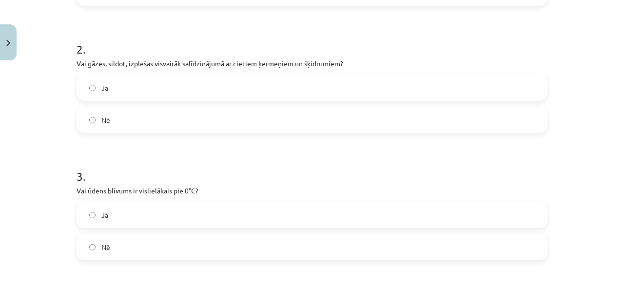
scroll to position [348, 0]
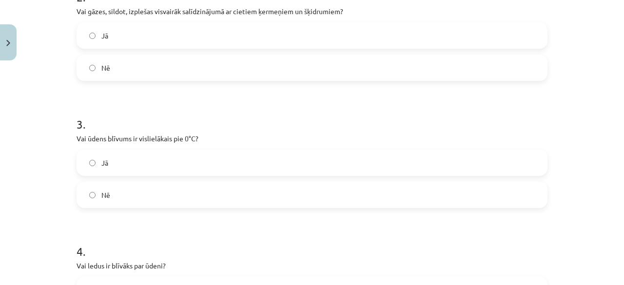
click at [510, 27] on label "Jā" at bounding box center [312, 35] width 469 height 24
click at [457, 187] on label "Nē" at bounding box center [312, 195] width 469 height 24
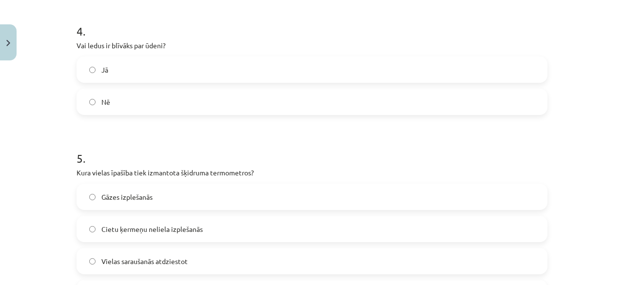
scroll to position [567, 0]
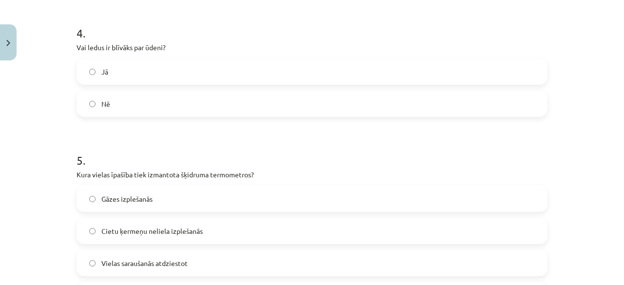
click at [524, 95] on label "Nē" at bounding box center [312, 104] width 469 height 24
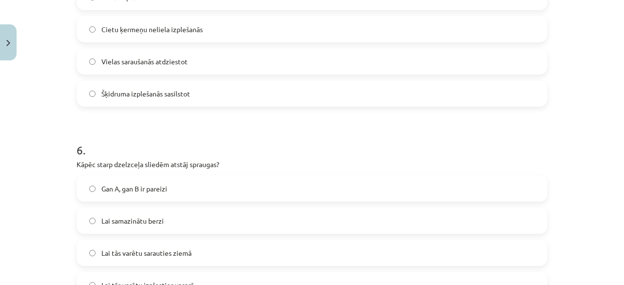
scroll to position [773, 0]
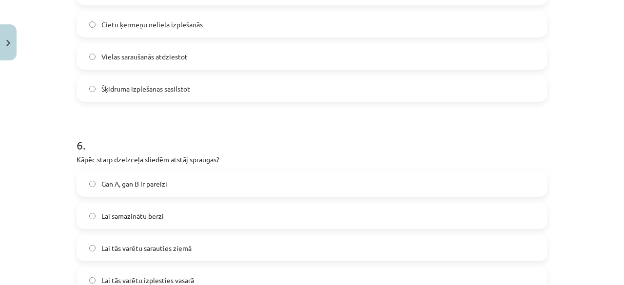
click at [522, 45] on label "Vielas saraušanās atdziestot" at bounding box center [312, 56] width 469 height 24
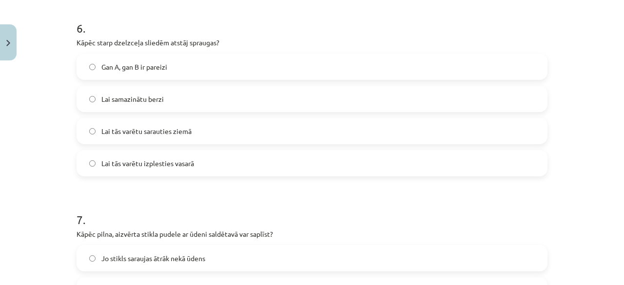
scroll to position [897, 0]
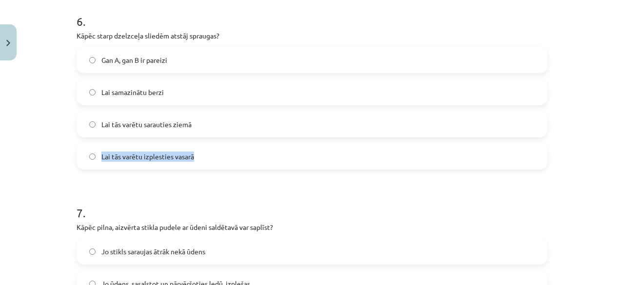
drag, startPoint x: 495, startPoint y: 128, endPoint x: 536, endPoint y: 145, distance: 44.2
click at [536, 145] on div "Gan A, gan B ir pareizi Lai samazinātu berzi Lai tās varētu sarauties ziemā Lai…" at bounding box center [312, 108] width 471 height 123
click at [536, 145] on label "Lai tās varētu izplesties vasarā" at bounding box center [312, 156] width 469 height 24
drag, startPoint x: 489, startPoint y: 125, endPoint x: 540, endPoint y: 120, distance: 51.5
click at [540, 120] on label "Lai tās varētu sarauties ziemā" at bounding box center [312, 124] width 469 height 24
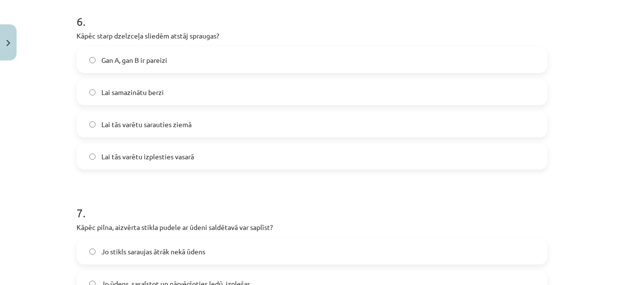
click at [540, 120] on label "Lai tās varētu sarauties ziemā" at bounding box center [312, 124] width 469 height 24
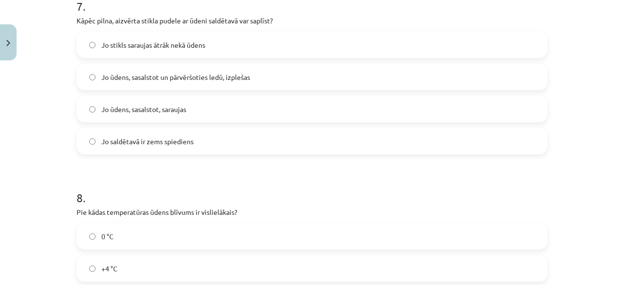
scroll to position [1071, 0]
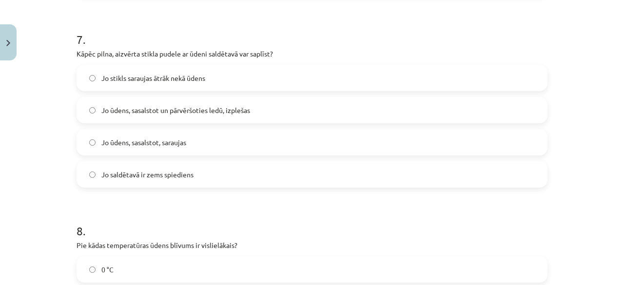
click at [507, 99] on label "Jo ūdens, sasalstot un pārvēršoties ledū, izplešas" at bounding box center [312, 110] width 469 height 24
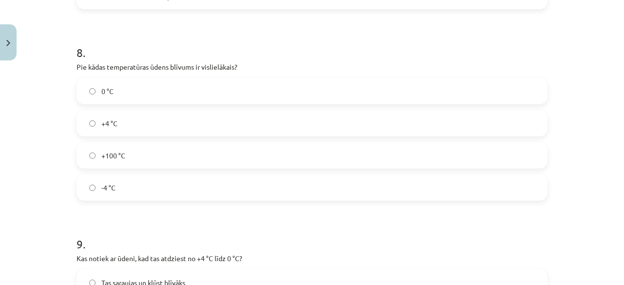
scroll to position [1247, 0]
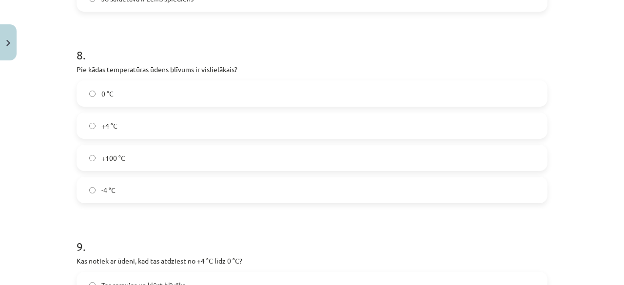
click at [495, 153] on label "+100 °C" at bounding box center [312, 158] width 469 height 24
click at [611, 189] on div "Mācību tēma: Fizika 9. klases 1. ieskaites mācību materiāls #3 📝 2. tēma. Siltu…" at bounding box center [312, 142] width 624 height 285
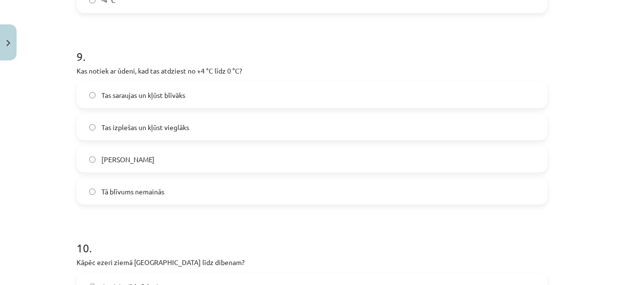
scroll to position [1432, 0]
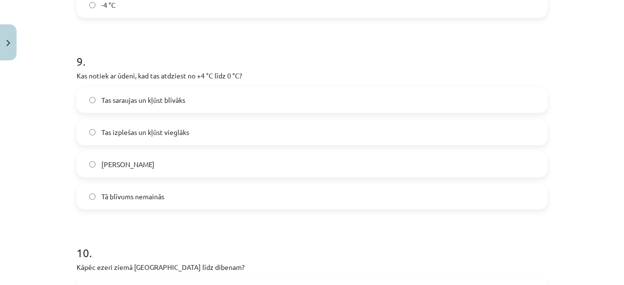
click at [481, 191] on label "Tā blīvums nemainās" at bounding box center [312, 196] width 469 height 24
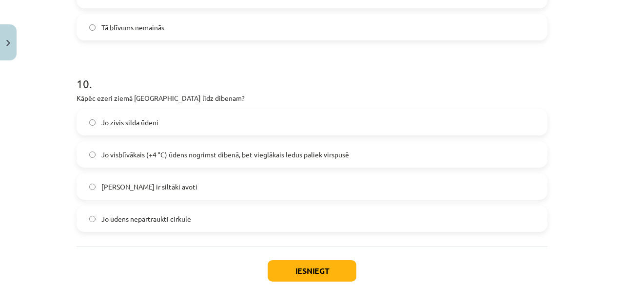
scroll to position [1636, 0]
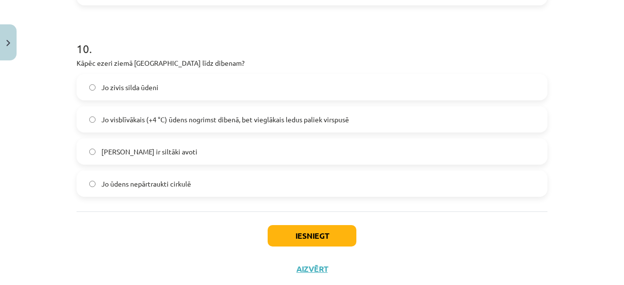
click at [480, 121] on label "Jo visblīvākais (+4 °C) ūdens nogrimst dibenā, bet vieglākais ledus paliek virs…" at bounding box center [312, 119] width 469 height 24
click at [339, 237] on button "Iesniegt" at bounding box center [312, 235] width 89 height 21
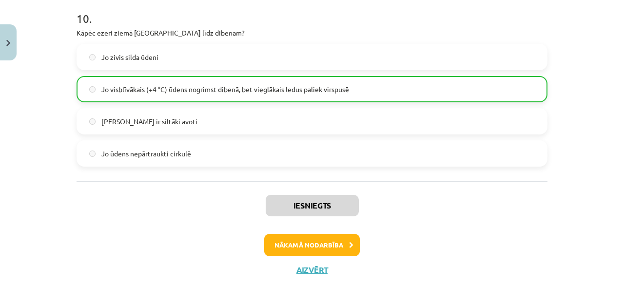
scroll to position [1691, 0]
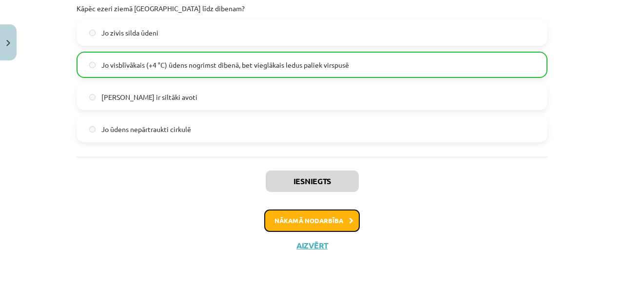
click at [349, 219] on icon at bounding box center [351, 221] width 4 height 6
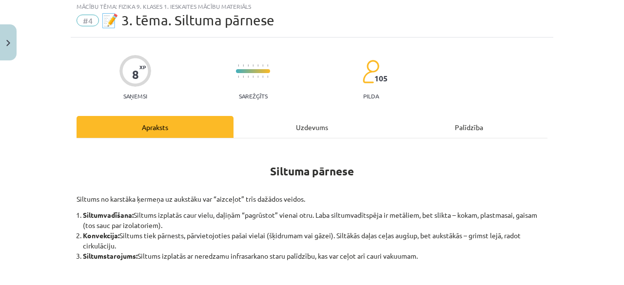
scroll to position [24, 0]
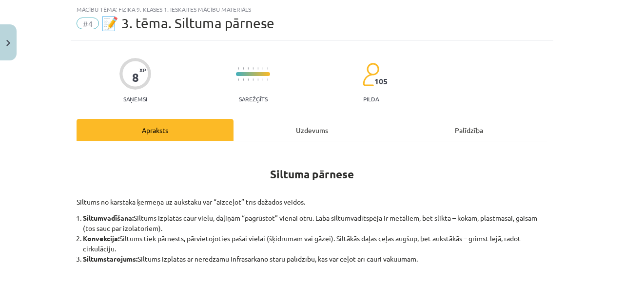
click at [315, 128] on div "Uzdevums" at bounding box center [312, 130] width 157 height 22
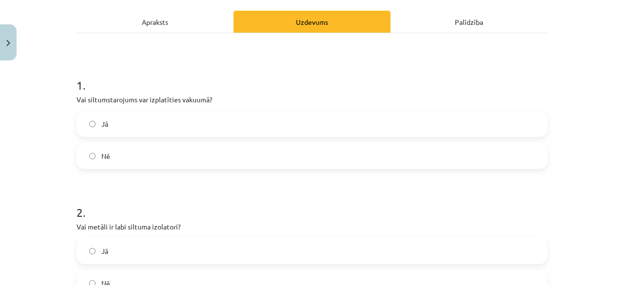
scroll to position [138, 0]
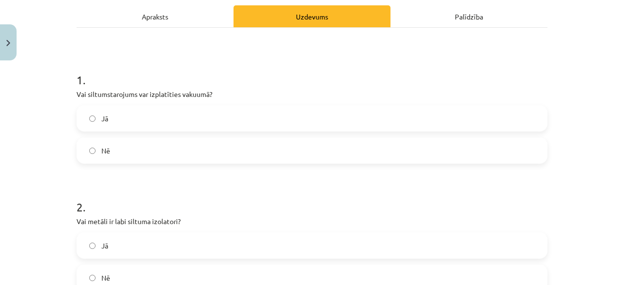
drag, startPoint x: 521, startPoint y: 117, endPoint x: 521, endPoint y: 122, distance: 5.4
click at [521, 122] on label "Jā" at bounding box center [312, 118] width 469 height 24
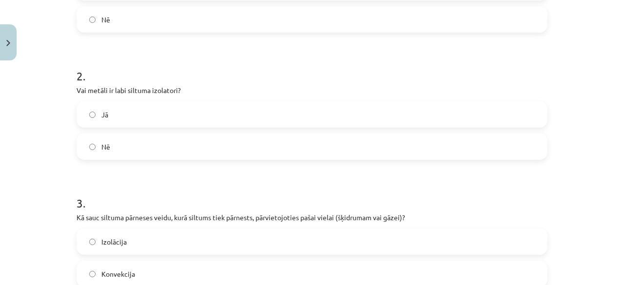
scroll to position [277, 0]
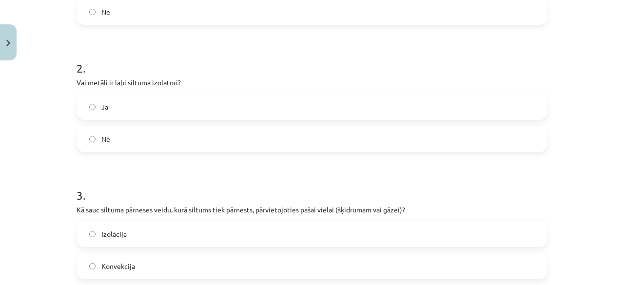
click at [469, 139] on label "Nē" at bounding box center [312, 139] width 469 height 24
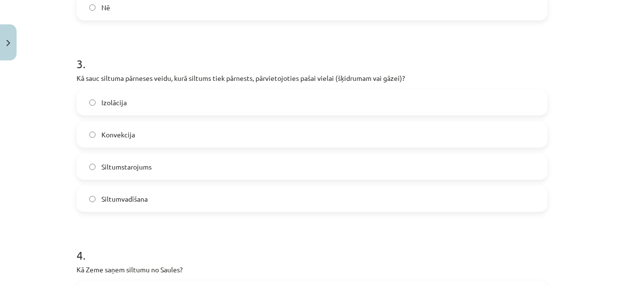
scroll to position [420, 0]
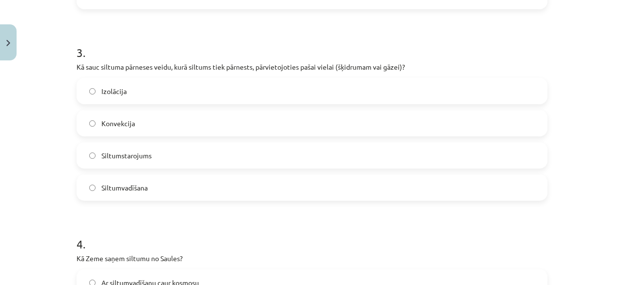
click at [483, 141] on div "Izolācija Konvekcija Siltumstarojums Siltumvadīšana" at bounding box center [312, 139] width 471 height 123
click at [508, 151] on label "Siltumstarojums" at bounding box center [312, 155] width 469 height 24
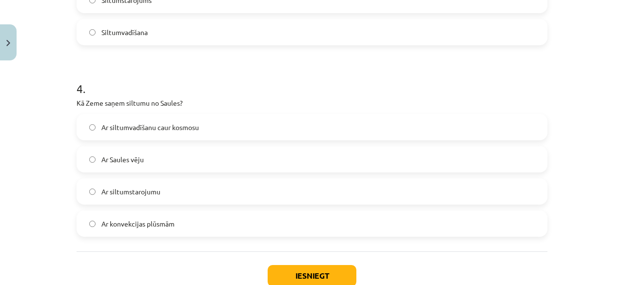
scroll to position [581, 0]
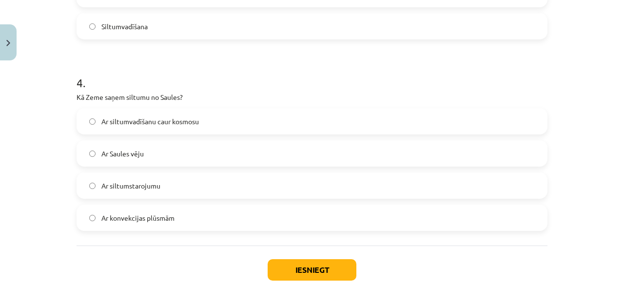
click at [505, 119] on label "Ar siltumvadīšanu caur kosmosu" at bounding box center [312, 121] width 469 height 24
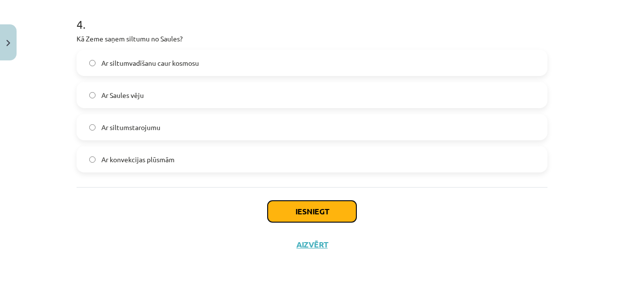
click at [310, 207] on button "Iesniegt" at bounding box center [312, 211] width 89 height 21
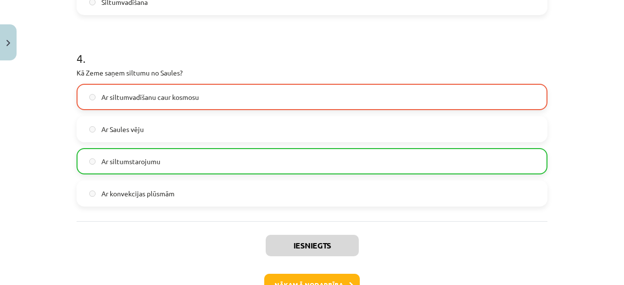
scroll to position [670, 0]
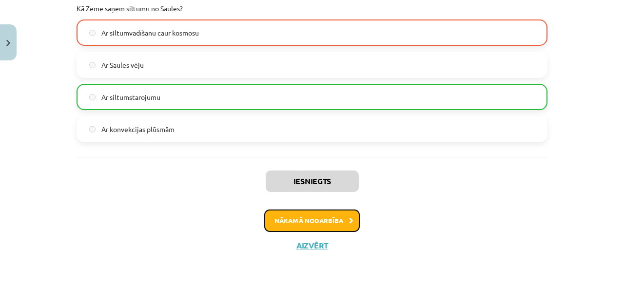
click at [302, 229] on button "Nākamā nodarbība" at bounding box center [312, 221] width 96 height 22
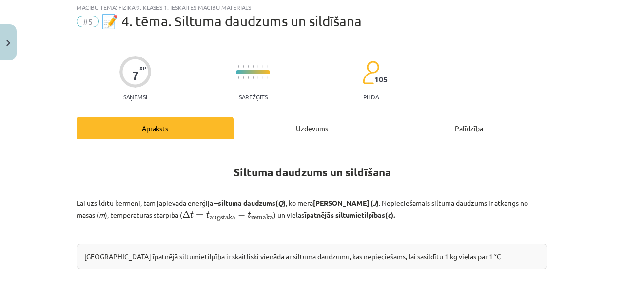
scroll to position [24, 0]
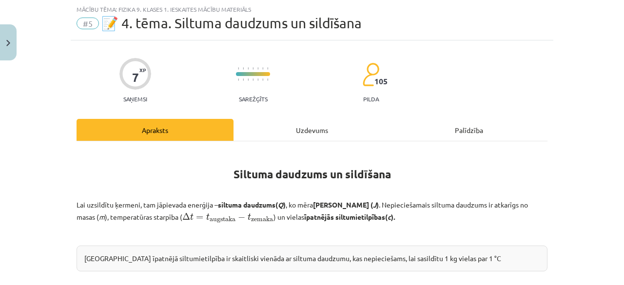
click at [310, 133] on div "Uzdevums" at bounding box center [312, 130] width 157 height 22
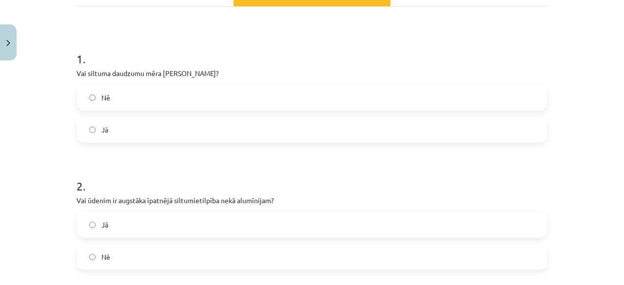
scroll to position [150, 0]
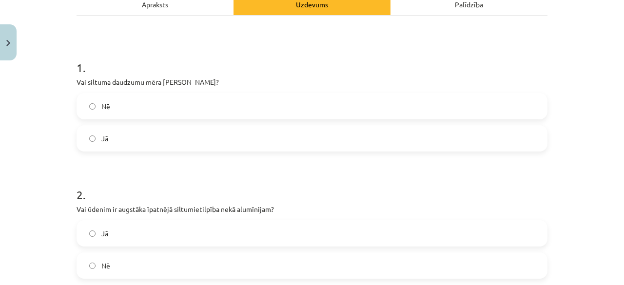
click at [513, 130] on label "Jā" at bounding box center [312, 138] width 469 height 24
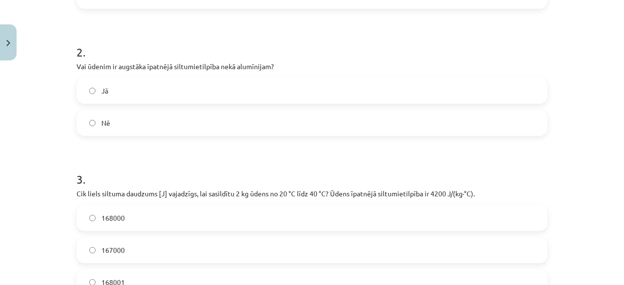
scroll to position [287, 0]
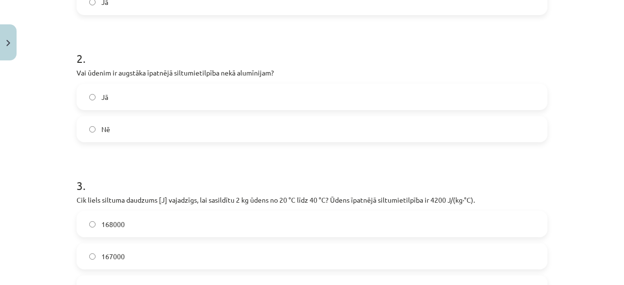
click at [490, 127] on label "Nē" at bounding box center [312, 129] width 469 height 24
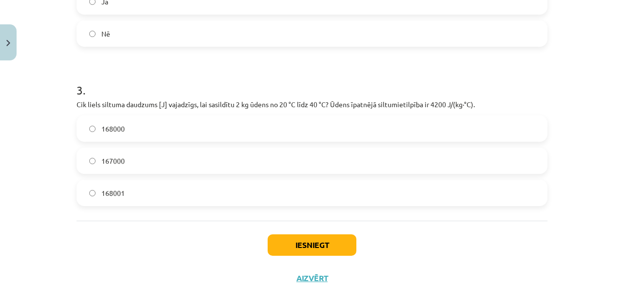
scroll to position [380, 0]
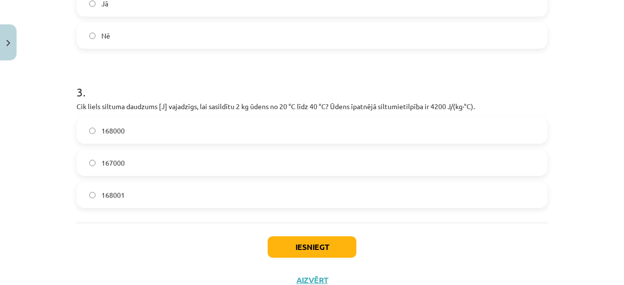
click at [510, 172] on label "167000" at bounding box center [312, 163] width 469 height 24
click at [345, 250] on button "Iesniegt" at bounding box center [312, 247] width 89 height 21
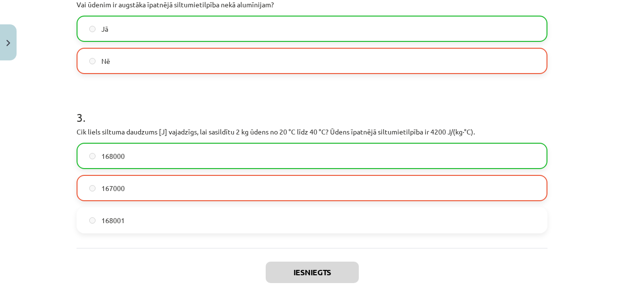
scroll to position [446, 0]
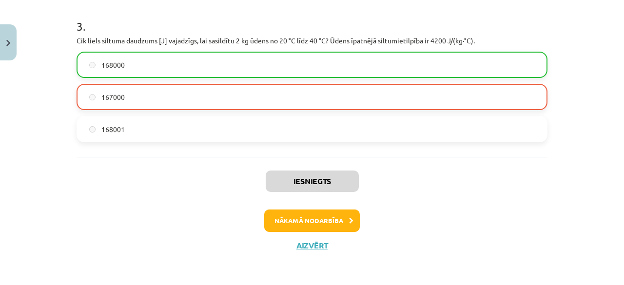
click at [318, 99] on label "167000" at bounding box center [312, 97] width 469 height 24
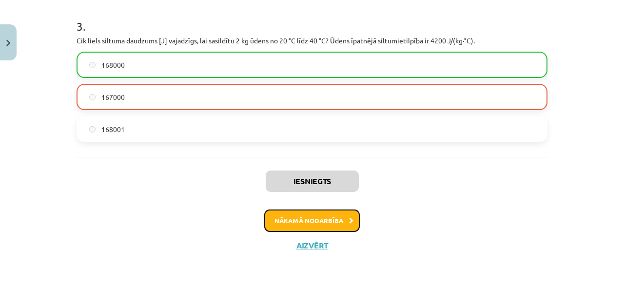
click at [314, 213] on button "Nākamā nodarbība" at bounding box center [312, 221] width 96 height 22
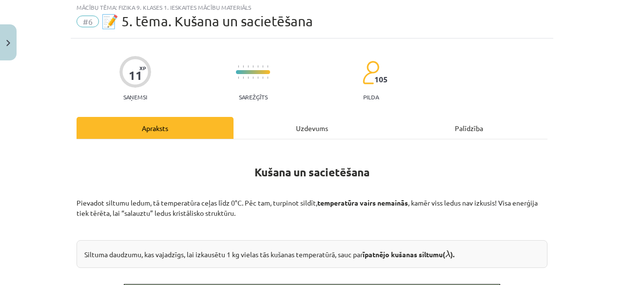
scroll to position [24, 0]
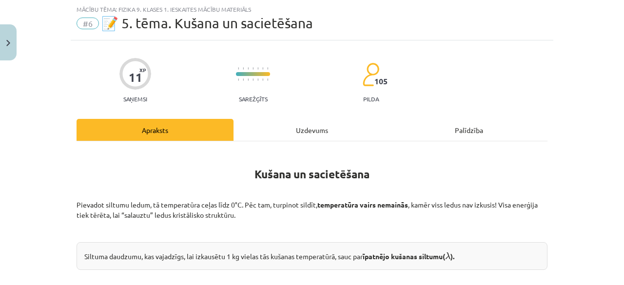
click at [313, 126] on div "Uzdevums" at bounding box center [312, 130] width 157 height 22
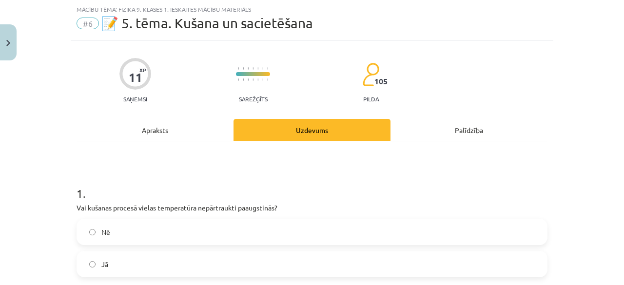
click at [274, 225] on label "Nē" at bounding box center [312, 232] width 469 height 24
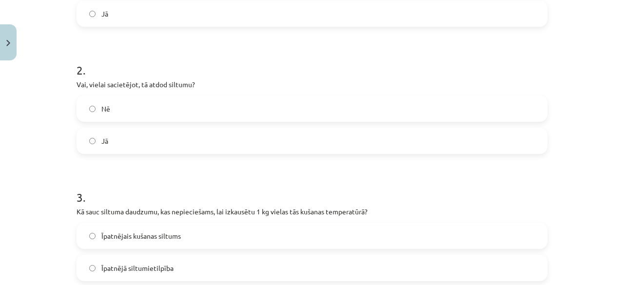
scroll to position [271, 0]
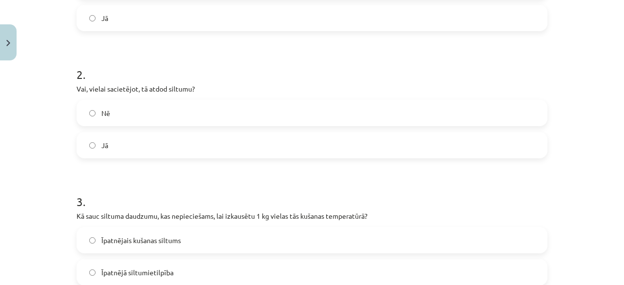
click at [497, 145] on label "Jā" at bounding box center [312, 145] width 469 height 24
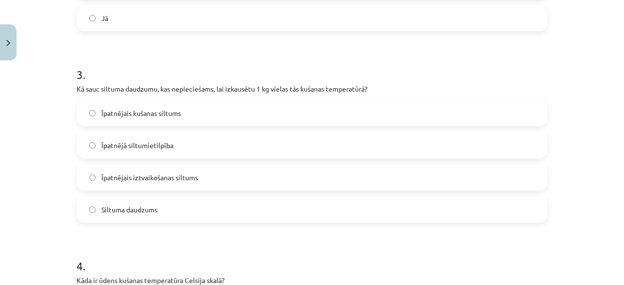
scroll to position [420, 0]
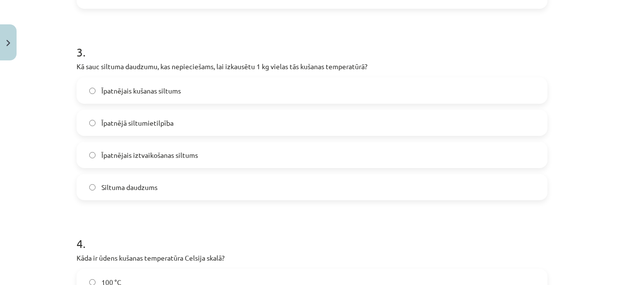
click at [485, 150] on label "Īpatnējais iztvaikošanas siltums" at bounding box center [312, 155] width 469 height 24
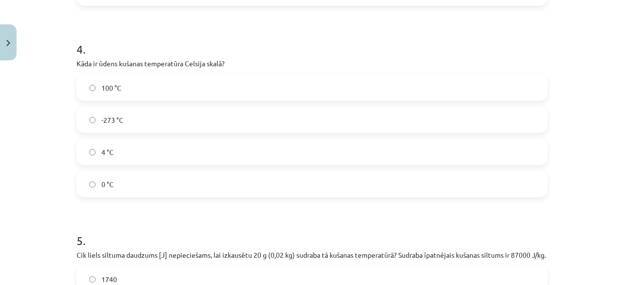
scroll to position [618, 0]
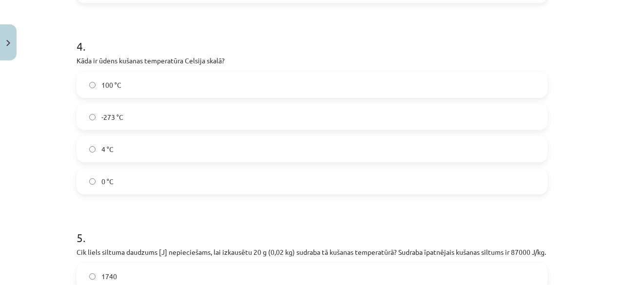
click at [489, 111] on label "-273 °C" at bounding box center [312, 117] width 469 height 24
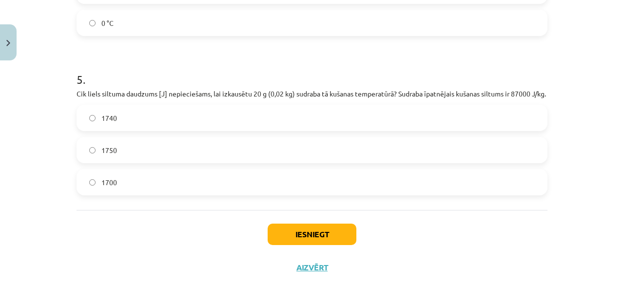
scroll to position [809, 0]
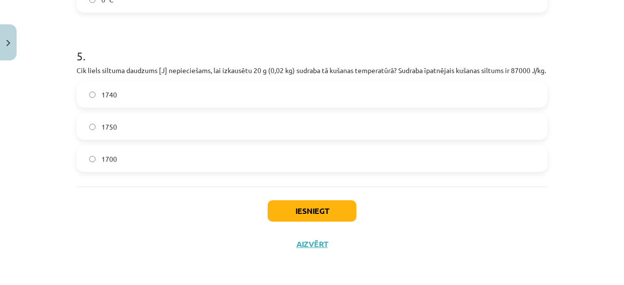
click at [498, 150] on label "1700" at bounding box center [312, 159] width 469 height 24
click at [336, 205] on button "Iesniegt" at bounding box center [312, 210] width 89 height 21
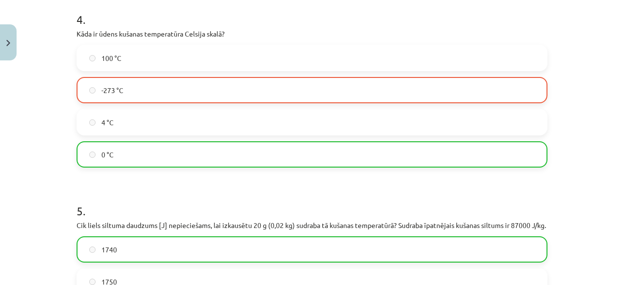
scroll to position [840, 0]
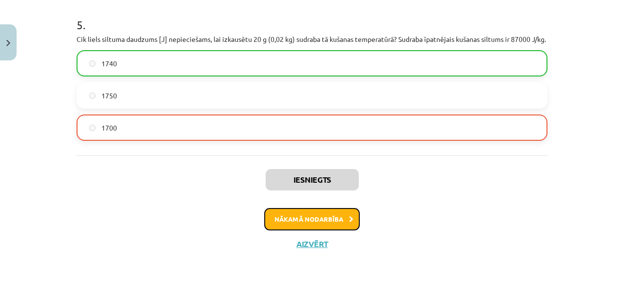
click at [323, 224] on button "Nākamā nodarbība" at bounding box center [312, 219] width 96 height 22
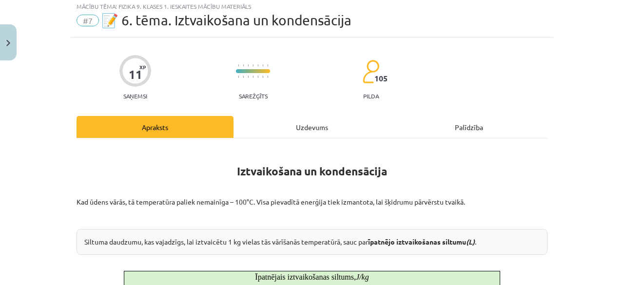
scroll to position [24, 0]
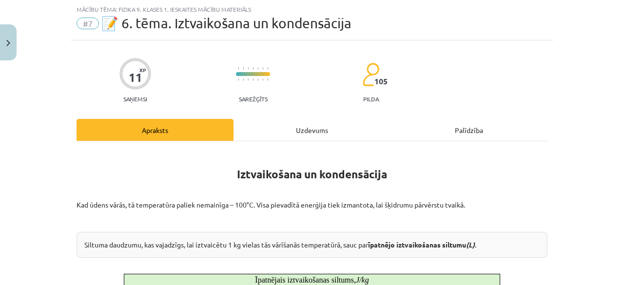
click at [307, 132] on div "Uzdevums" at bounding box center [312, 130] width 157 height 22
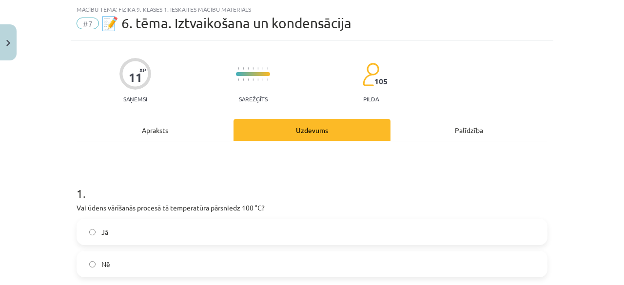
click at [263, 241] on label "Jā" at bounding box center [312, 232] width 469 height 24
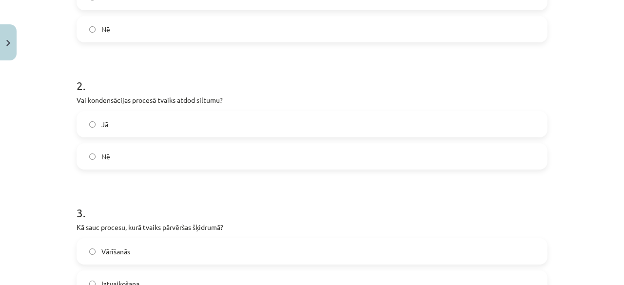
scroll to position [263, 0]
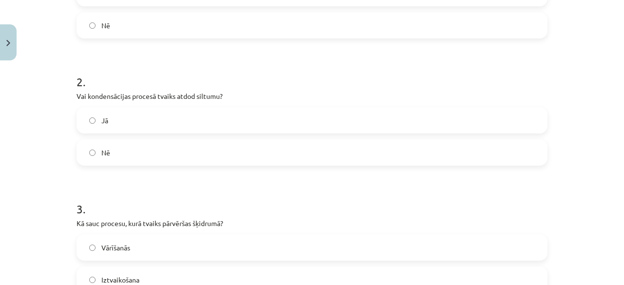
click at [488, 148] on label "Nē" at bounding box center [312, 152] width 469 height 24
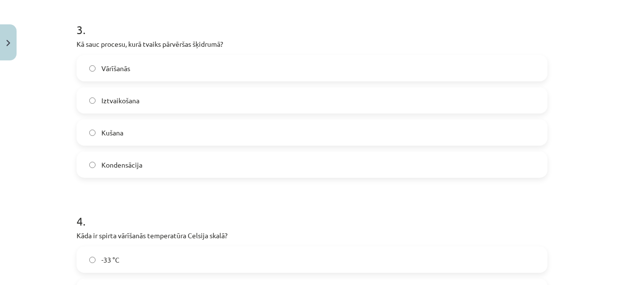
scroll to position [448, 0]
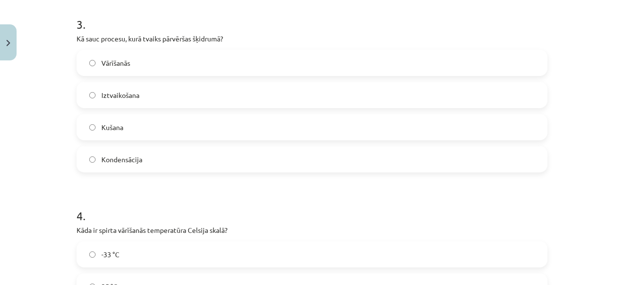
click at [501, 60] on label "Vārīšanās" at bounding box center [312, 63] width 469 height 24
click at [448, 158] on label "Kondensācija" at bounding box center [312, 159] width 469 height 24
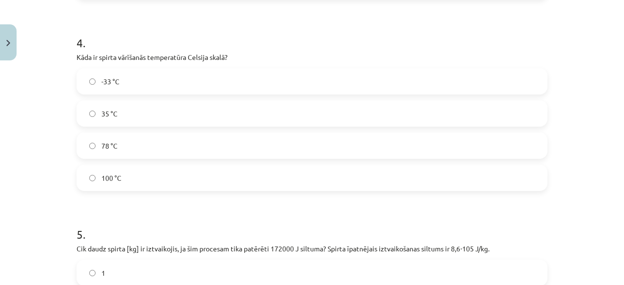
scroll to position [624, 0]
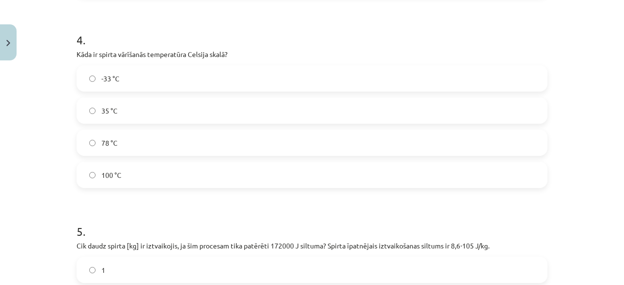
click at [488, 147] on label "78 °C" at bounding box center [312, 143] width 469 height 24
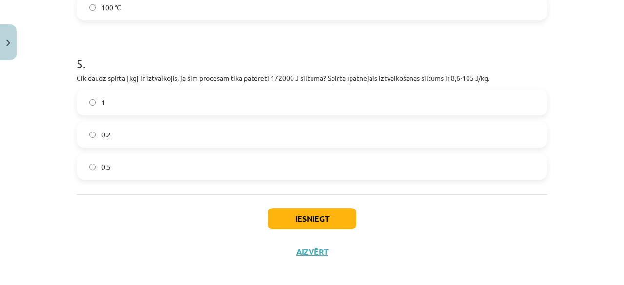
scroll to position [799, 0]
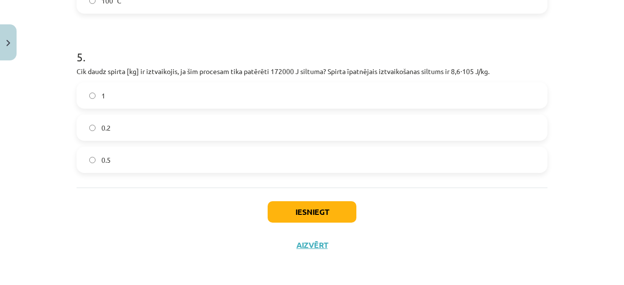
click at [478, 100] on label "1" at bounding box center [312, 95] width 469 height 24
click at [331, 206] on button "Iesniegt" at bounding box center [312, 211] width 89 height 21
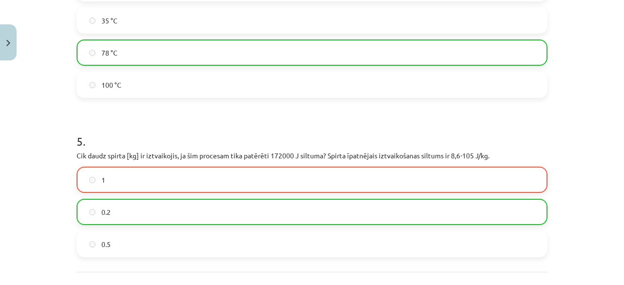
scroll to position [829, 0]
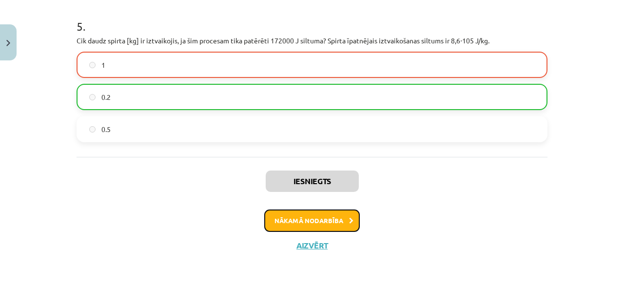
click at [350, 219] on button "Nākamā nodarbība" at bounding box center [312, 221] width 96 height 22
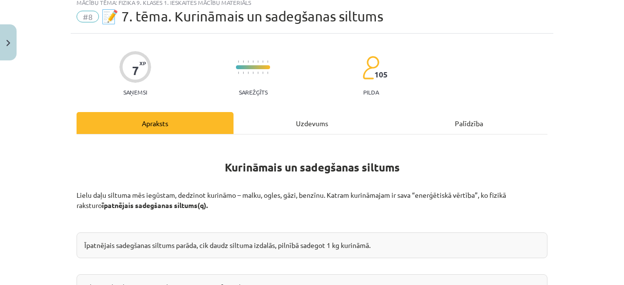
scroll to position [24, 0]
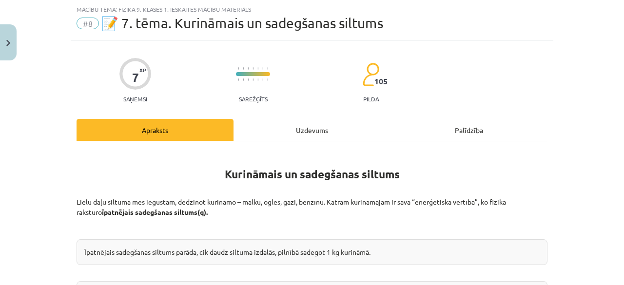
click at [312, 123] on div "Uzdevums" at bounding box center [312, 130] width 157 height 22
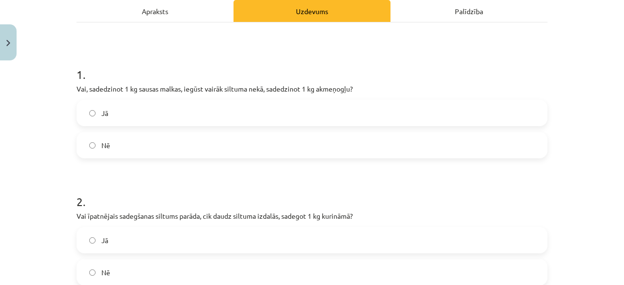
scroll to position [148, 0]
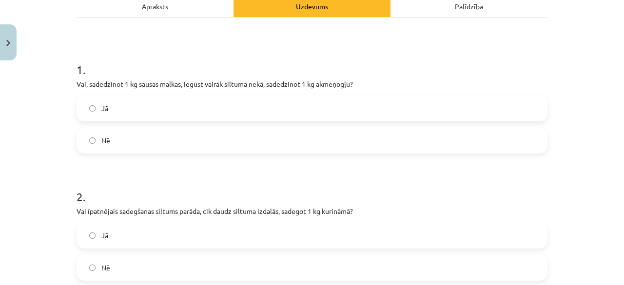
click at [500, 126] on div "Jā Nē" at bounding box center [312, 124] width 471 height 59
click at [535, 143] on label "Nē" at bounding box center [312, 140] width 469 height 24
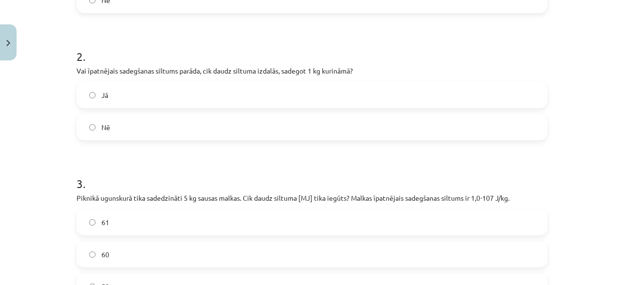
scroll to position [287, 0]
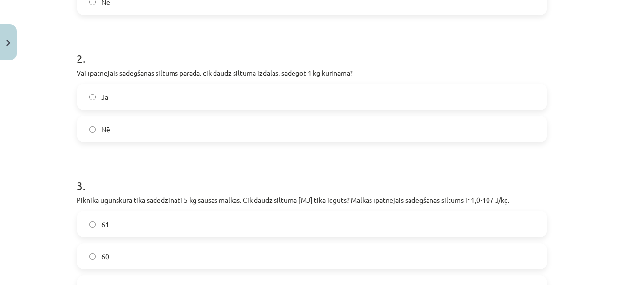
click at [493, 99] on label "Jā" at bounding box center [312, 97] width 469 height 24
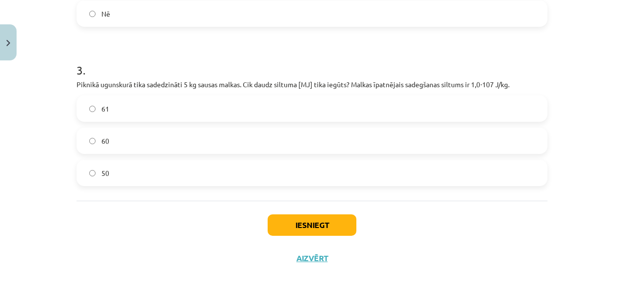
scroll to position [407, 0]
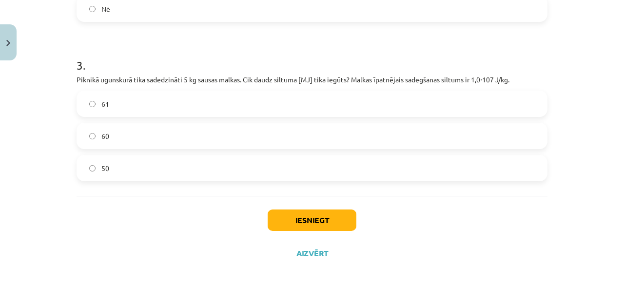
click at [480, 161] on label "50" at bounding box center [312, 168] width 469 height 24
click at [343, 220] on button "Iesniegt" at bounding box center [312, 220] width 89 height 21
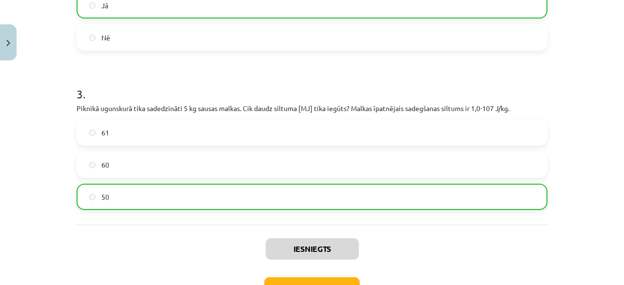
scroll to position [446, 0]
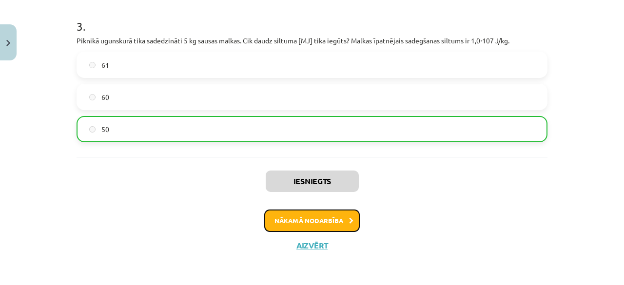
click at [340, 217] on button "Nākamā nodarbība" at bounding box center [312, 221] width 96 height 22
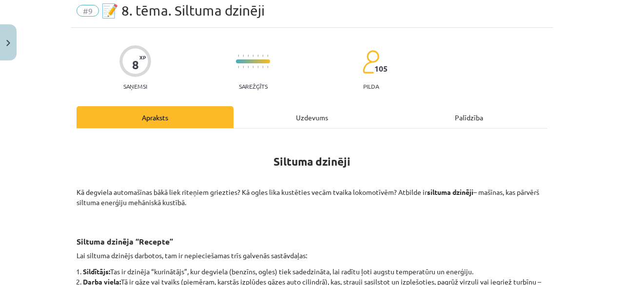
scroll to position [24, 0]
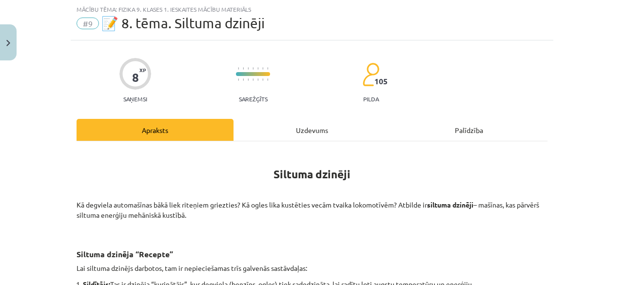
click at [339, 209] on p "Kā degviela automašīnas bākā liek riteņiem griezties? Kā ogles lika kustēties v…" at bounding box center [312, 210] width 471 height 20
click at [310, 130] on div "Uzdevums" at bounding box center [312, 130] width 157 height 22
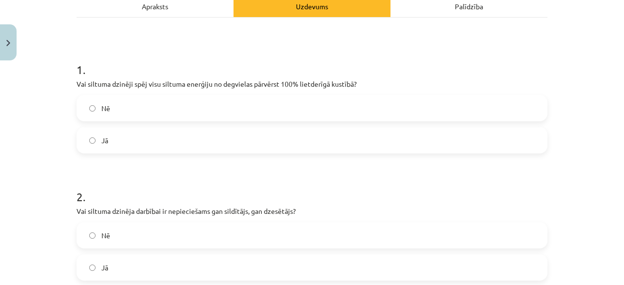
scroll to position [171, 0]
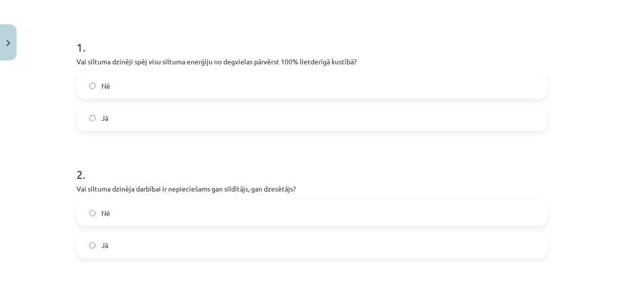
click at [475, 92] on label "Nē" at bounding box center [312, 86] width 469 height 24
click at [418, 245] on label "Jā" at bounding box center [312, 245] width 469 height 24
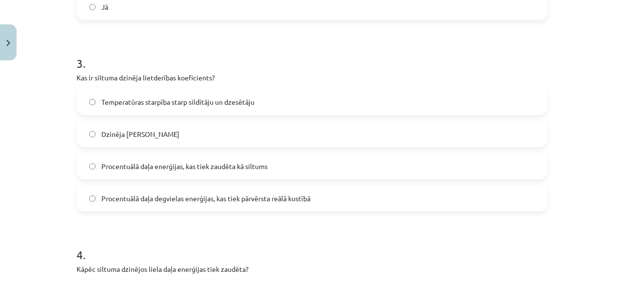
scroll to position [419, 0]
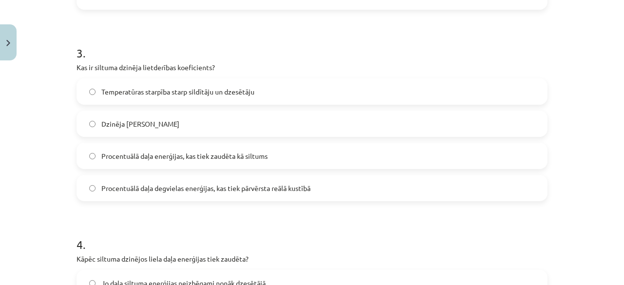
click at [526, 188] on label "Procentuālā daļa degvielas enerģijas, kas tiek pārvērsta reālā kustībā" at bounding box center [312, 188] width 469 height 24
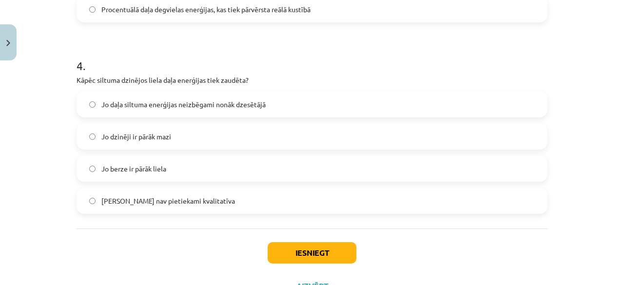
scroll to position [602, 0]
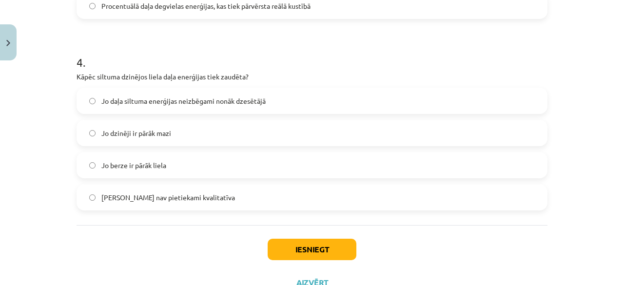
click at [514, 93] on label "Jo daļa siltuma enerģijas neizbēgami nonāk dzesētājā" at bounding box center [312, 101] width 469 height 24
click at [325, 244] on button "Iesniegt" at bounding box center [312, 249] width 89 height 21
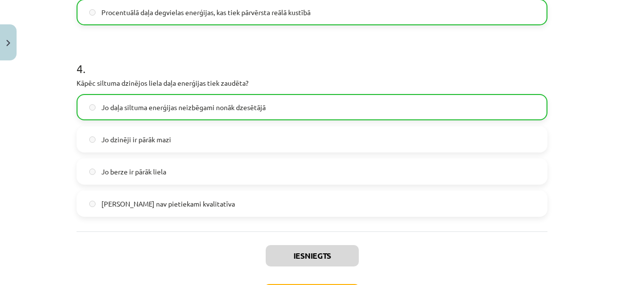
scroll to position [670, 0]
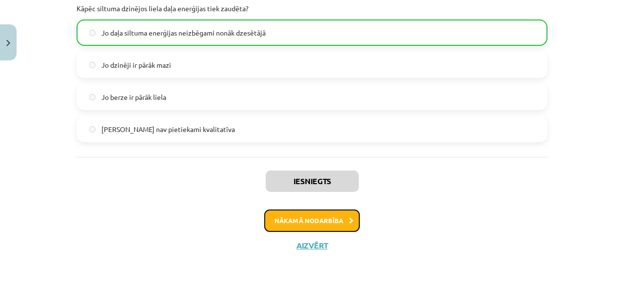
click at [295, 221] on button "Nākamā nodarbība" at bounding box center [312, 221] width 96 height 22
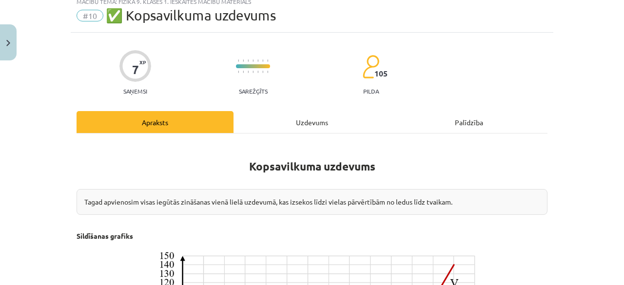
scroll to position [24, 0]
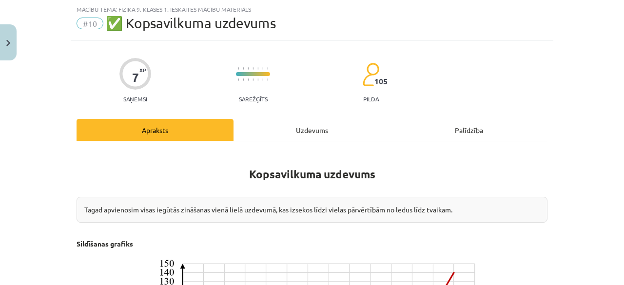
click at [304, 132] on div "Uzdevums" at bounding box center [312, 130] width 157 height 22
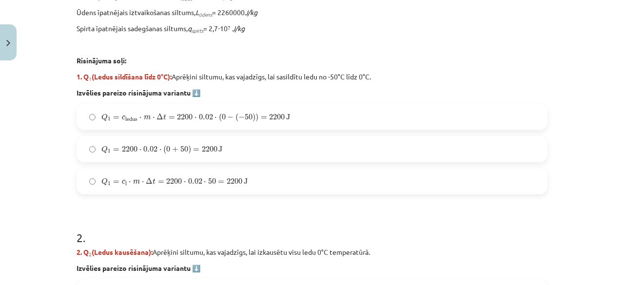
scroll to position [382, 0]
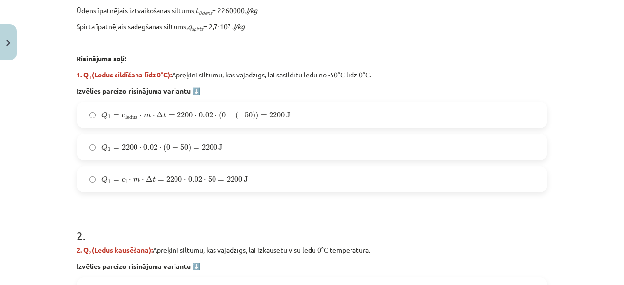
click at [401, 112] on label "Q 1 = c ledus ⋅ m ⋅ Δ t = 2200 ⋅ 0.02 ⋅ ( 0 − ( − 50 ) ) = 2200 J Q 1 = c ledus…" at bounding box center [312, 115] width 469 height 24
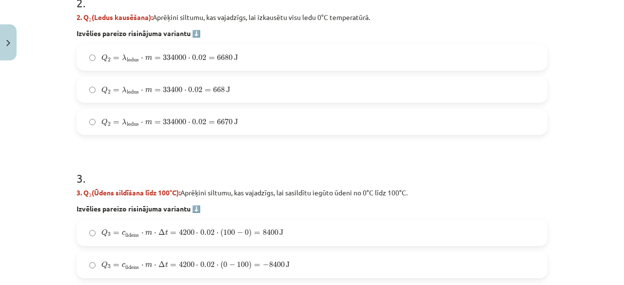
scroll to position [613, 0]
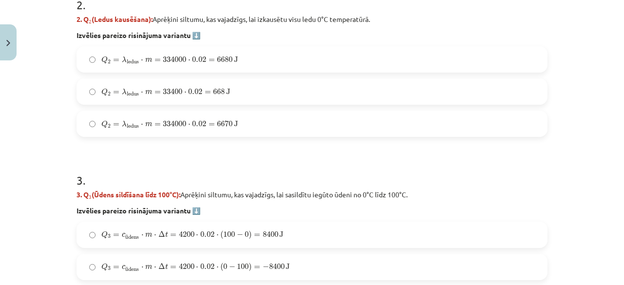
click at [497, 116] on label "Q 2 = λ ledus ⋅ m = 334000 ⋅ 0.02 = 6670 J Q 2 = λ ledus ⋅ m = 334000 ⋅ 0.02 = …" at bounding box center [312, 124] width 469 height 24
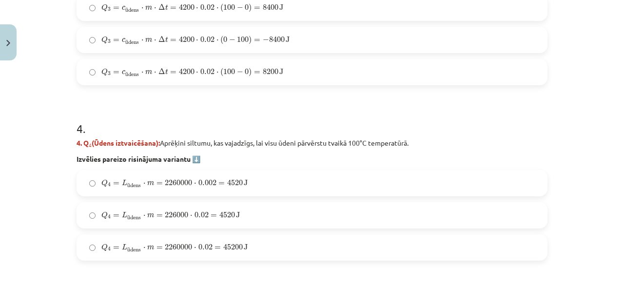
scroll to position [836, 0]
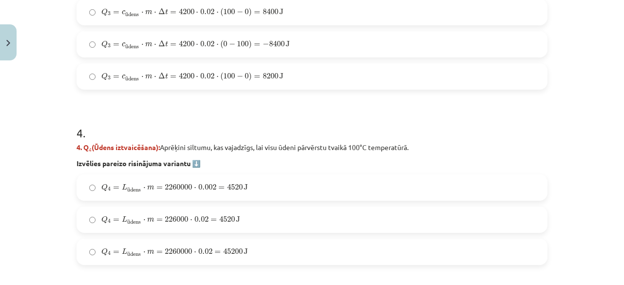
click at [532, 32] on label "Q 3 = c ū dens ⋅ m ⋅ Δ t = 4200 ⋅ 0.02 ⋅ ( 0 − 100 ) = − 8400 J Q 3 = c ūdens ⋅…" at bounding box center [312, 44] width 469 height 24
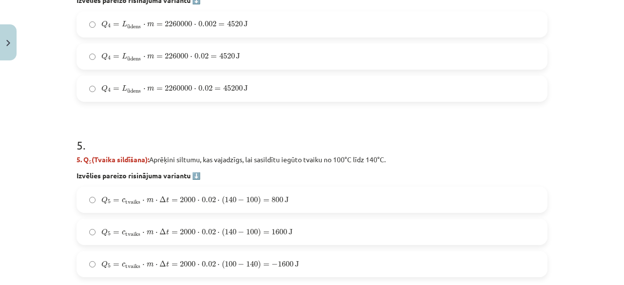
scroll to position [998, 0]
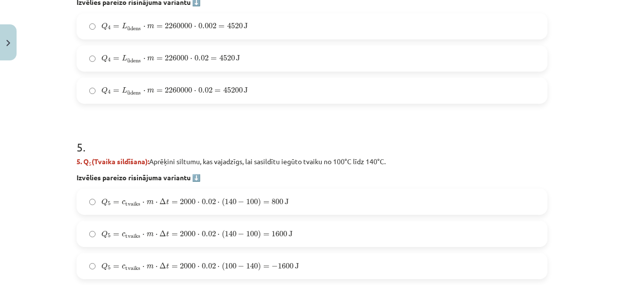
click at [519, 19] on label "Q 4 = L ū dens ⋅ m = 2260000 ⋅ 0.002 = 4520 J Q 4 = L ūdens ⋅ m = 2260000 ⋅ 0.0…" at bounding box center [312, 26] width 469 height 24
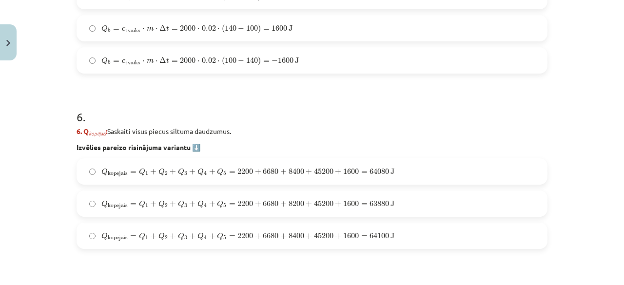
scroll to position [1119, 0]
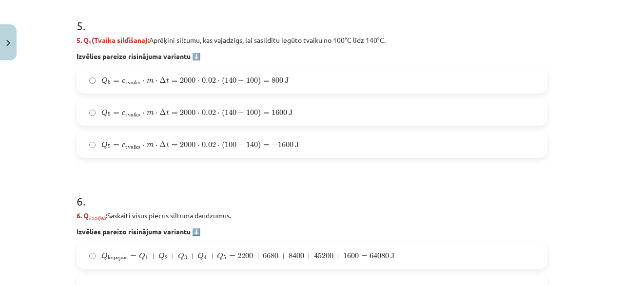
click at [493, 146] on label "Q 5 = c tvaiks ⋅ m ⋅ Δ t = 2000 ⋅ 0.02 ⋅ ( 100 − 140 ) = − 1600 J Q 5 = c tvaik…" at bounding box center [312, 145] width 469 height 24
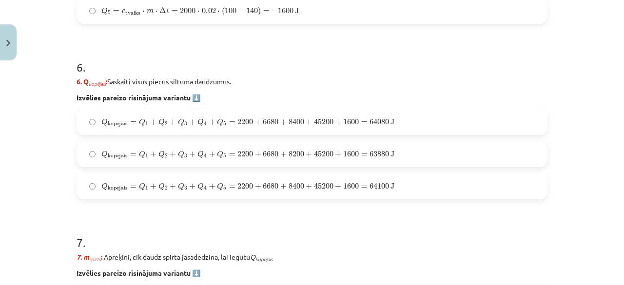
scroll to position [1253, 0]
click at [513, 125] on label "Q kopejais = Q 1 + Q 2 + Q 3 + Q 4 + Q 5 = 2200 + 6680 + 8400 + 45200 + 1600 = …" at bounding box center [312, 122] width 469 height 24
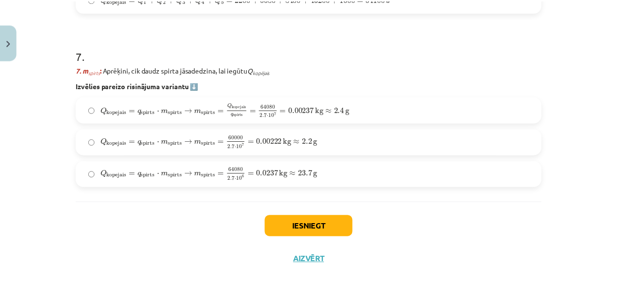
scroll to position [1430, 0]
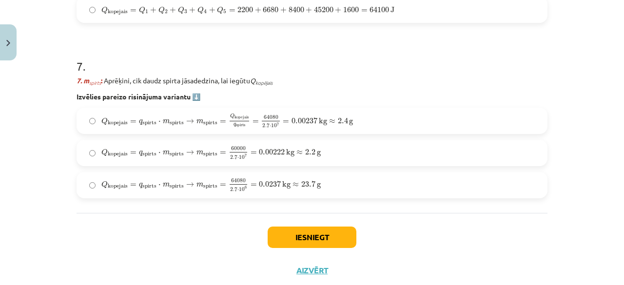
click at [489, 159] on label "Q kopejais = q spirts ⋅ m spirts → m spirts = 60000 2.7 ⋅ 10 7 = 0.00222 kg ≈ 2…" at bounding box center [312, 153] width 469 height 24
click at [307, 229] on button "Iesniegt" at bounding box center [312, 237] width 89 height 21
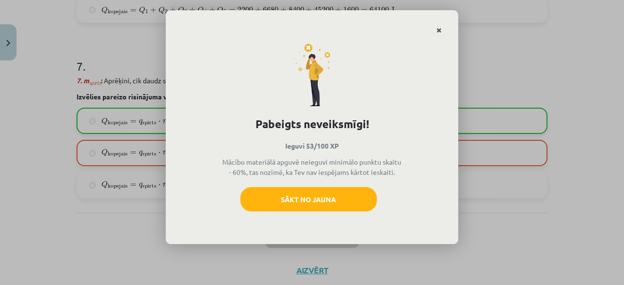
click at [439, 32] on icon "Close" at bounding box center [438, 30] width 5 height 7
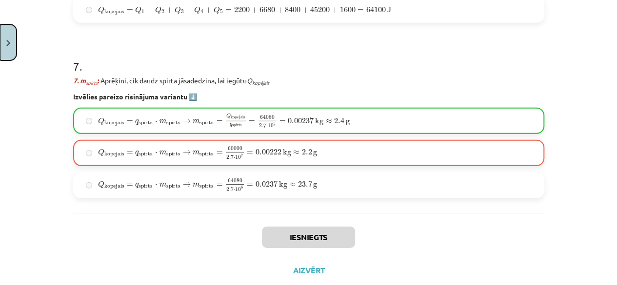
click at [8, 46] on img "Close" at bounding box center [8, 43] width 4 height 6
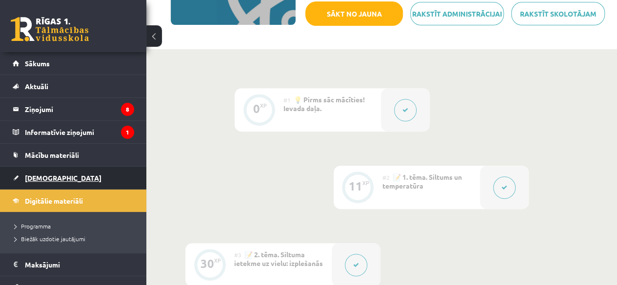
click at [56, 173] on link "[DEMOGRAPHIC_DATA]" at bounding box center [73, 178] width 121 height 22
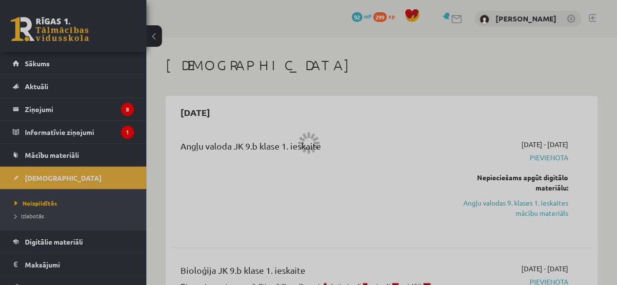
scroll to position [175, 0]
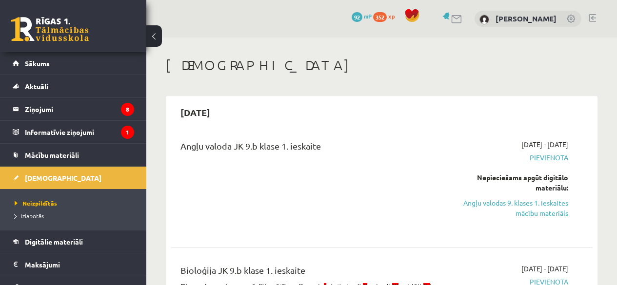
scroll to position [290, 0]
